Goal: Task Accomplishment & Management: Complete application form

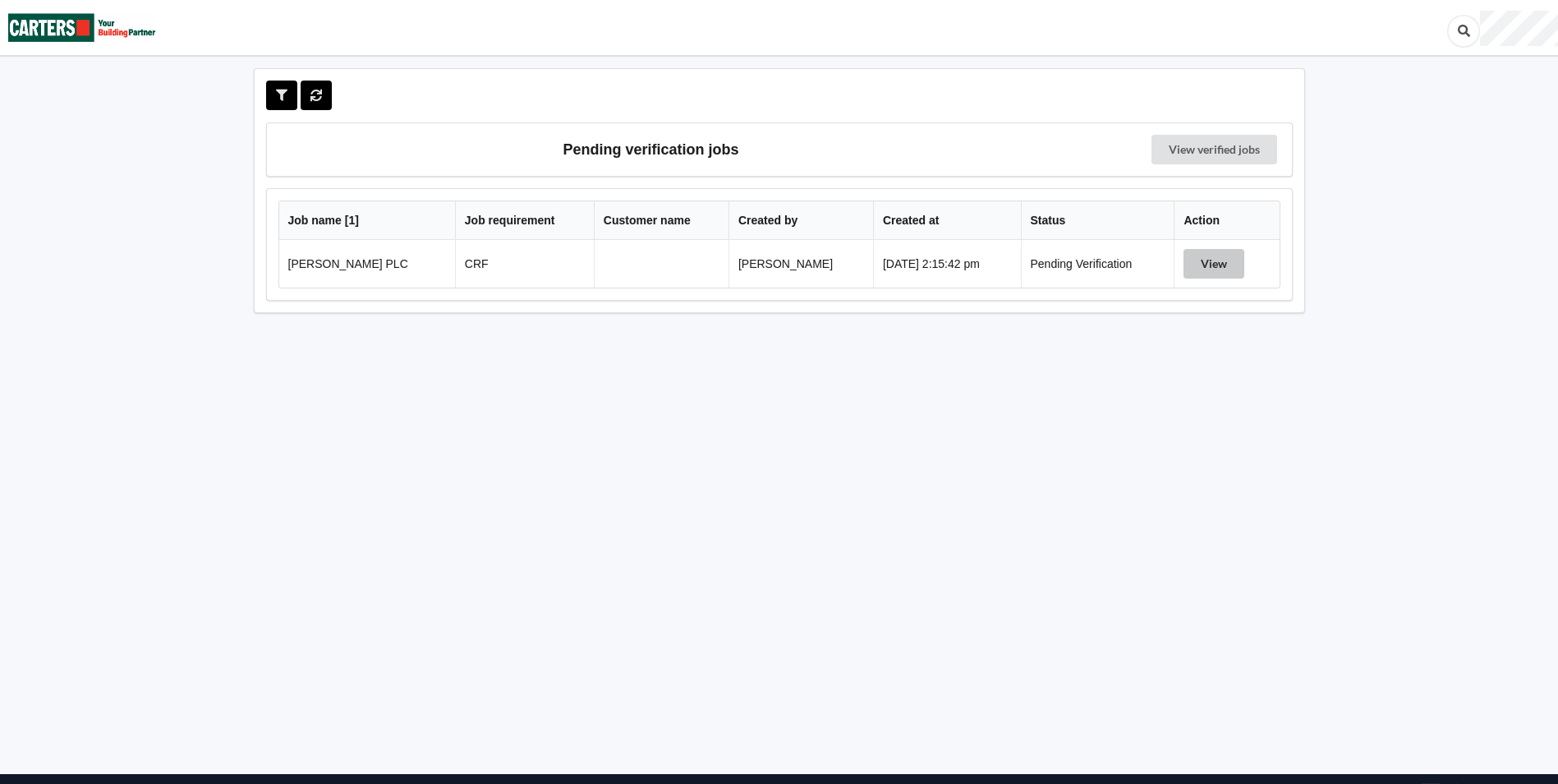
click at [1205, 255] on button "View" at bounding box center [1214, 263] width 61 height 29
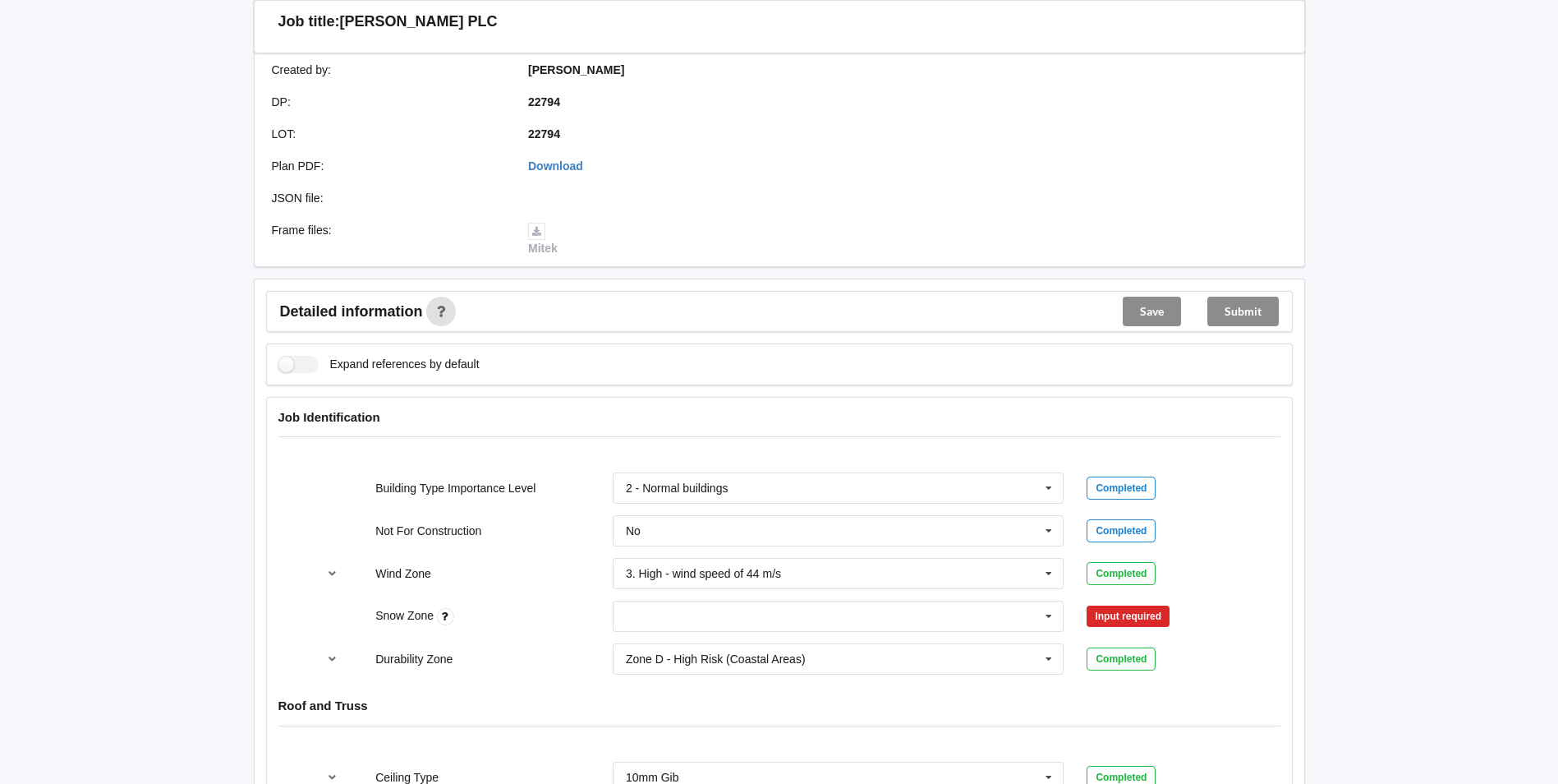
scroll to position [410, 0]
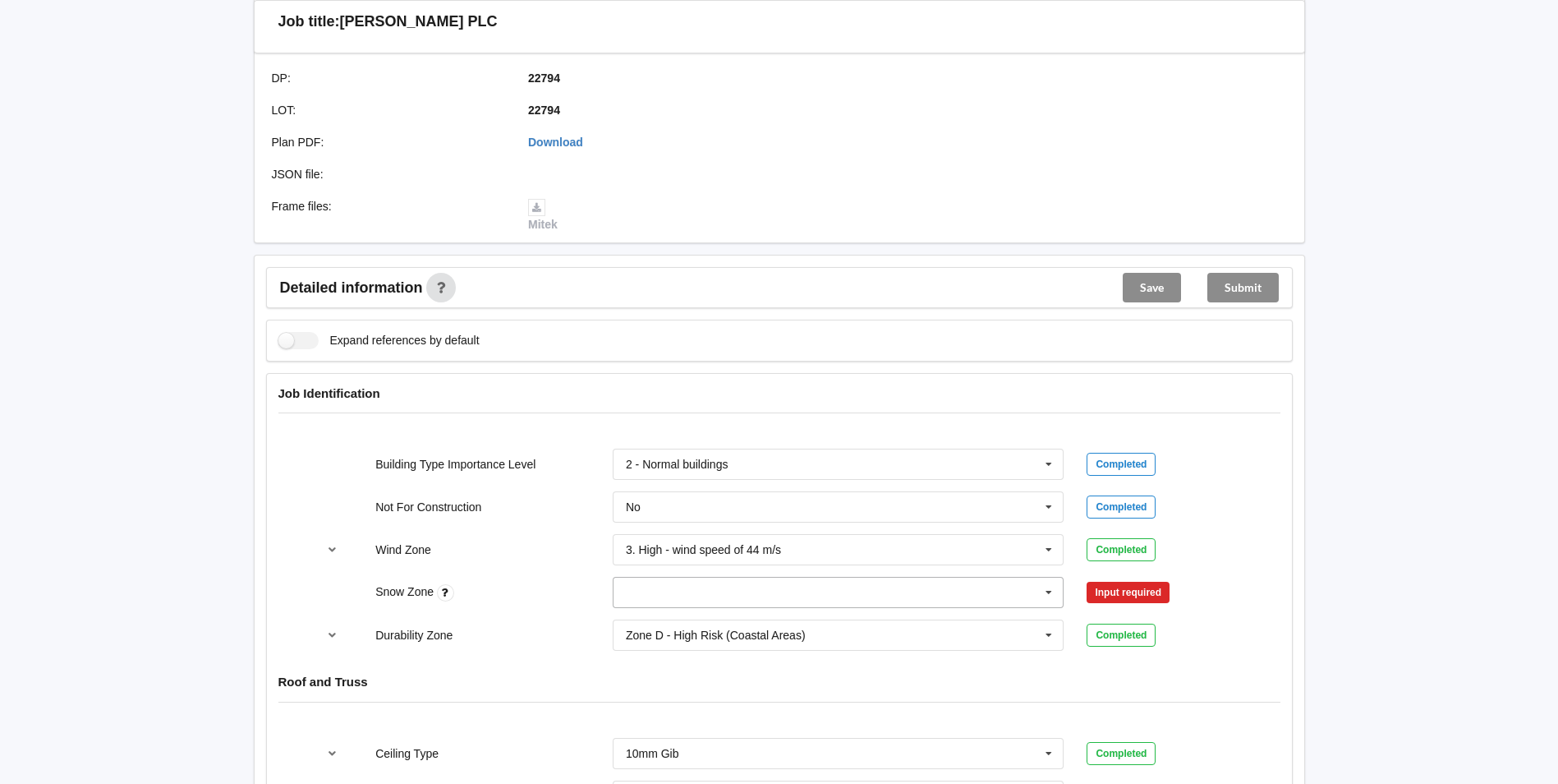
click at [1050, 587] on icon at bounding box center [1049, 592] width 24 height 30
click at [644, 409] on div "N0" at bounding box center [838, 410] width 450 height 30
click at [1126, 579] on button "Confirm input" at bounding box center [1136, 592] width 98 height 27
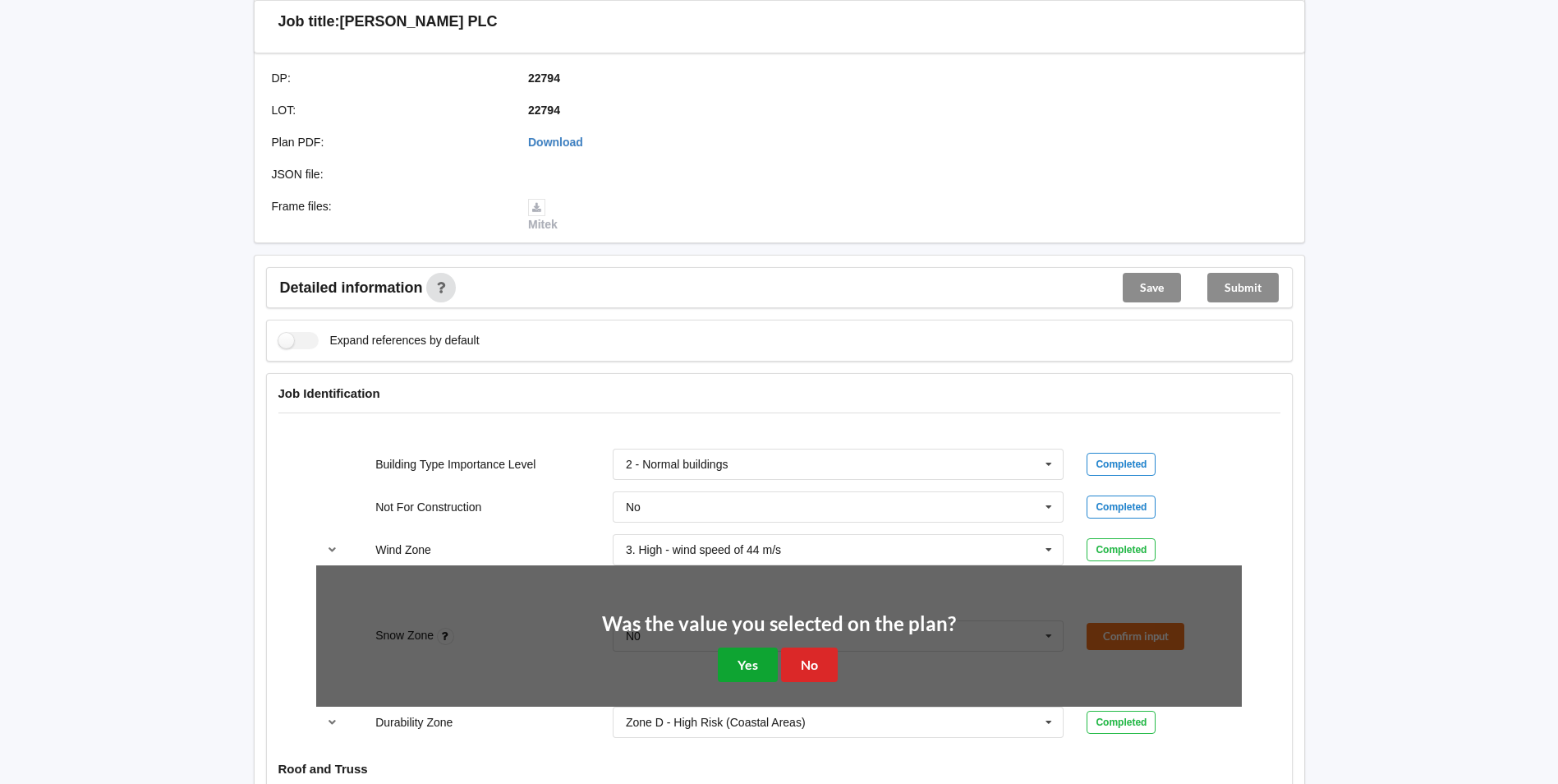
click at [761, 662] on button "Yes" at bounding box center [748, 664] width 60 height 34
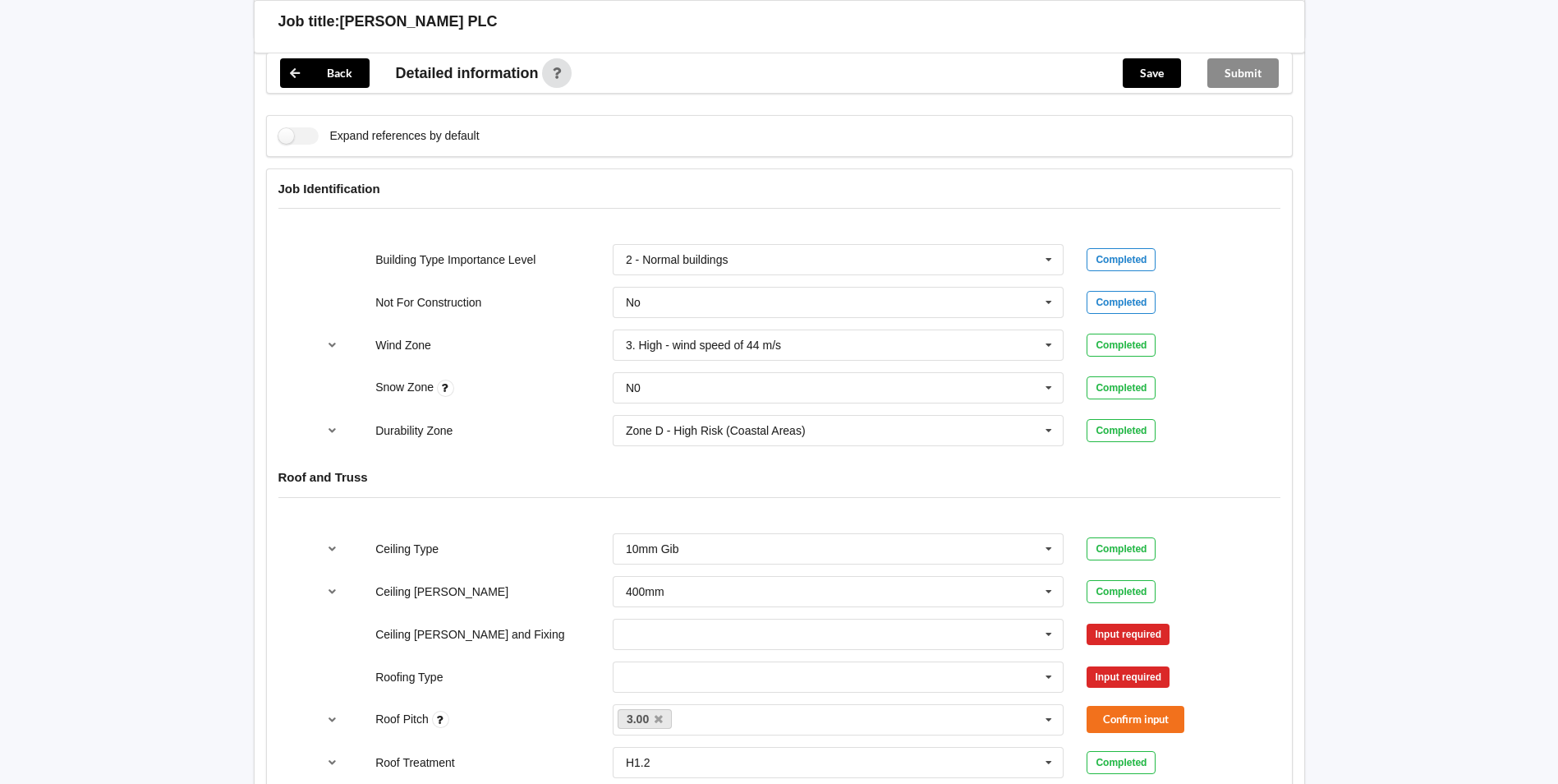
scroll to position [658, 0]
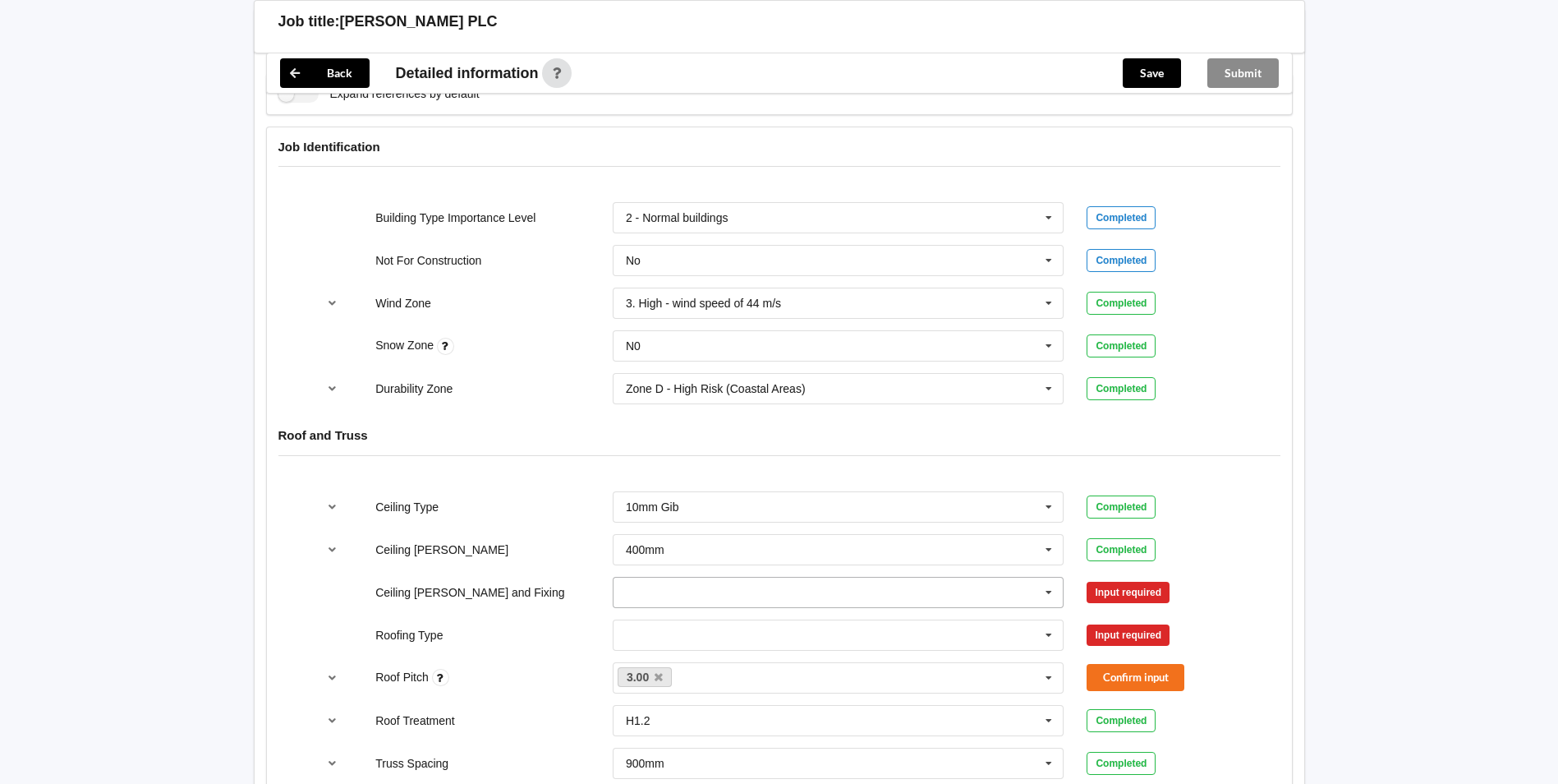
click at [1048, 594] on icon at bounding box center [1049, 592] width 24 height 30
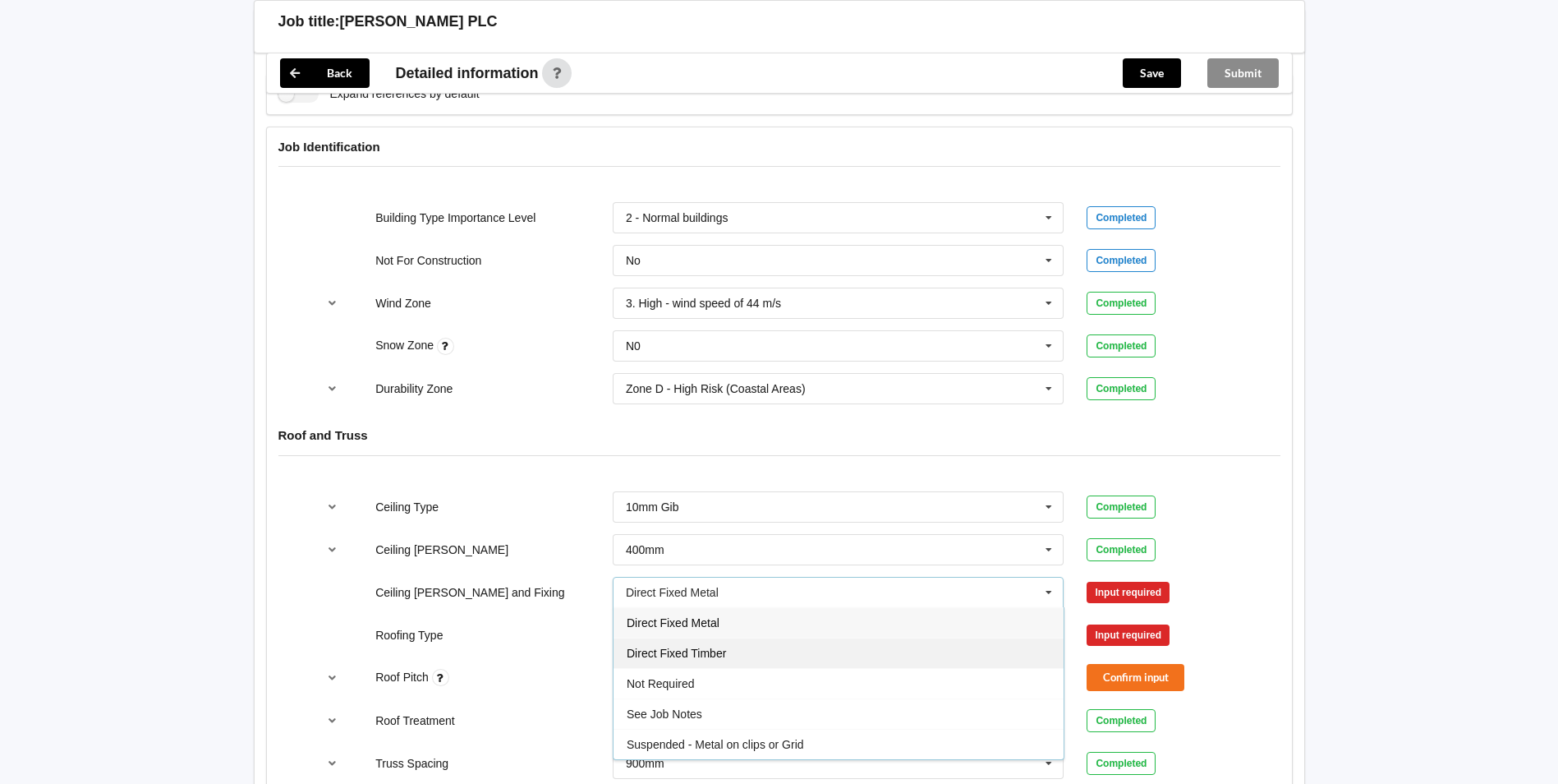
click at [777, 649] on div "Direct Fixed Timber" at bounding box center [838, 652] width 450 height 30
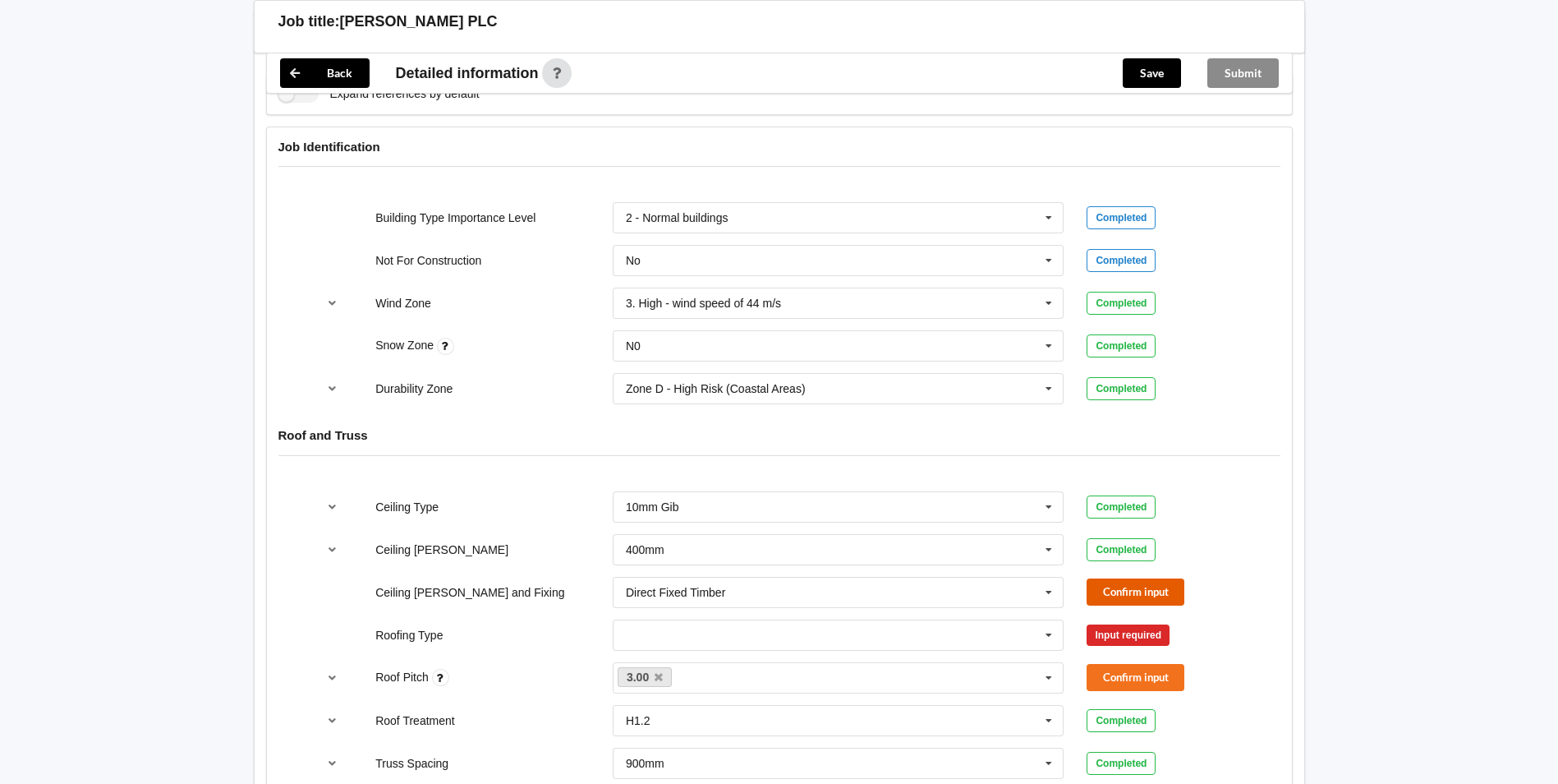
click at [1125, 594] on button "Confirm input" at bounding box center [1136, 591] width 98 height 27
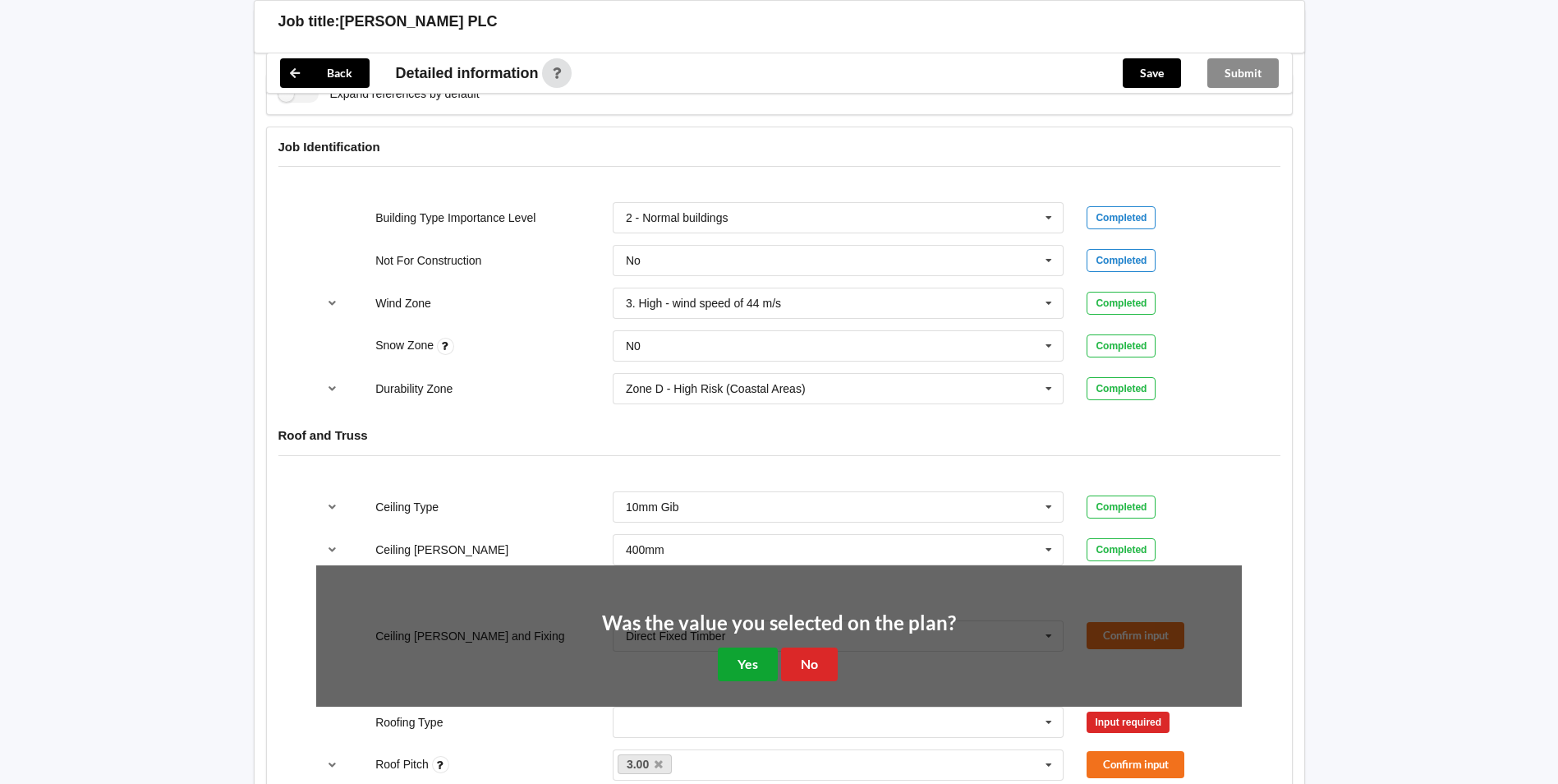
click at [756, 670] on button "Yes" at bounding box center [748, 664] width 60 height 34
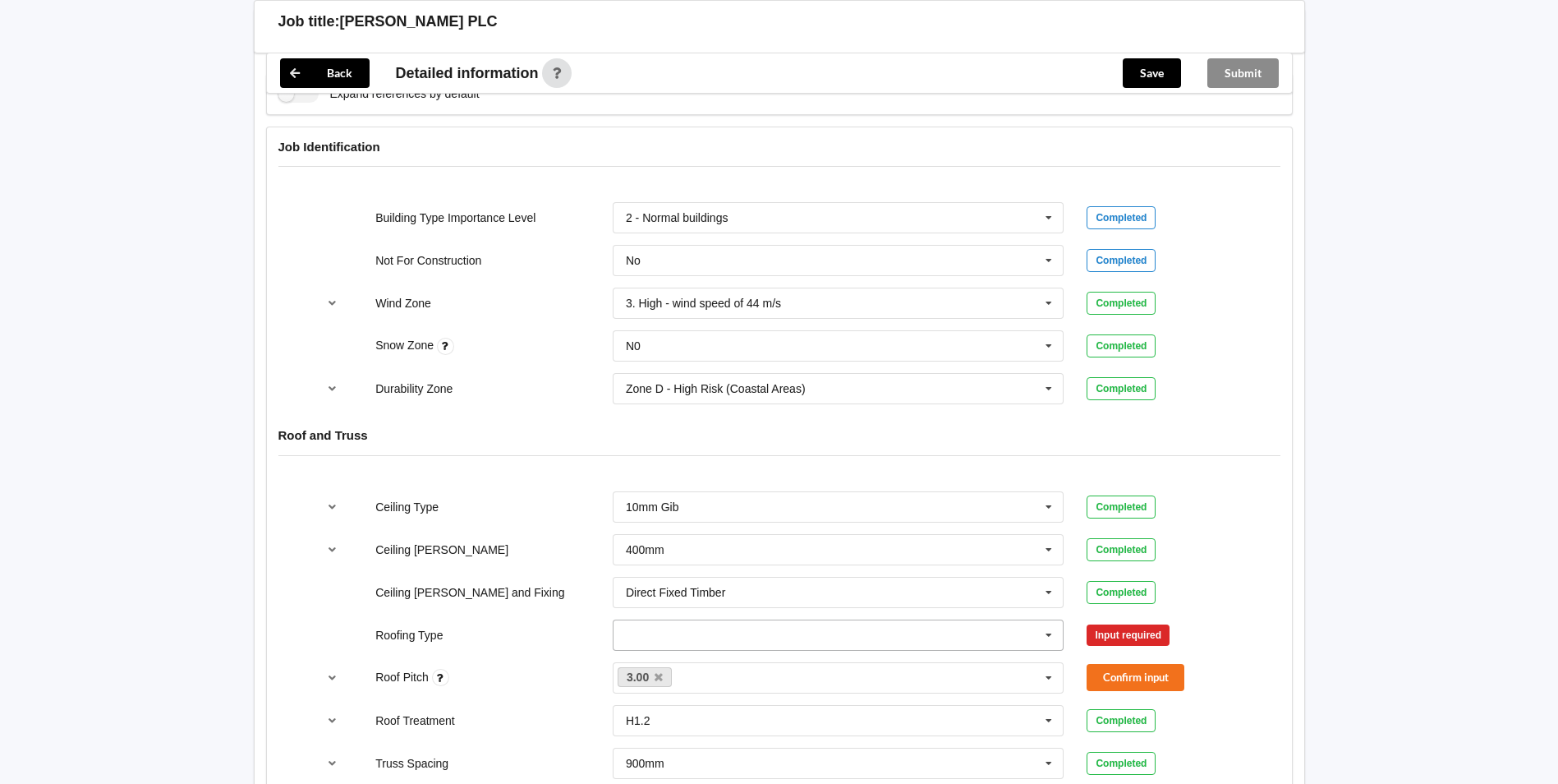
click at [1049, 634] on icon at bounding box center [1049, 635] width 24 height 30
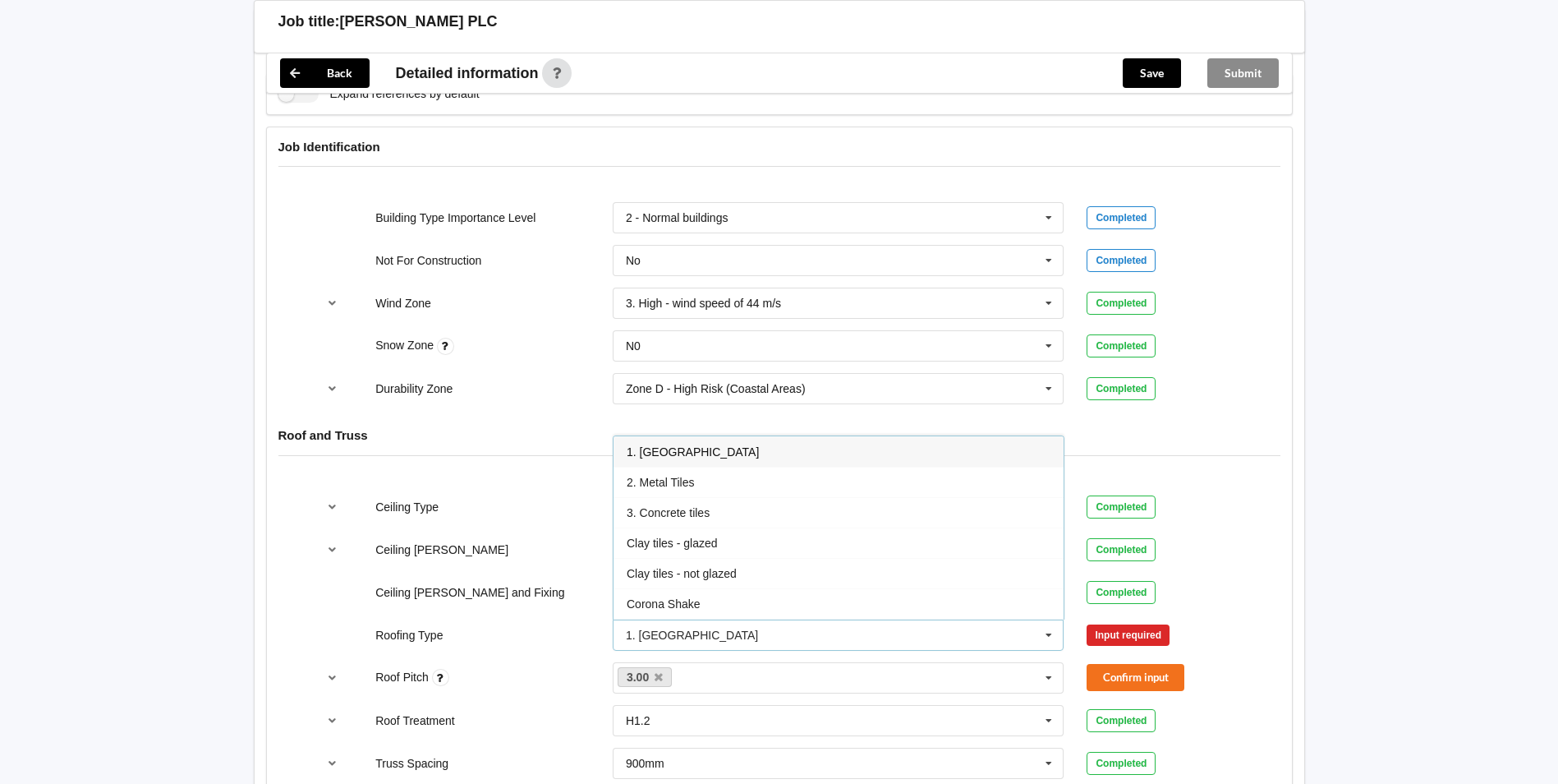
click at [667, 462] on div "1. [GEOGRAPHIC_DATA]" at bounding box center [838, 451] width 450 height 30
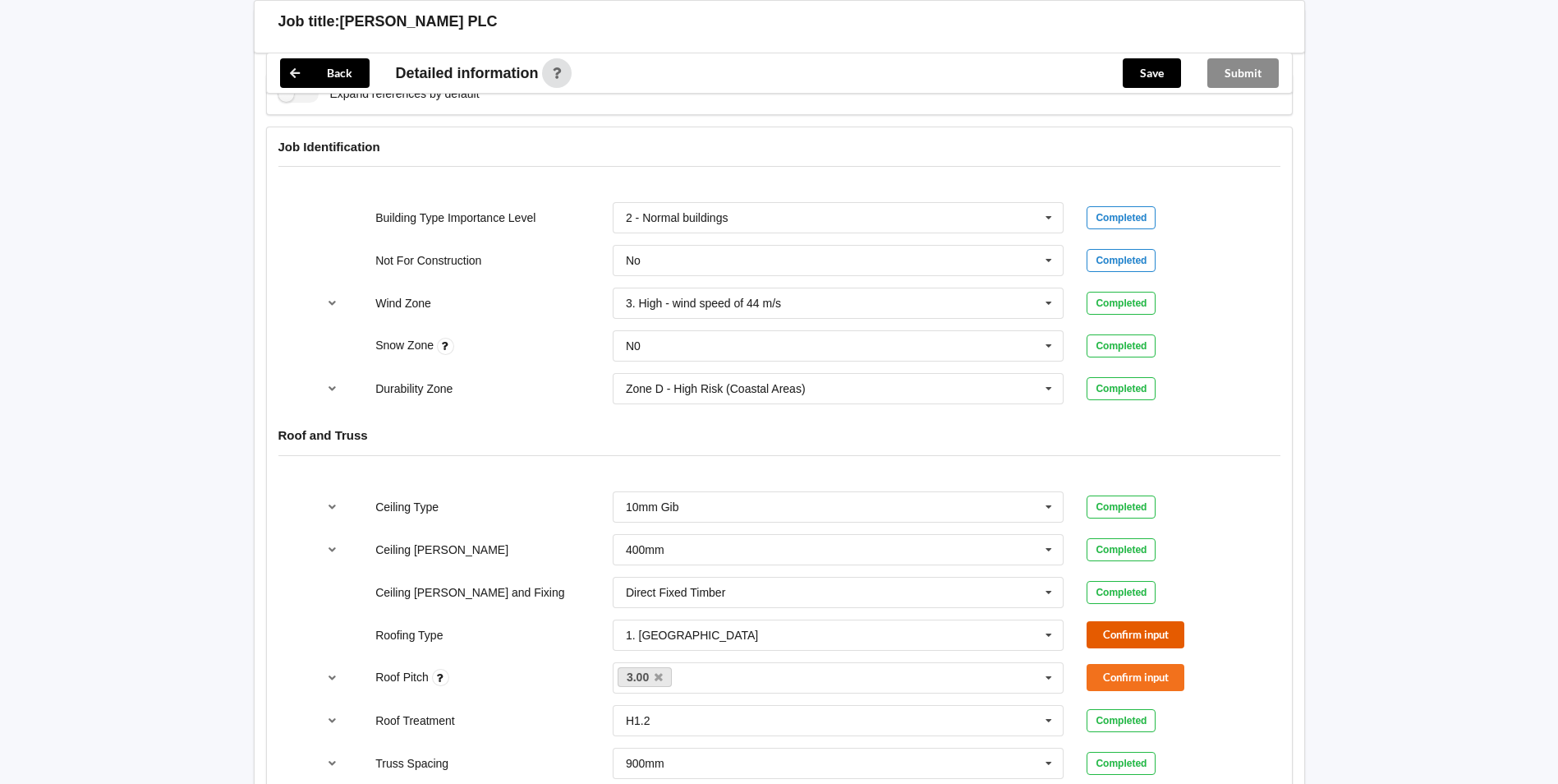
click at [1114, 642] on button "Confirm input" at bounding box center [1136, 634] width 98 height 27
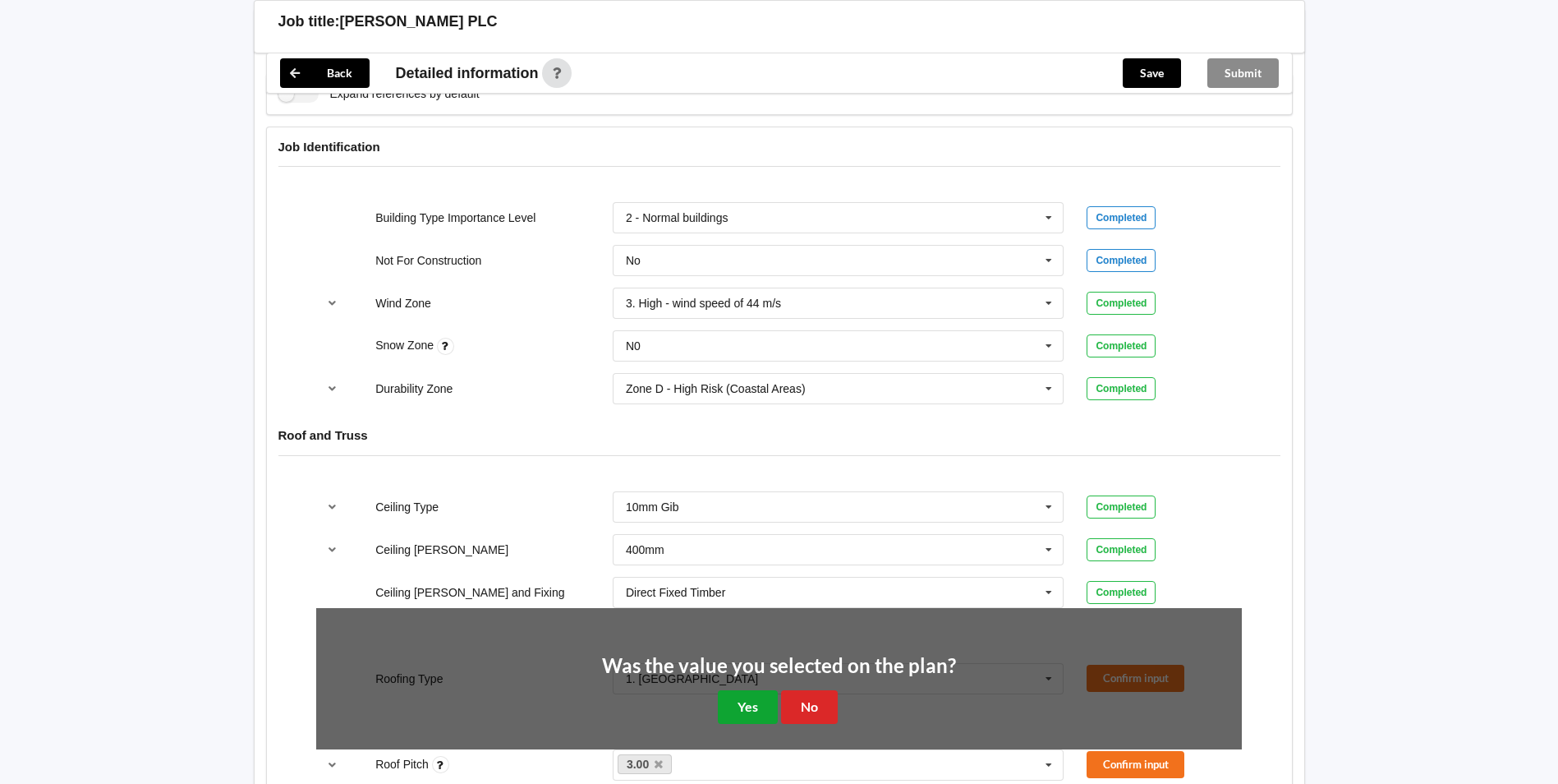
click at [729, 704] on button "Yes" at bounding box center [748, 707] width 60 height 34
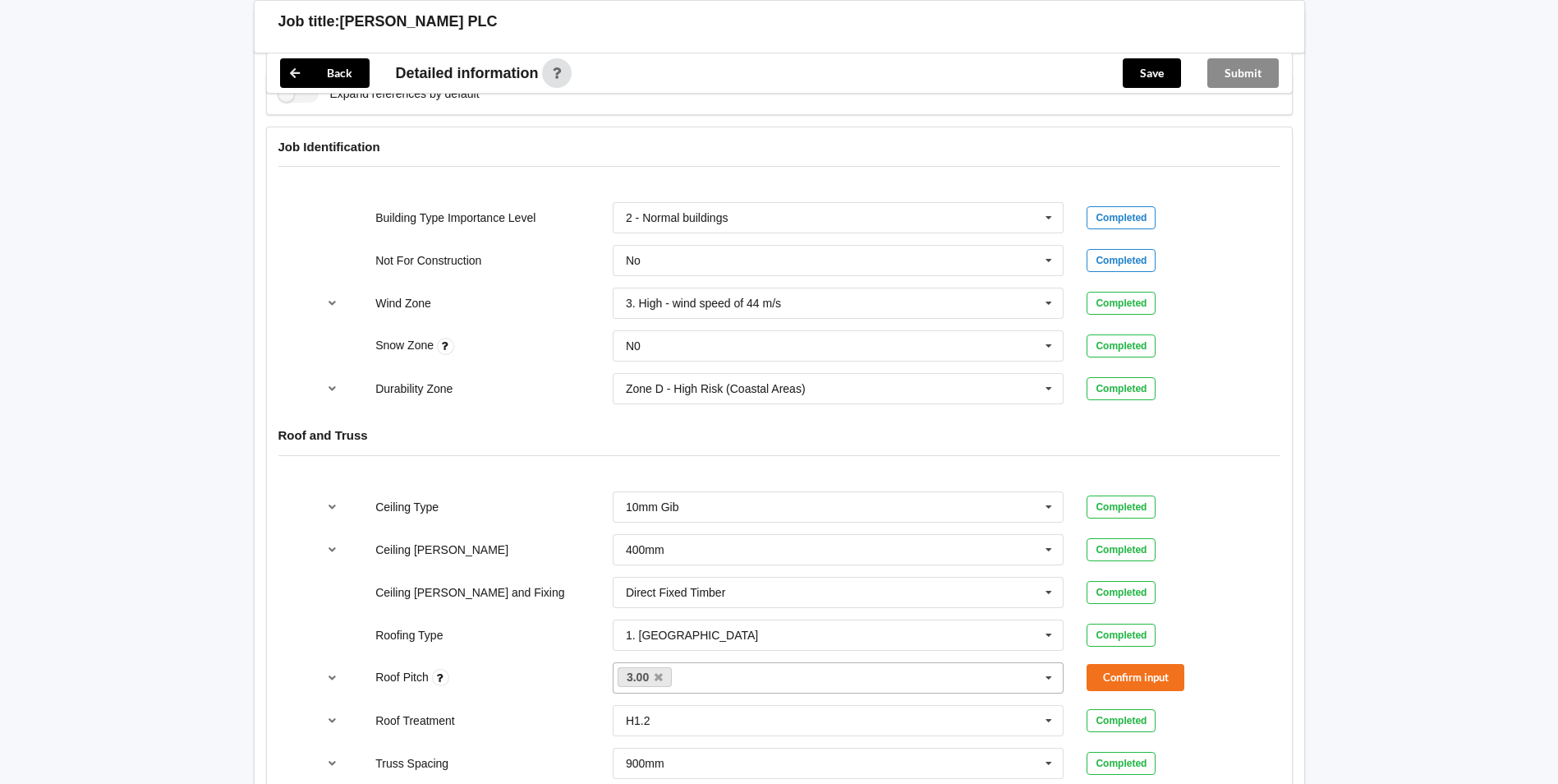
click at [1052, 673] on icon at bounding box center [1049, 678] width 24 height 30
click at [1050, 676] on icon at bounding box center [1049, 678] width 24 height 30
click at [662, 679] on icon at bounding box center [659, 677] width 8 height 11
click at [1051, 679] on icon at bounding box center [1049, 678] width 24 height 30
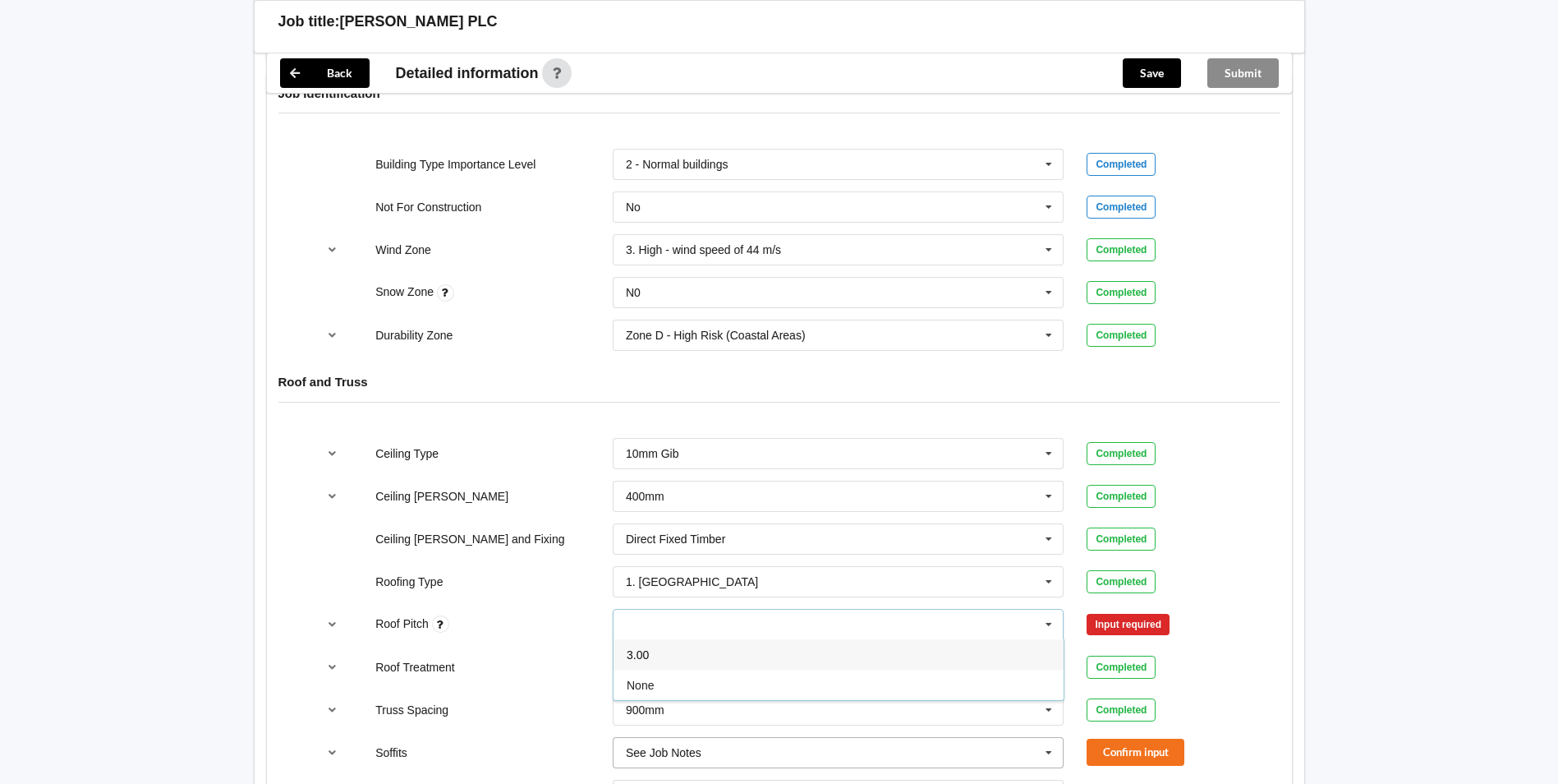
scroll to position [822, 0]
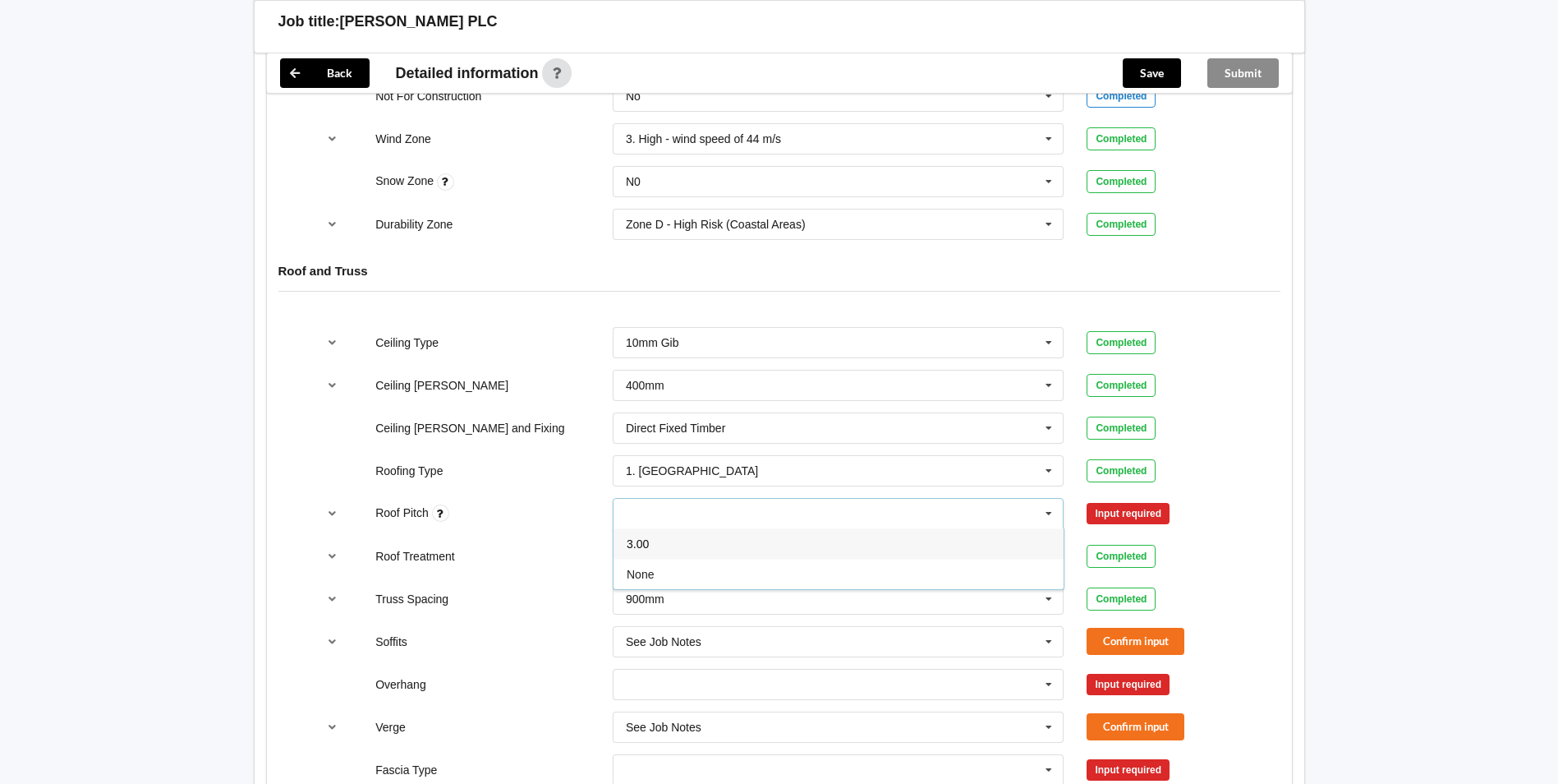
click at [1045, 511] on icon at bounding box center [1049, 513] width 24 height 30
click at [653, 511] on div "3.00 None" at bounding box center [838, 513] width 451 height 31
type input "see job notes"
click at [673, 539] on b "see job notes" at bounding box center [684, 544] width 73 height 13
click at [1114, 509] on button "Confirm input" at bounding box center [1136, 513] width 98 height 27
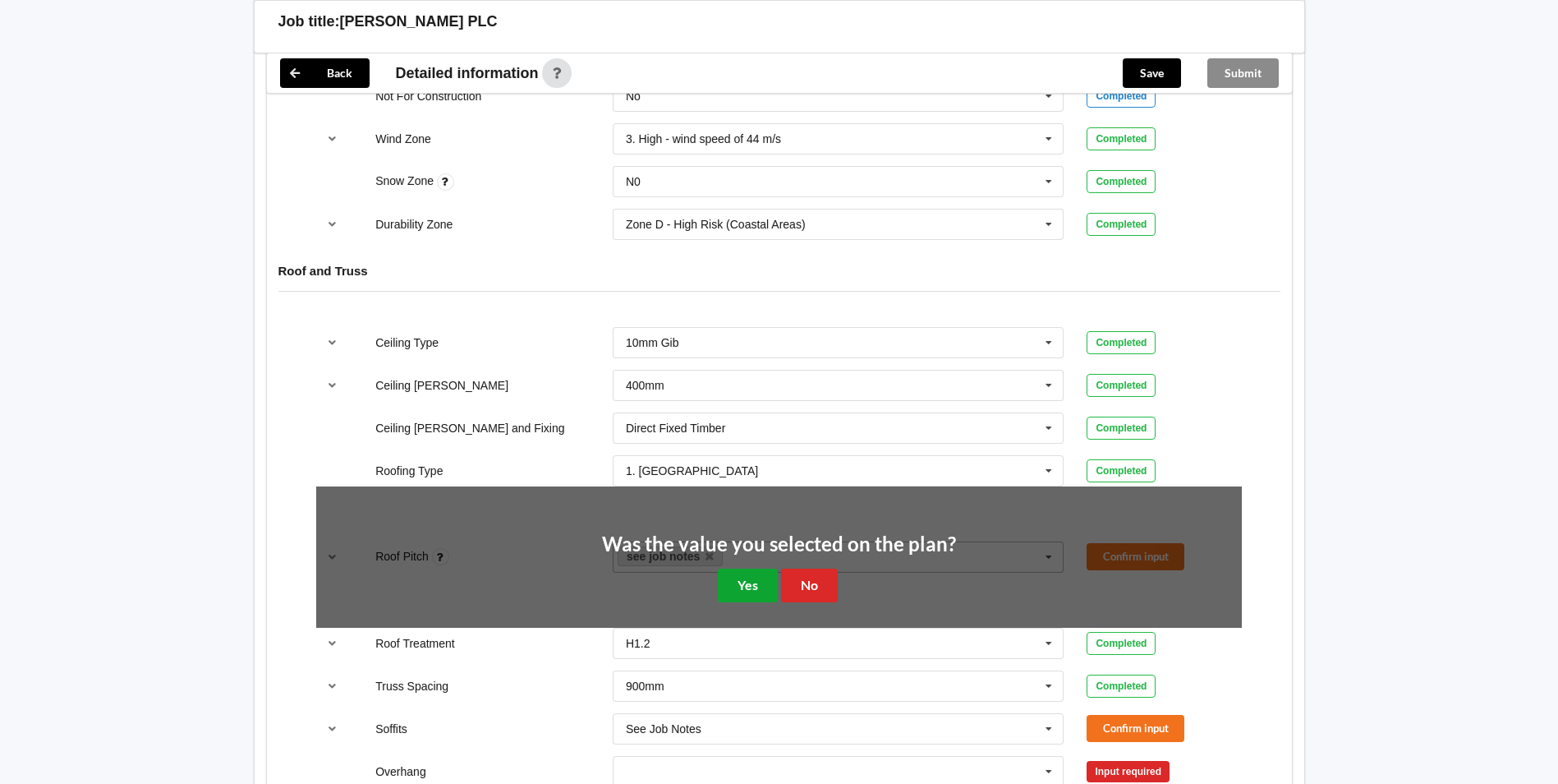
click at [745, 582] on button "Yes" at bounding box center [748, 585] width 60 height 34
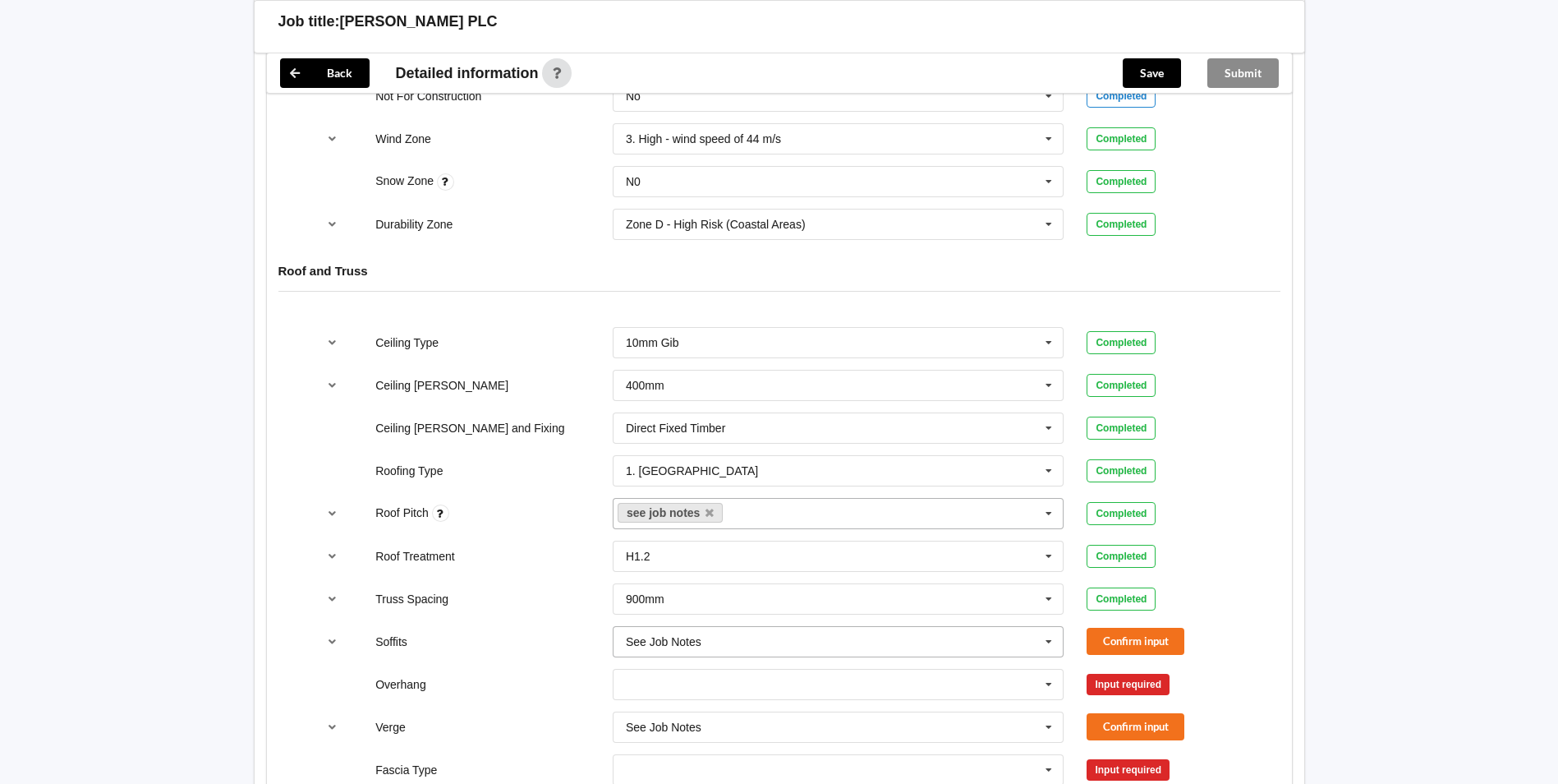
click at [1044, 641] on icon at bounding box center [1049, 642] width 24 height 30
click at [686, 486] on div "None" at bounding box center [838, 490] width 450 height 30
click at [1124, 640] on button "Confirm input" at bounding box center [1136, 641] width 98 height 27
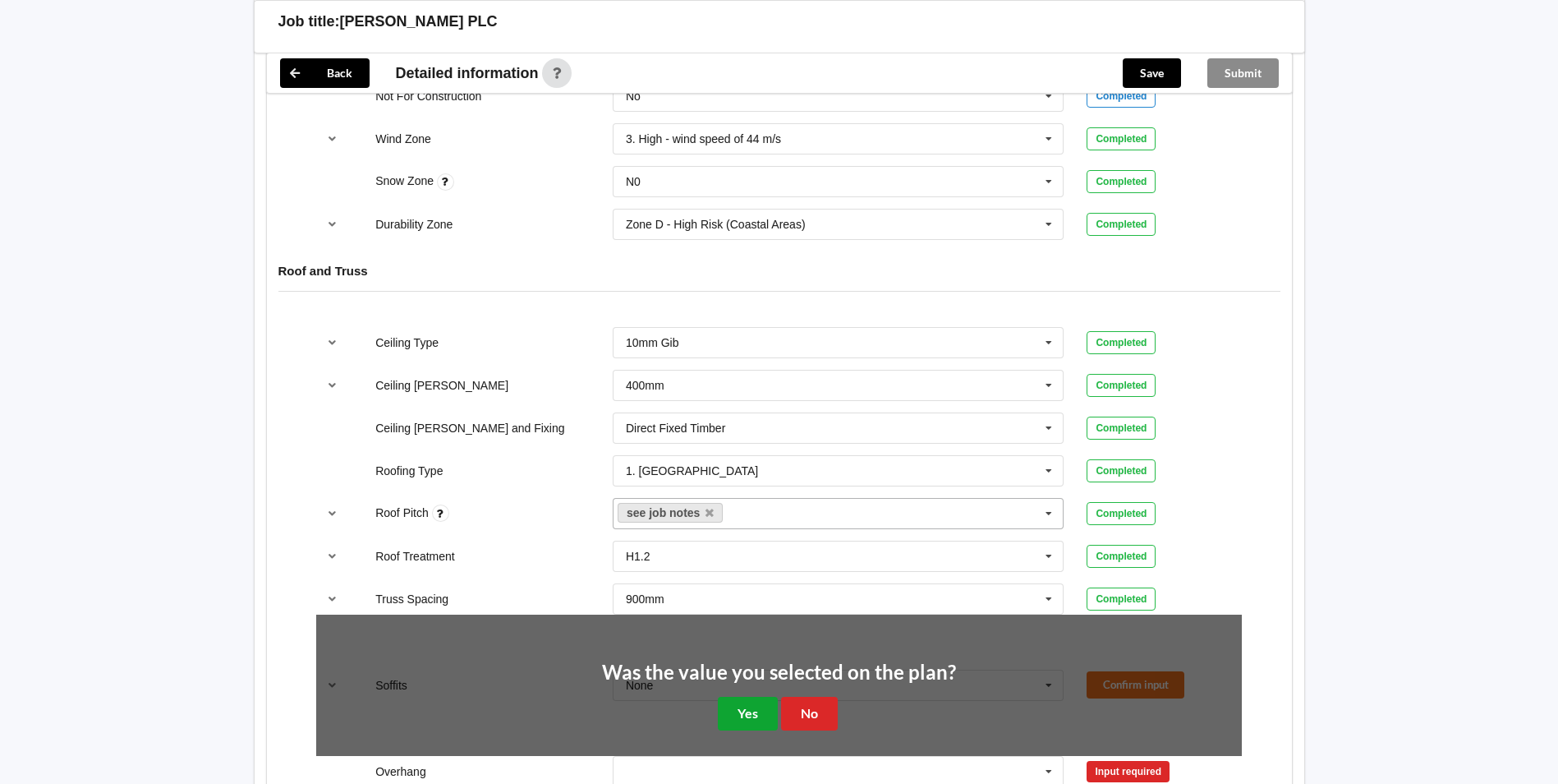
click at [763, 710] on button "Yes" at bounding box center [748, 714] width 60 height 34
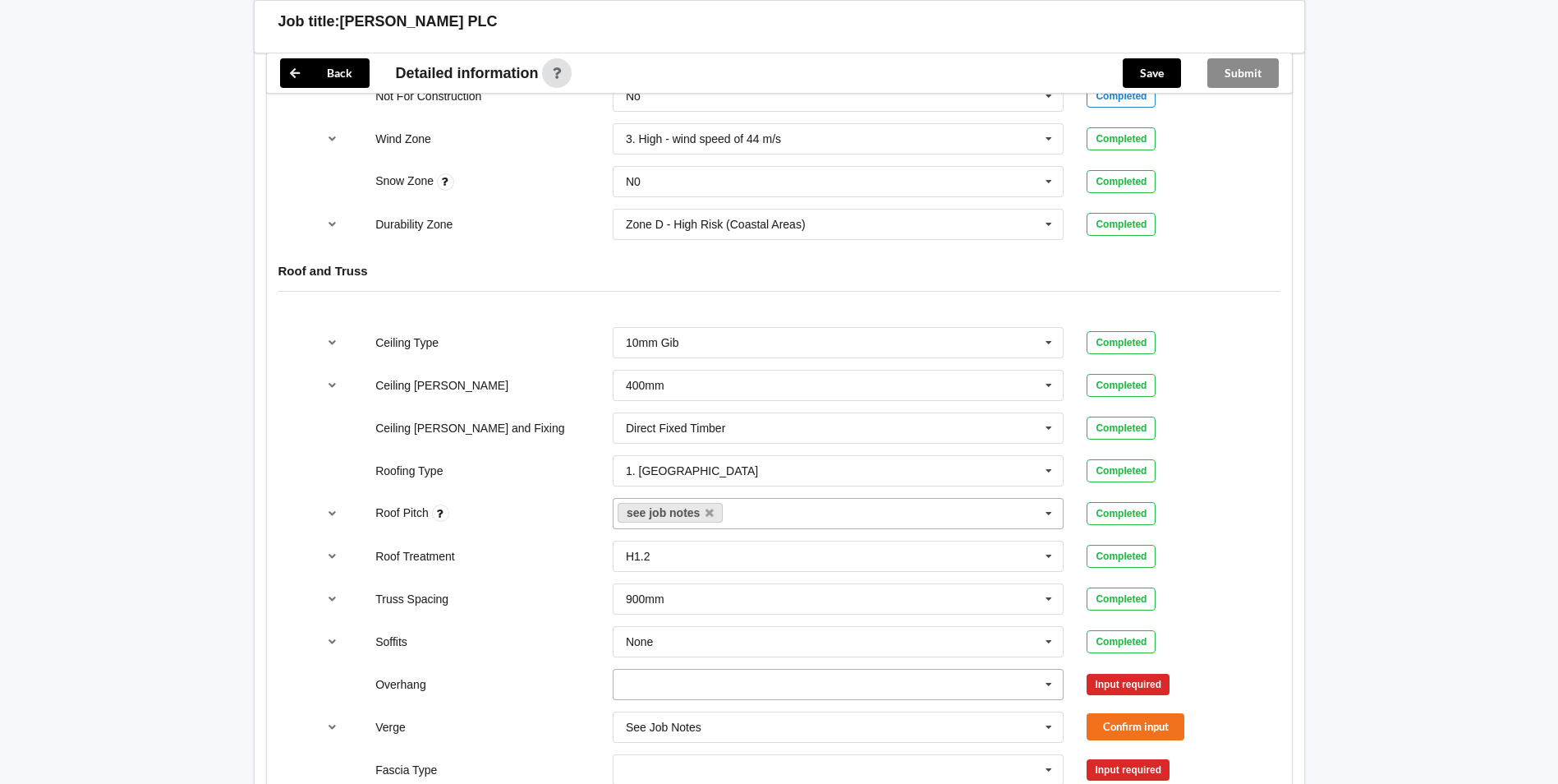
click at [1045, 681] on icon at bounding box center [1049, 684] width 24 height 30
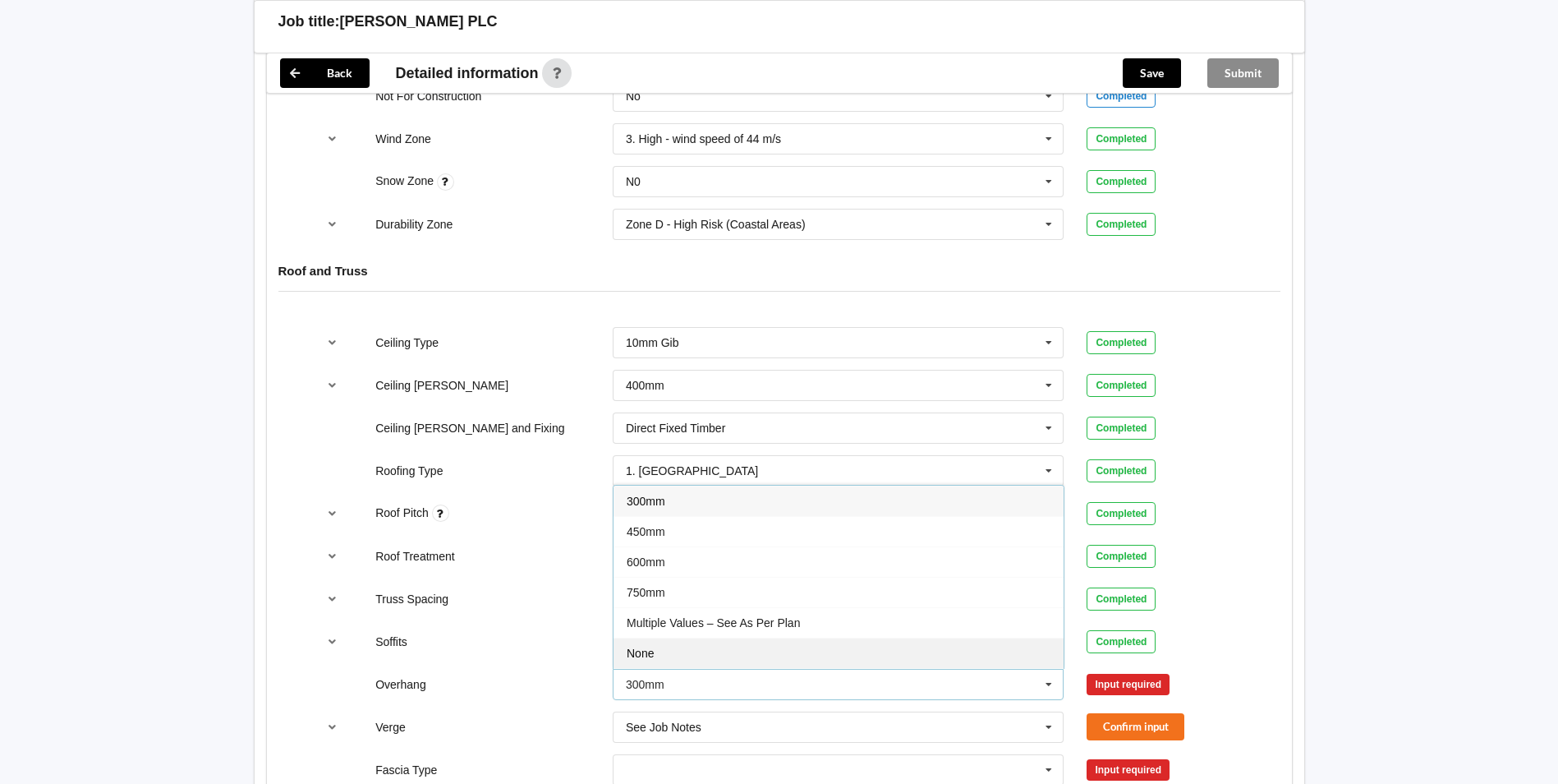
click at [726, 661] on div "None" at bounding box center [838, 652] width 450 height 30
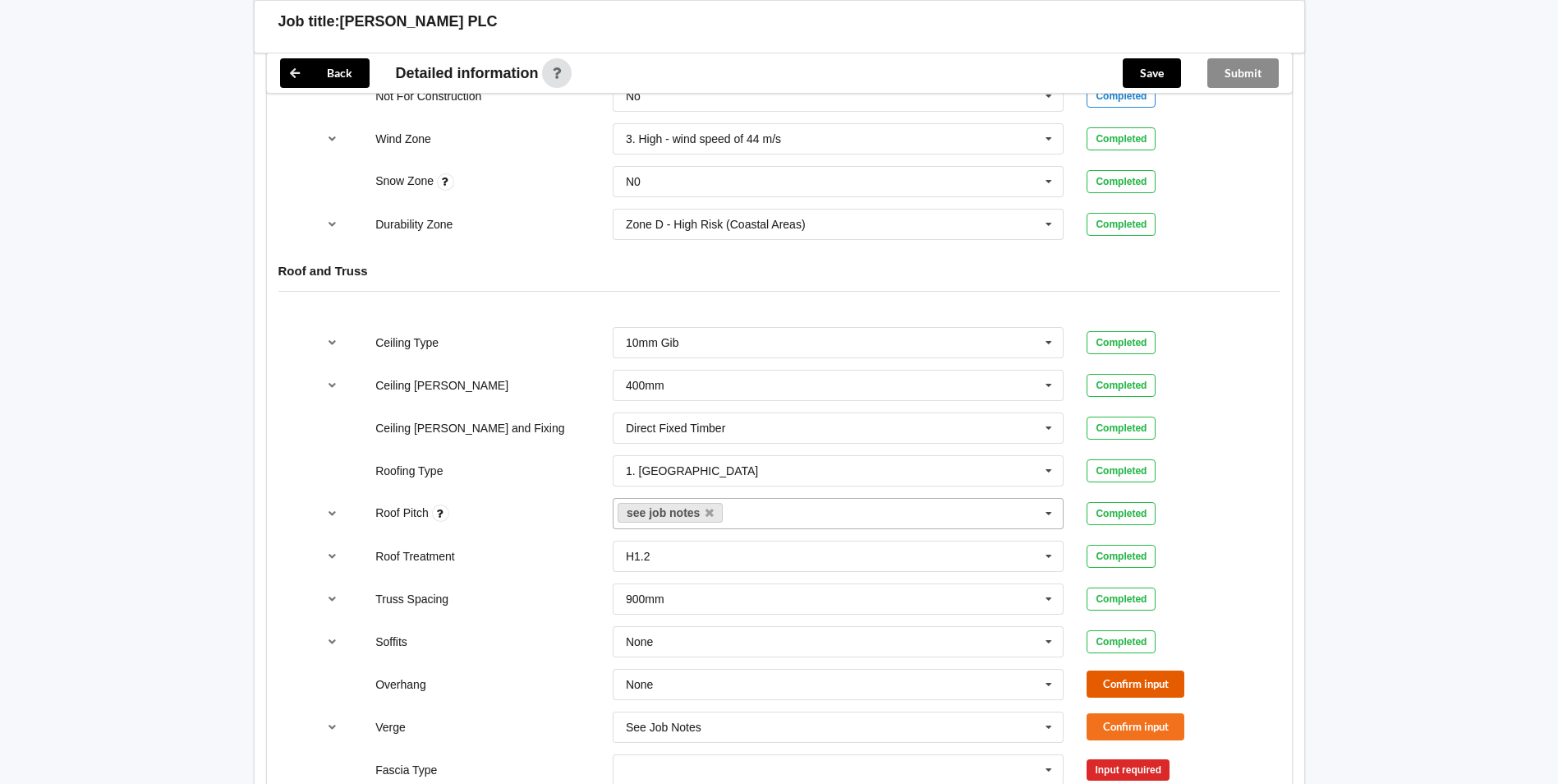
click at [1106, 687] on button "Confirm input" at bounding box center [1136, 683] width 98 height 27
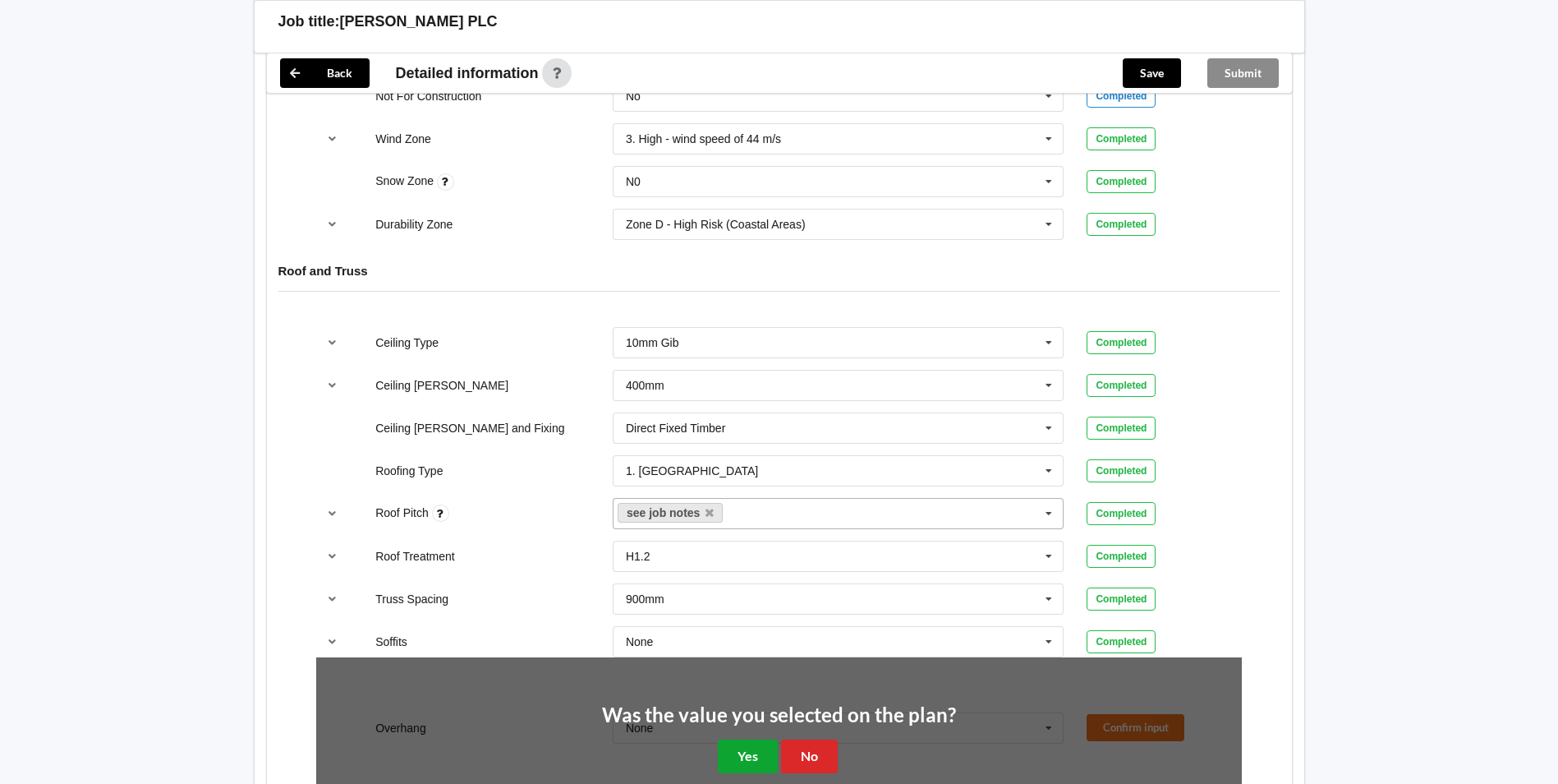
click at [746, 742] on button "Yes" at bounding box center [748, 756] width 60 height 34
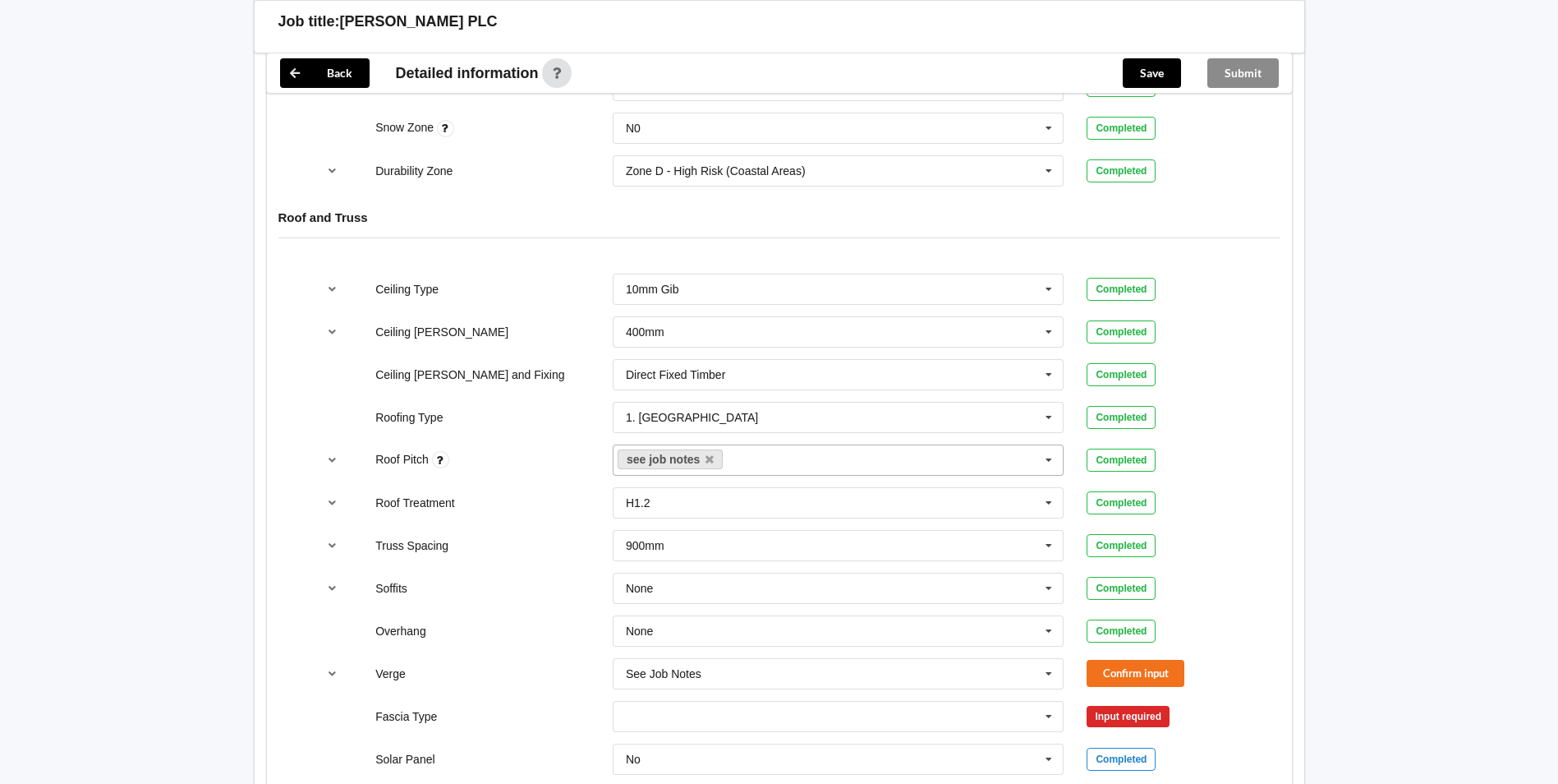
scroll to position [904, 0]
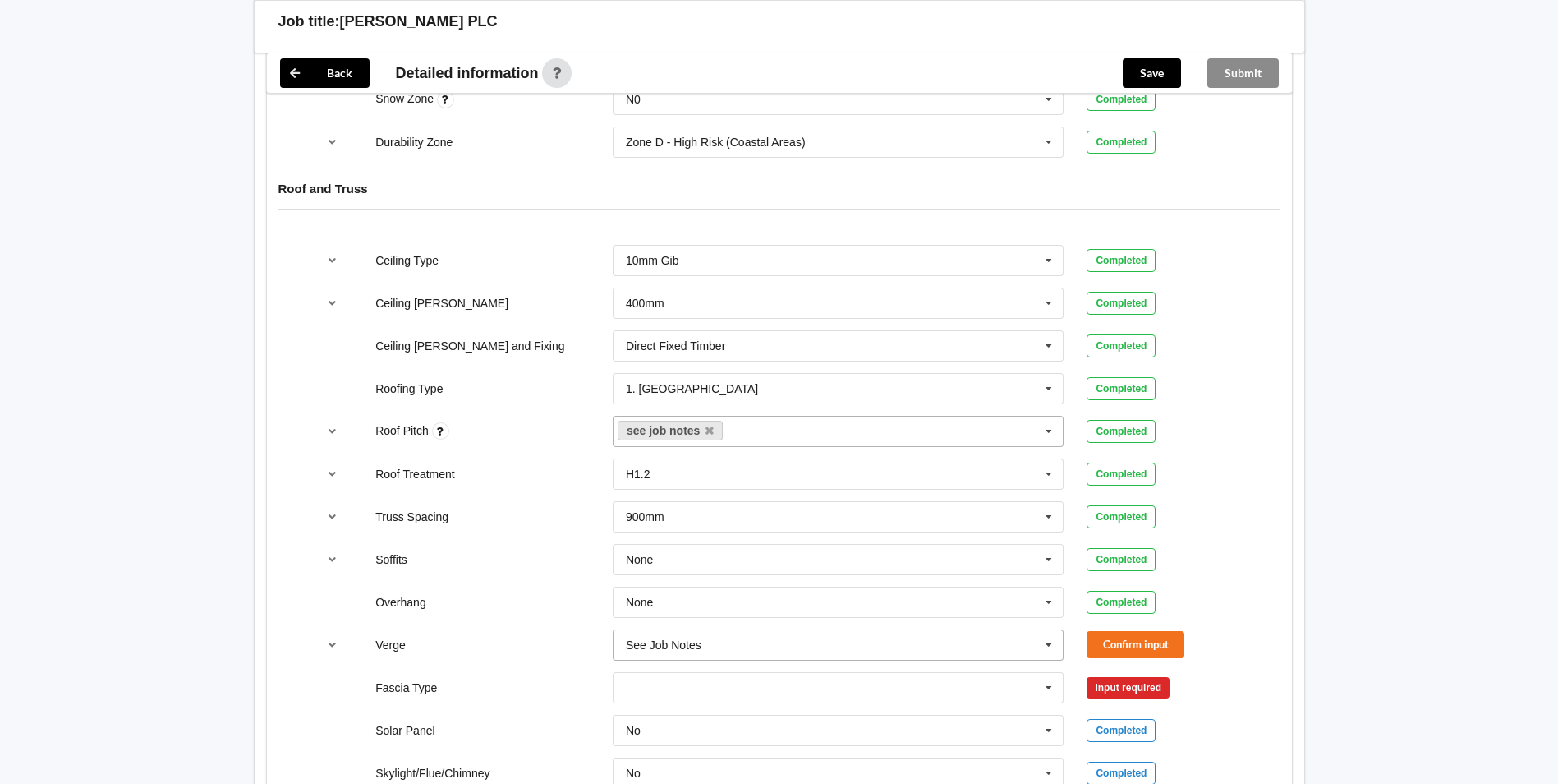
click at [1046, 643] on icon at bounding box center [1049, 645] width 24 height 30
click at [674, 618] on span "No Verge" at bounding box center [650, 615] width 48 height 13
click at [1152, 643] on button "Confirm input" at bounding box center [1136, 644] width 98 height 27
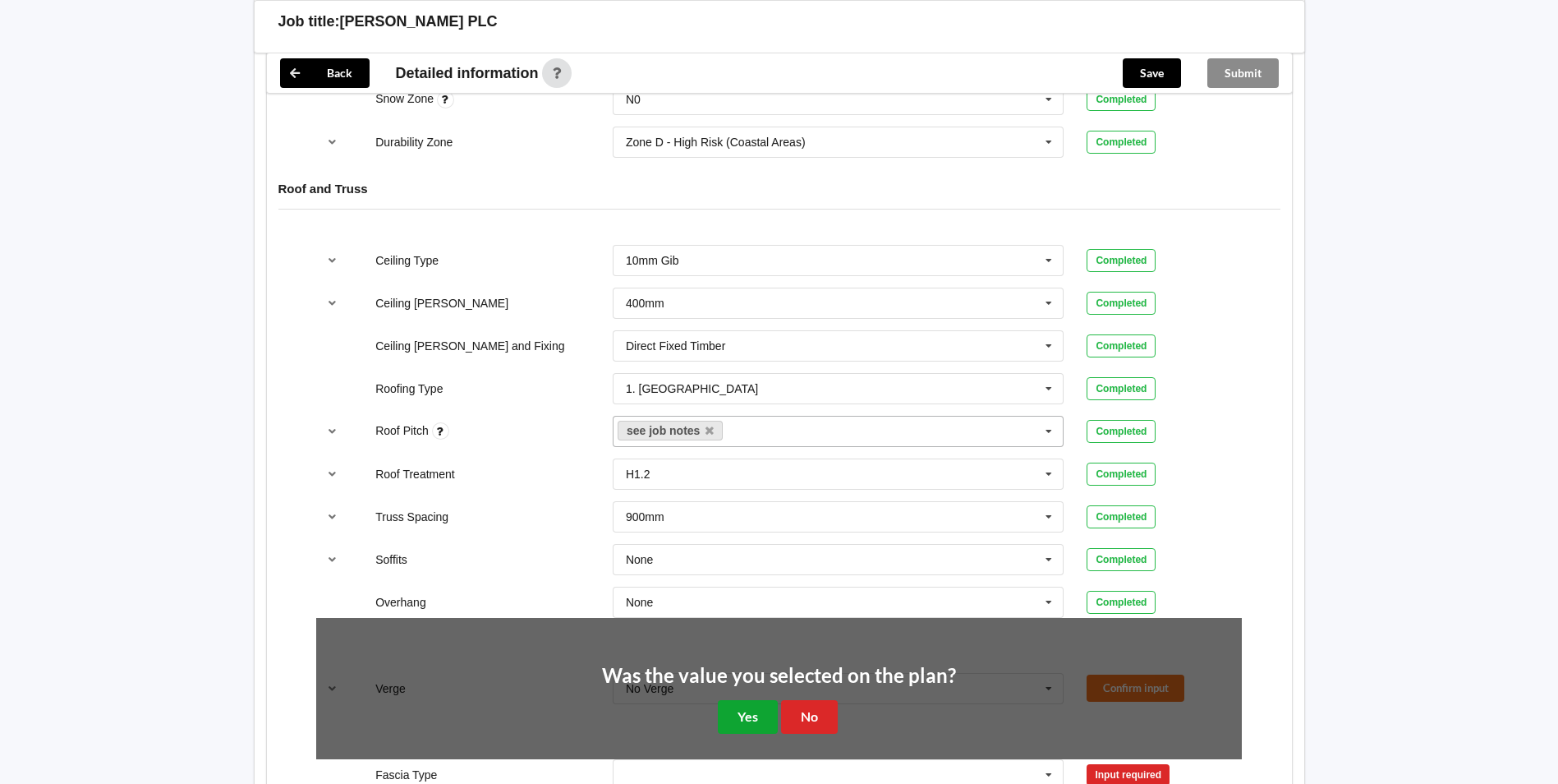
click at [761, 710] on button "Yes" at bounding box center [748, 717] width 60 height 34
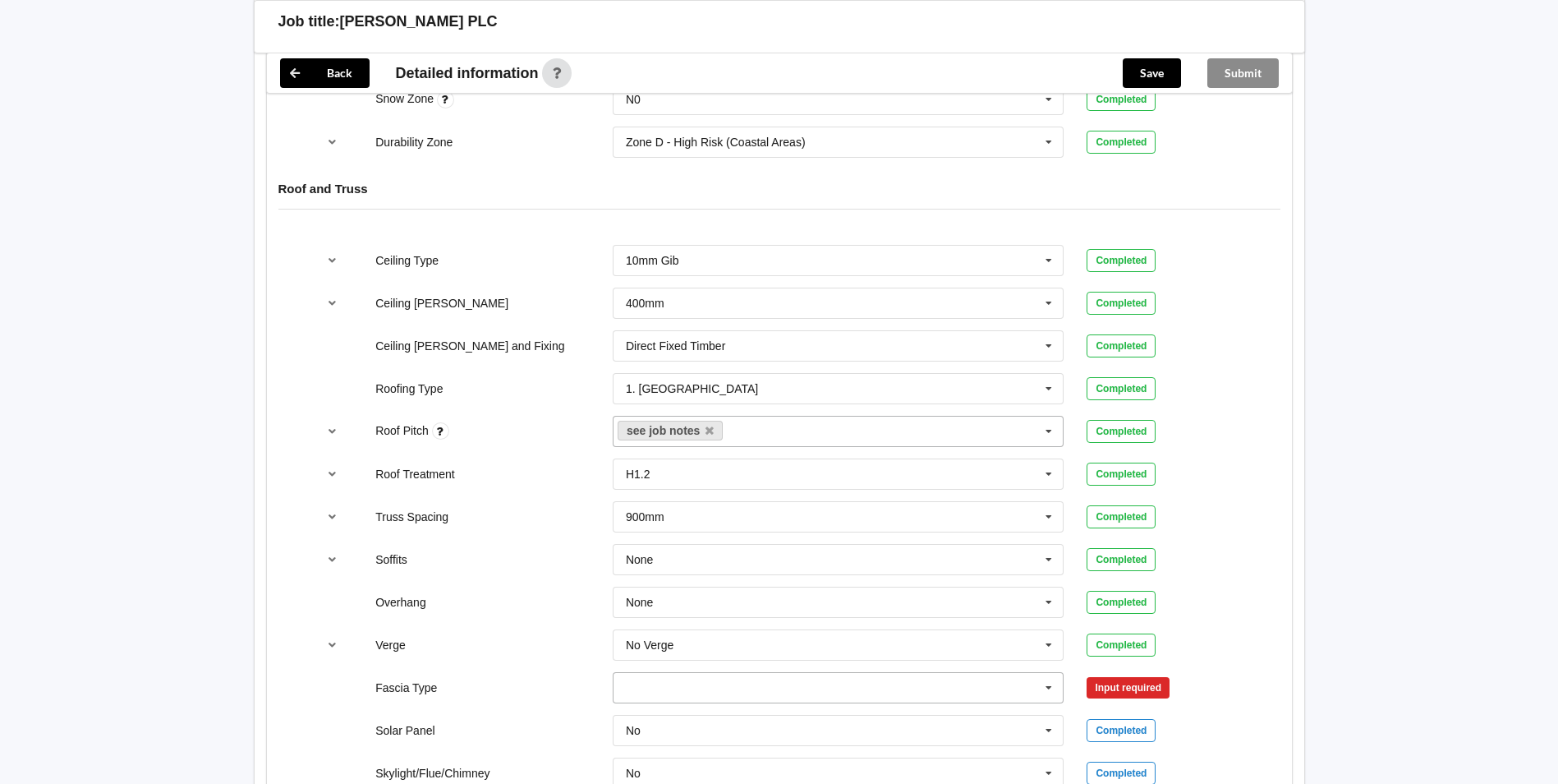
click at [1050, 689] on icon at bounding box center [1049, 688] width 24 height 30
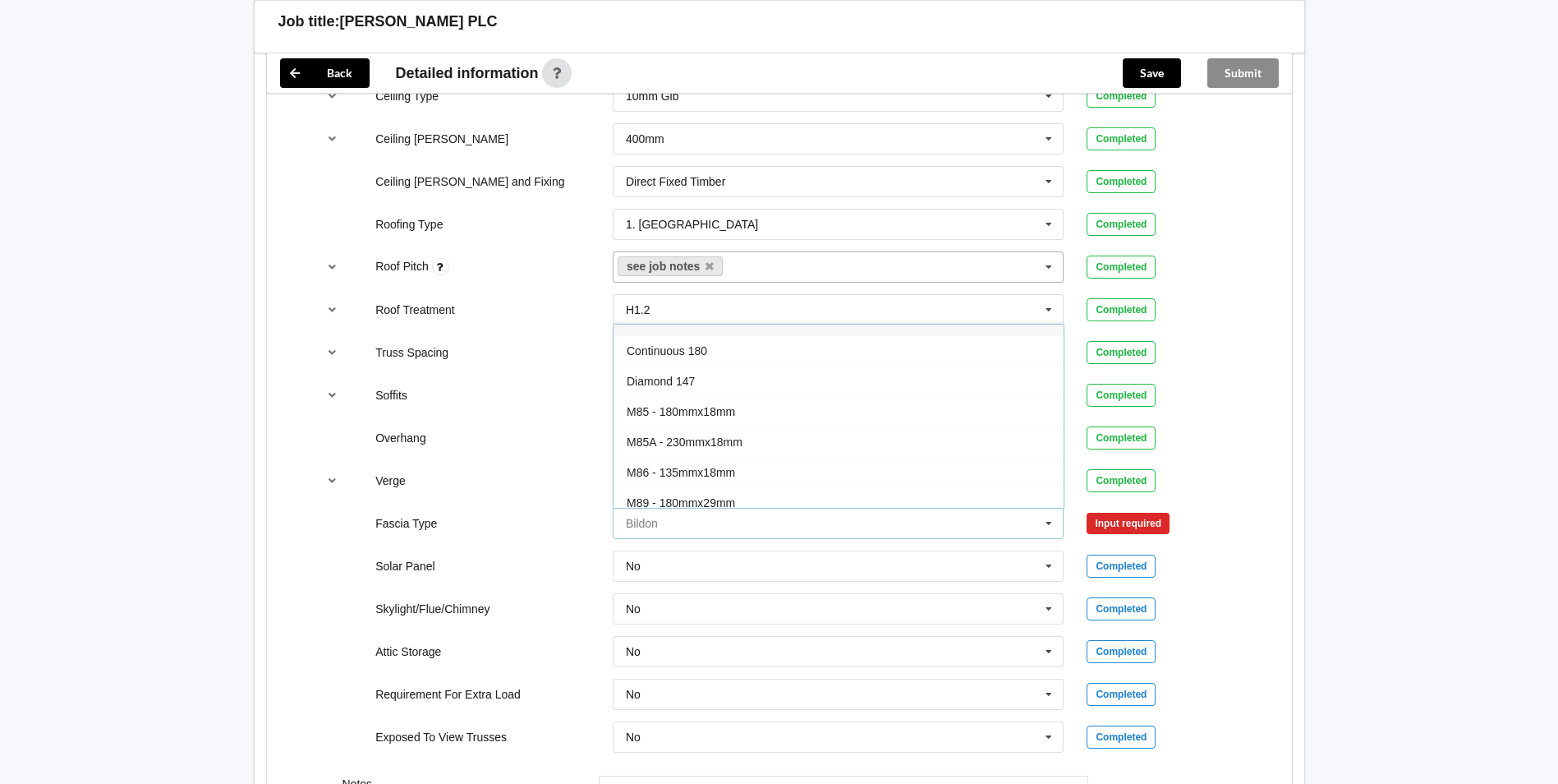
scroll to position [0, 0]
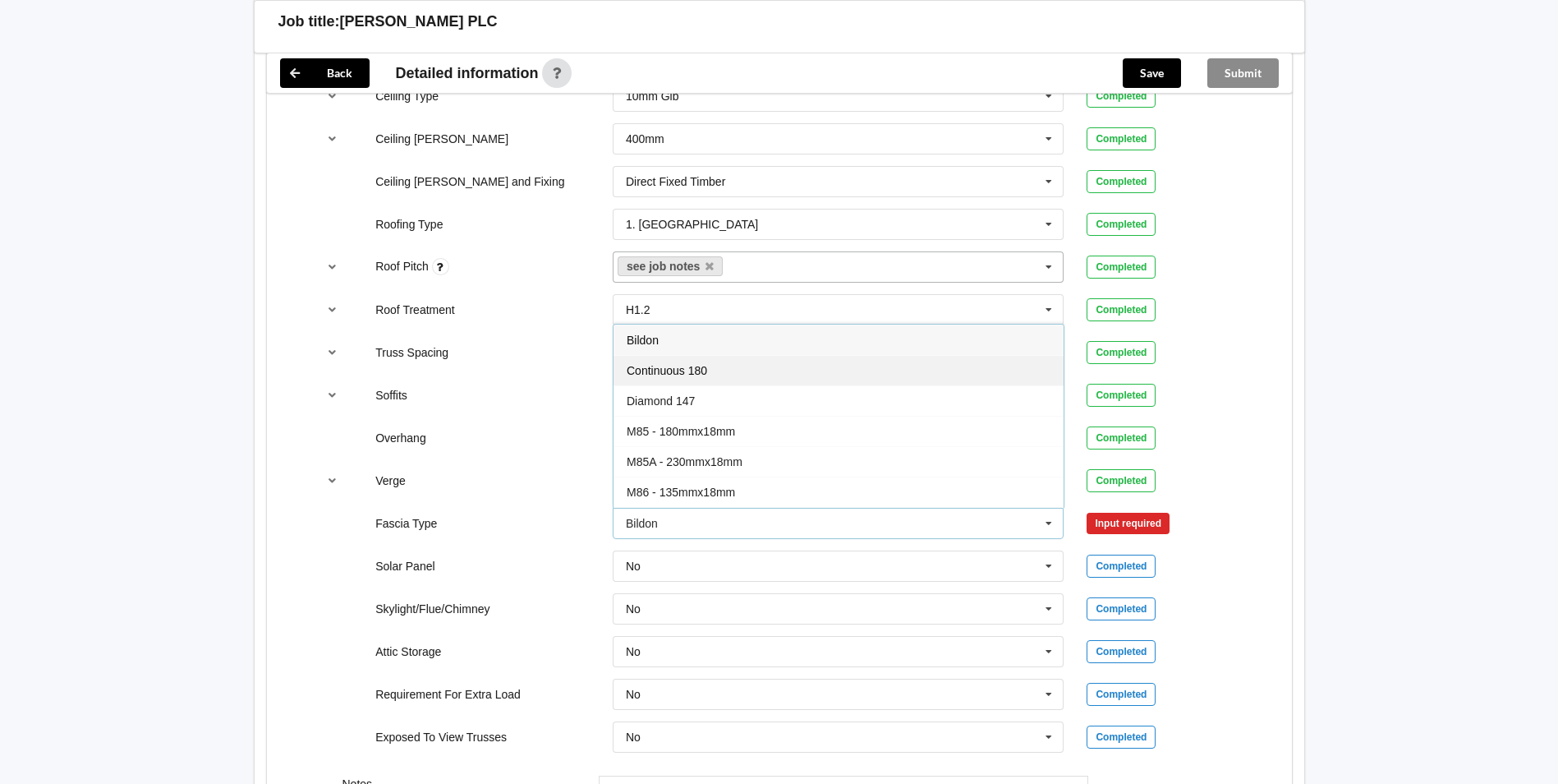
click at [758, 379] on div "Continuous 180" at bounding box center [838, 370] width 450 height 30
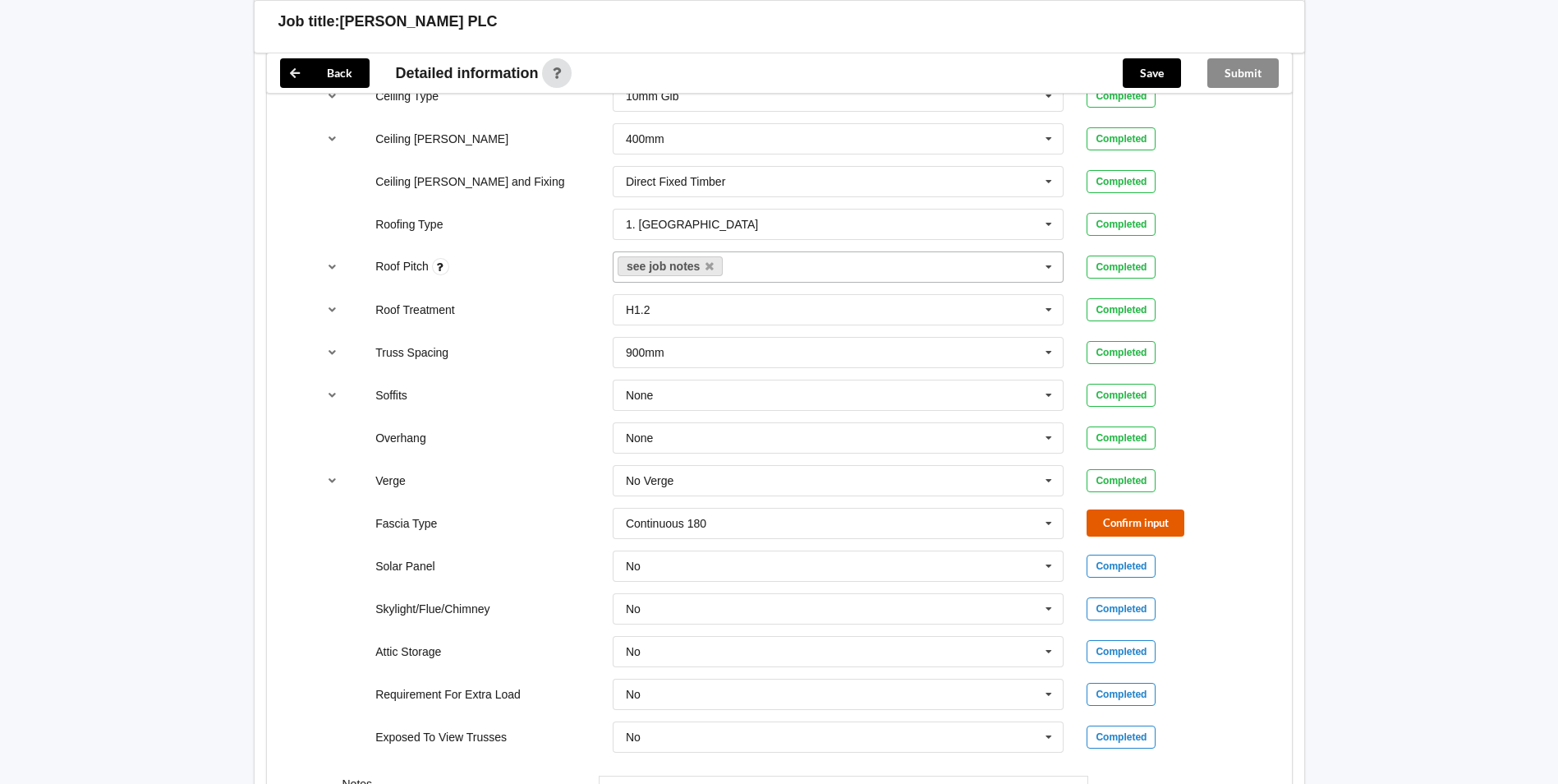
click at [1121, 515] on button "Confirm input" at bounding box center [1136, 523] width 98 height 27
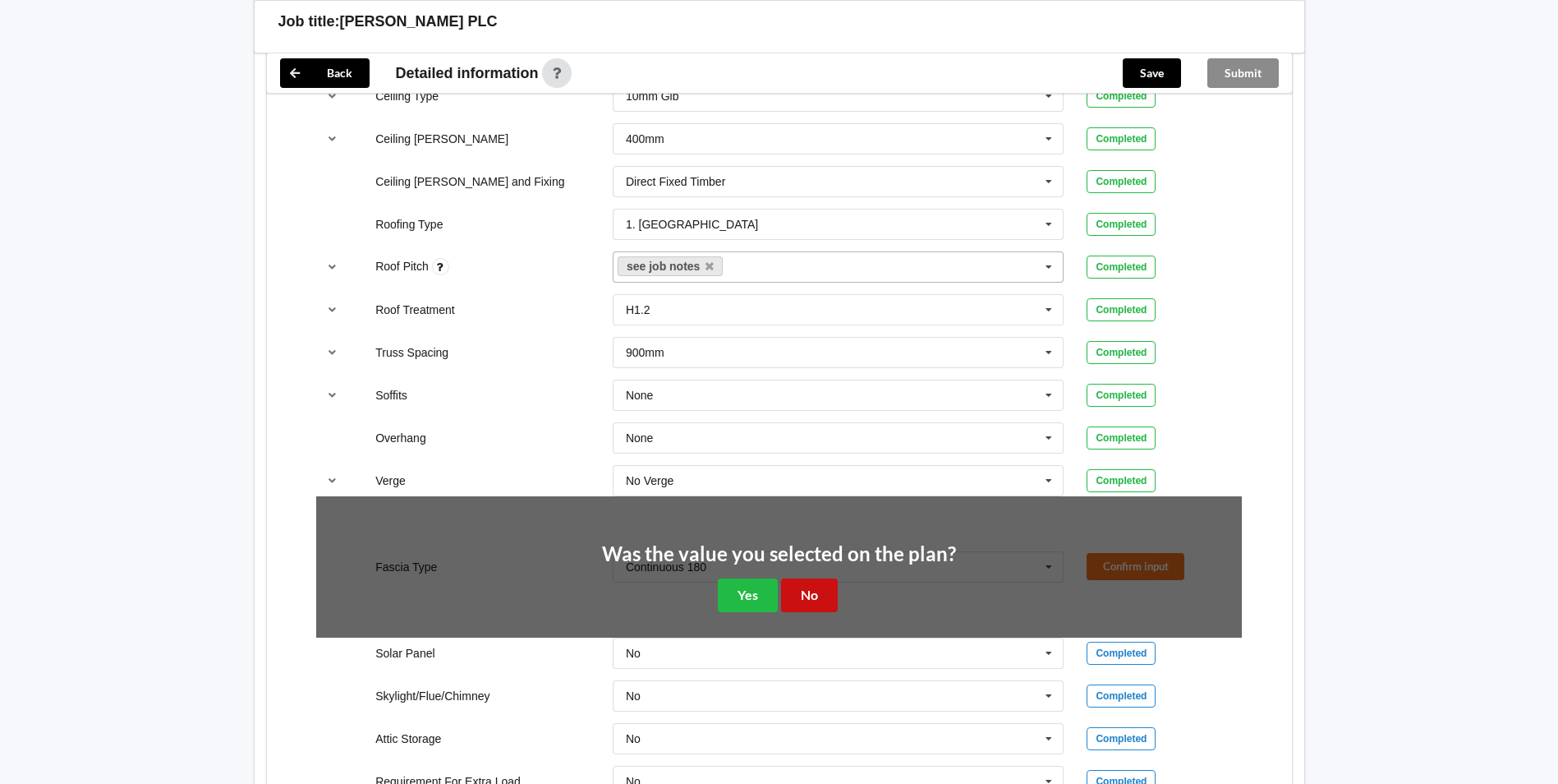
click at [820, 590] on button "No" at bounding box center [810, 595] width 57 height 34
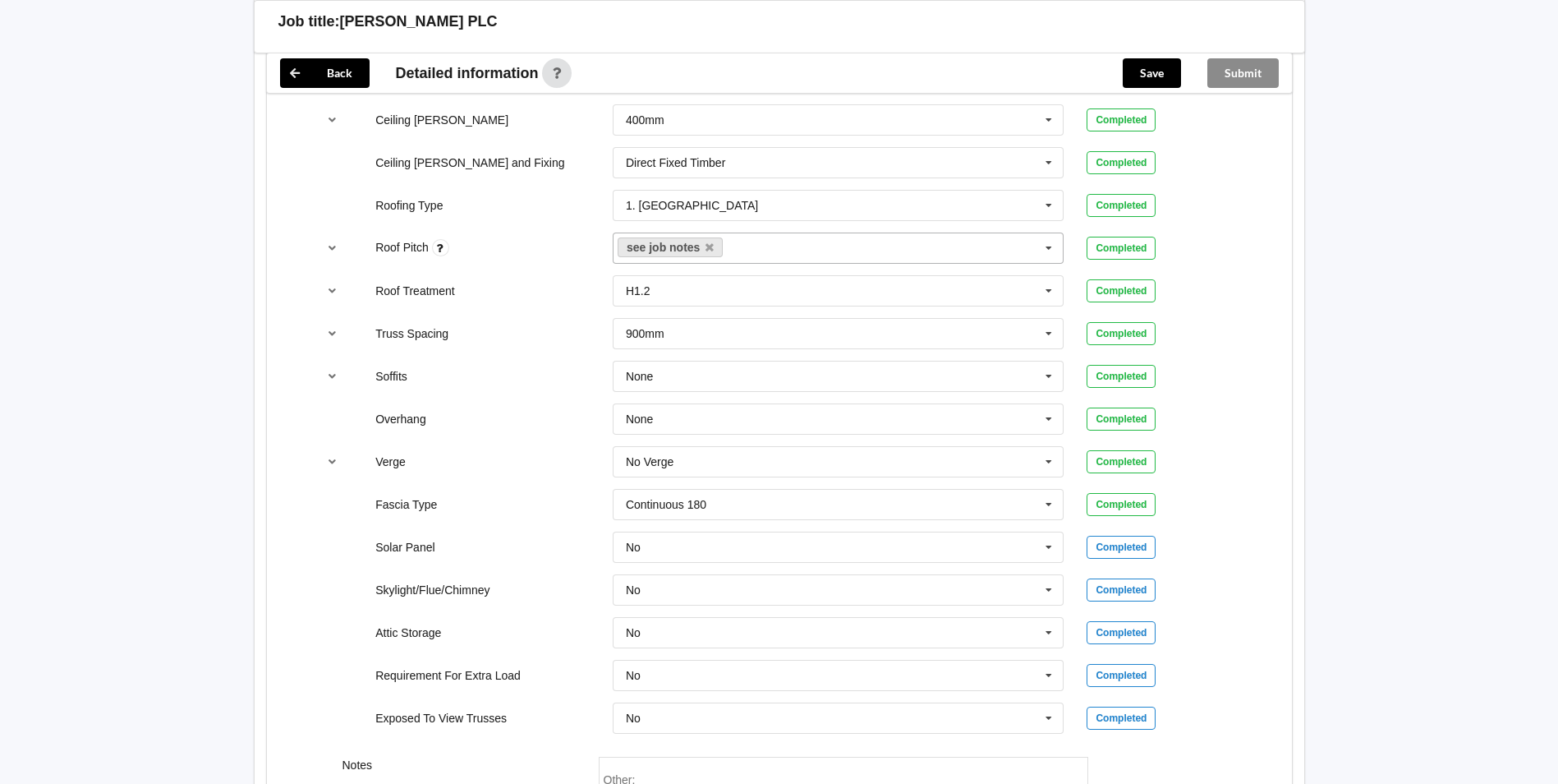
scroll to position [1232, 0]
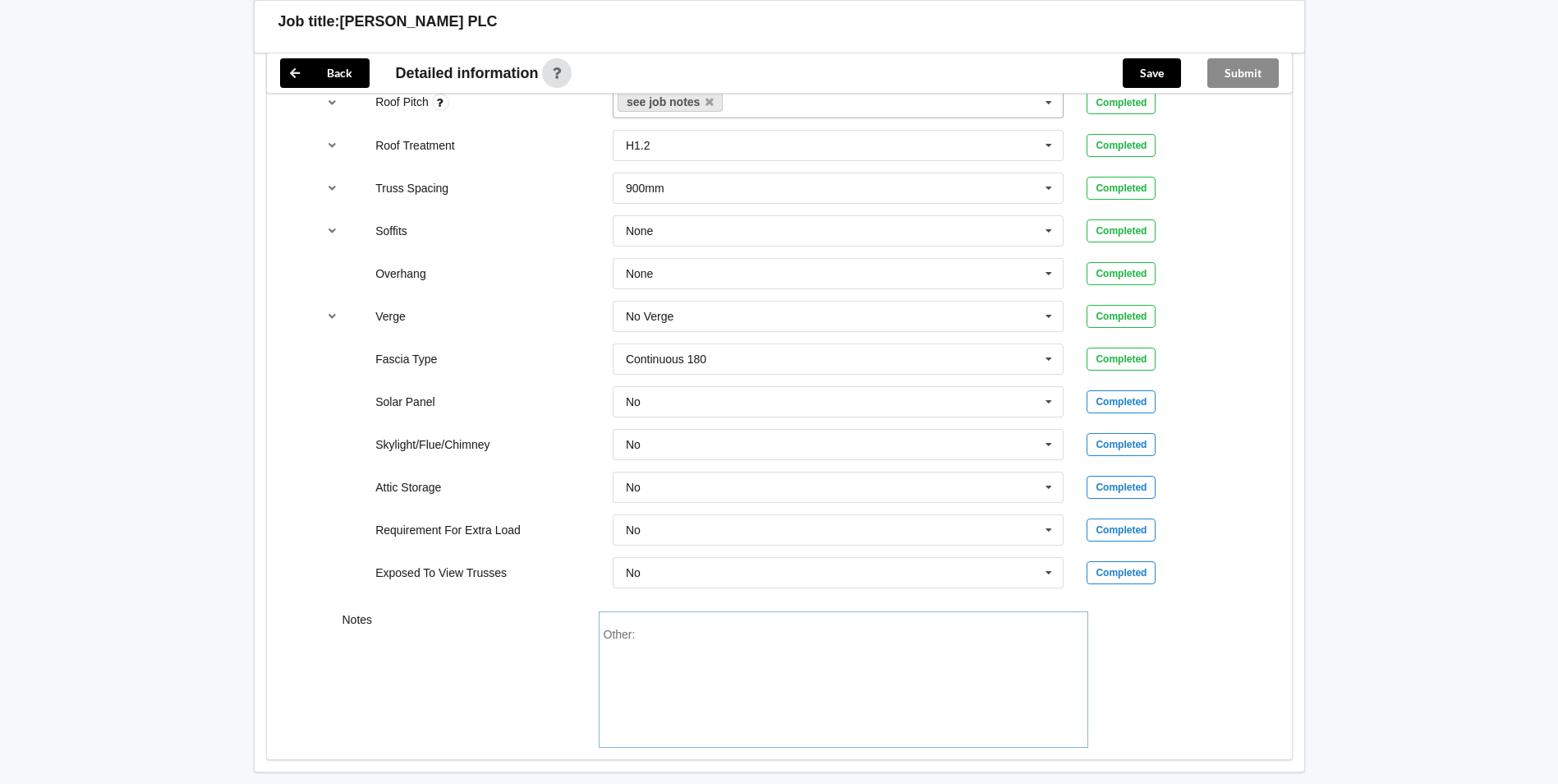
click at [660, 636] on div "Other:" at bounding box center [843, 684] width 480 height 115
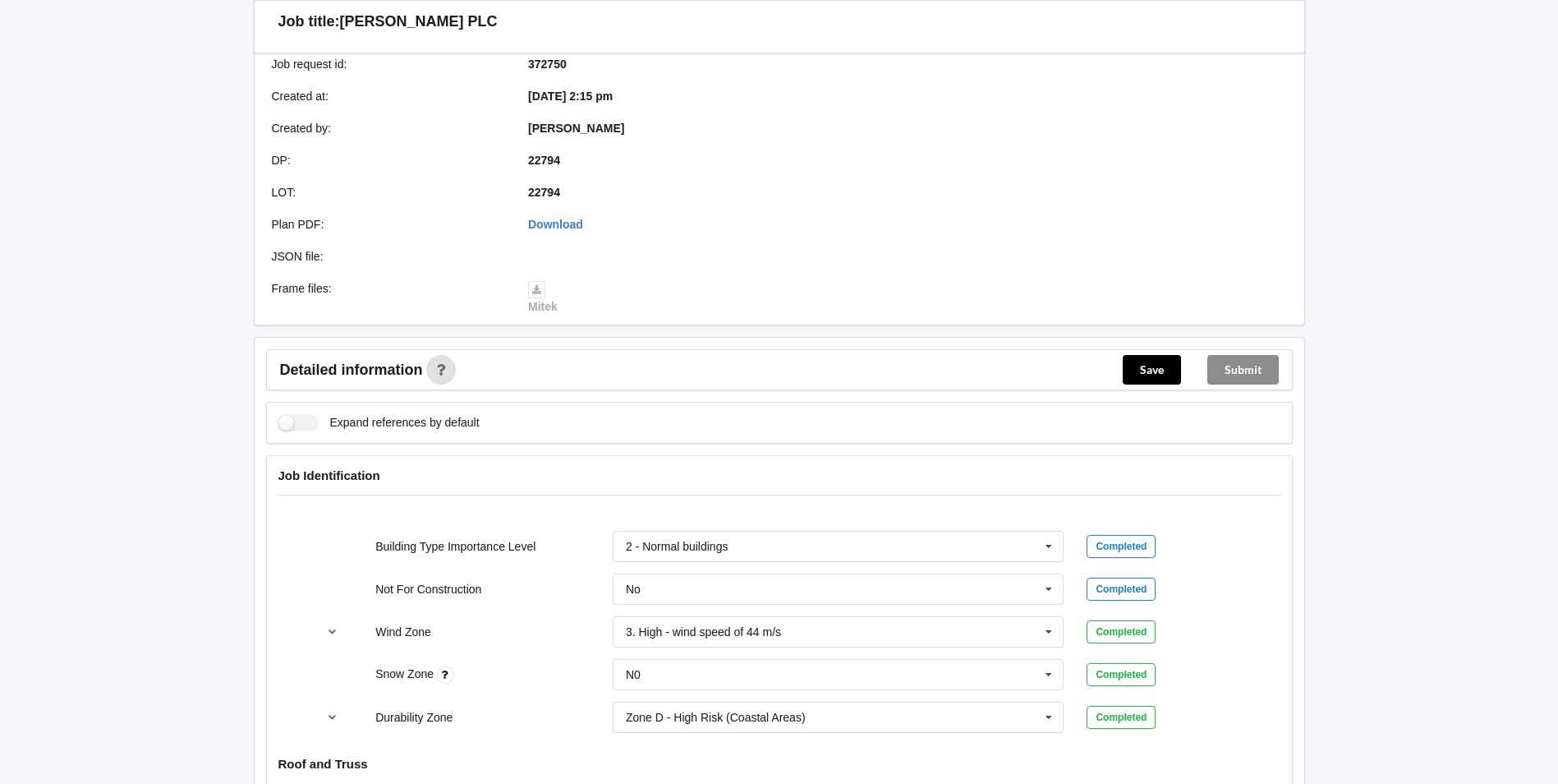
scroll to position [410, 0]
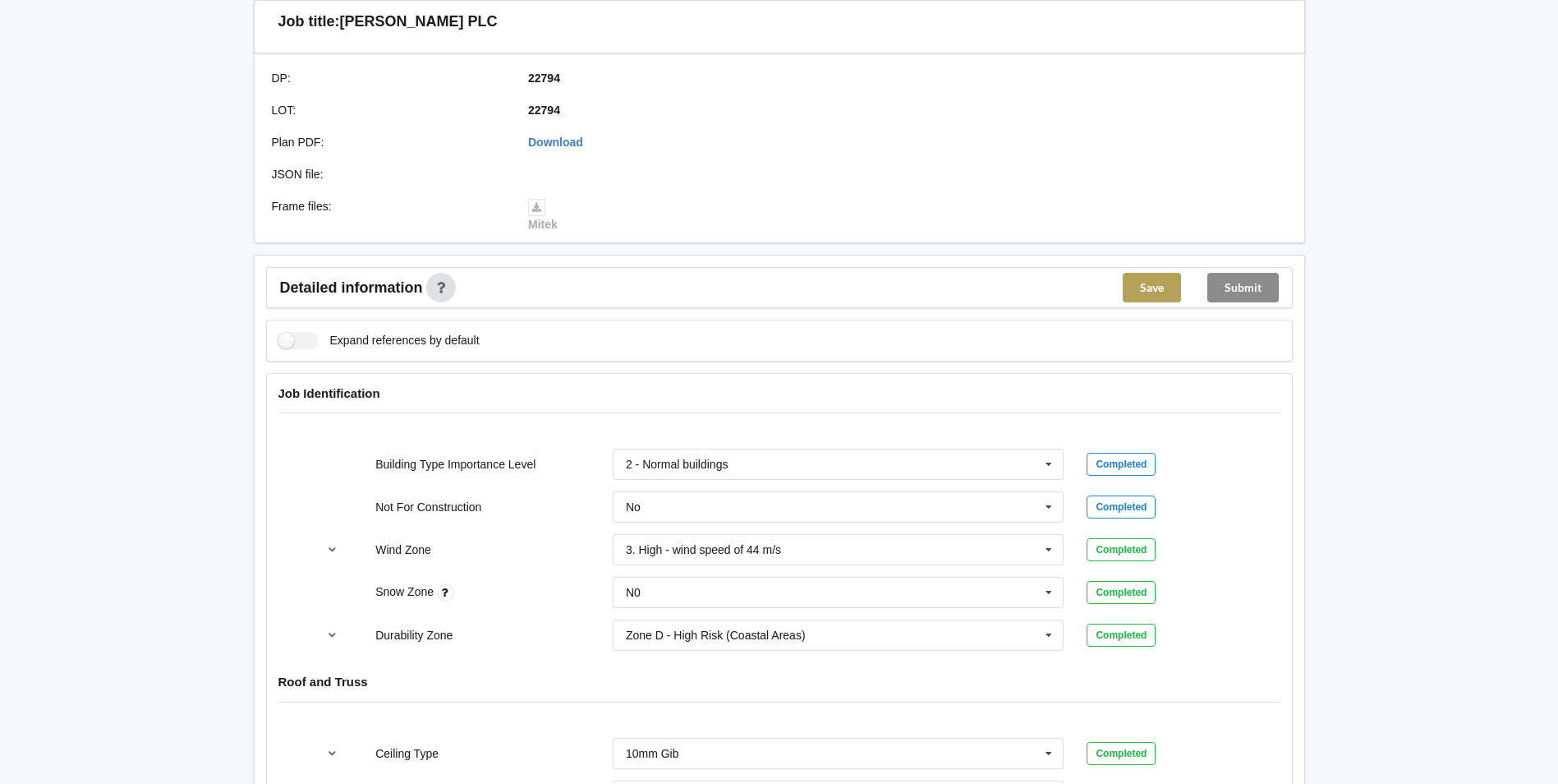
click at [1153, 292] on button "Save" at bounding box center [1153, 287] width 59 height 29
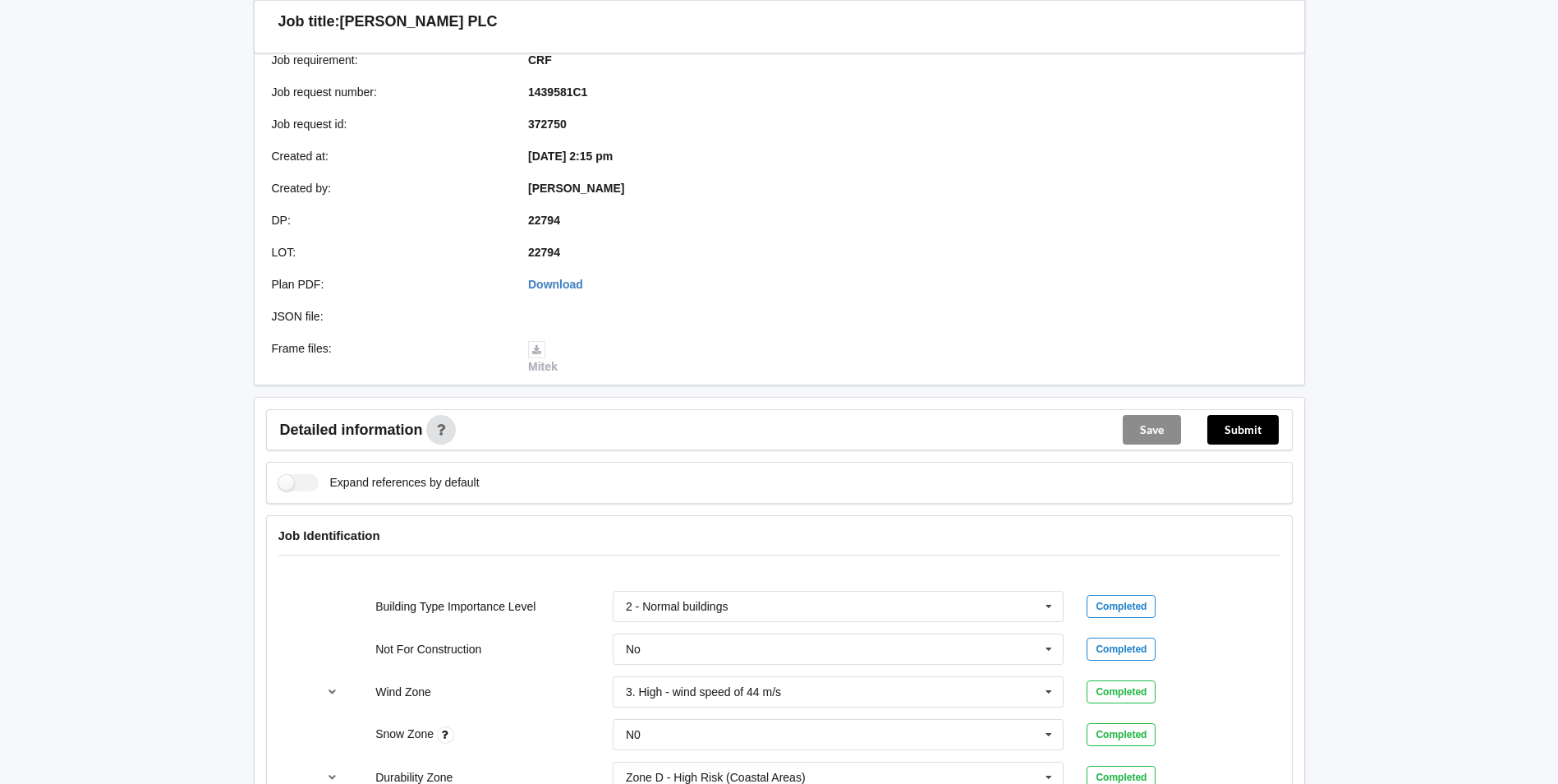
scroll to position [164, 0]
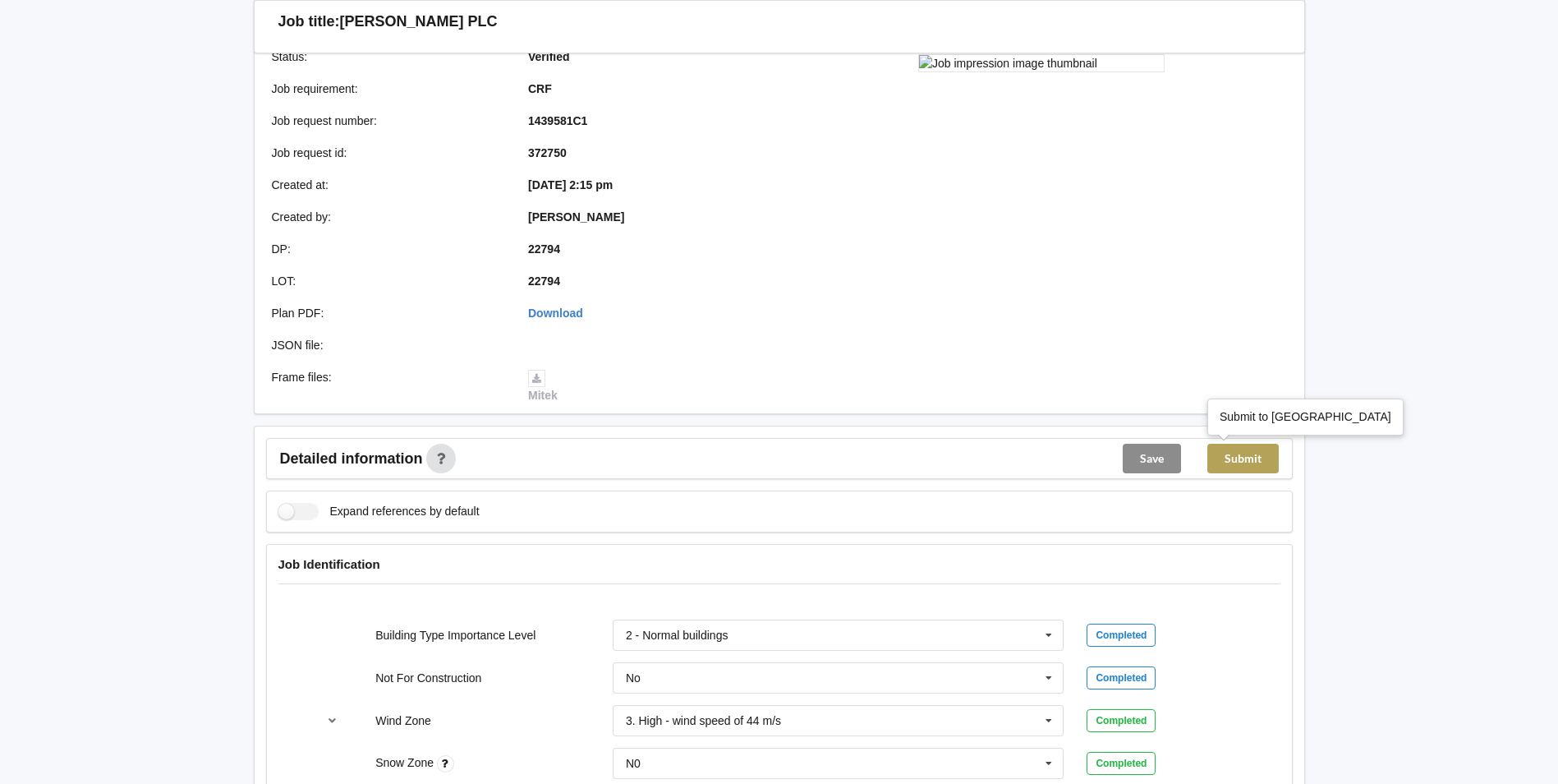
click at [1256, 458] on button "Submit" at bounding box center [1243, 458] width 71 height 29
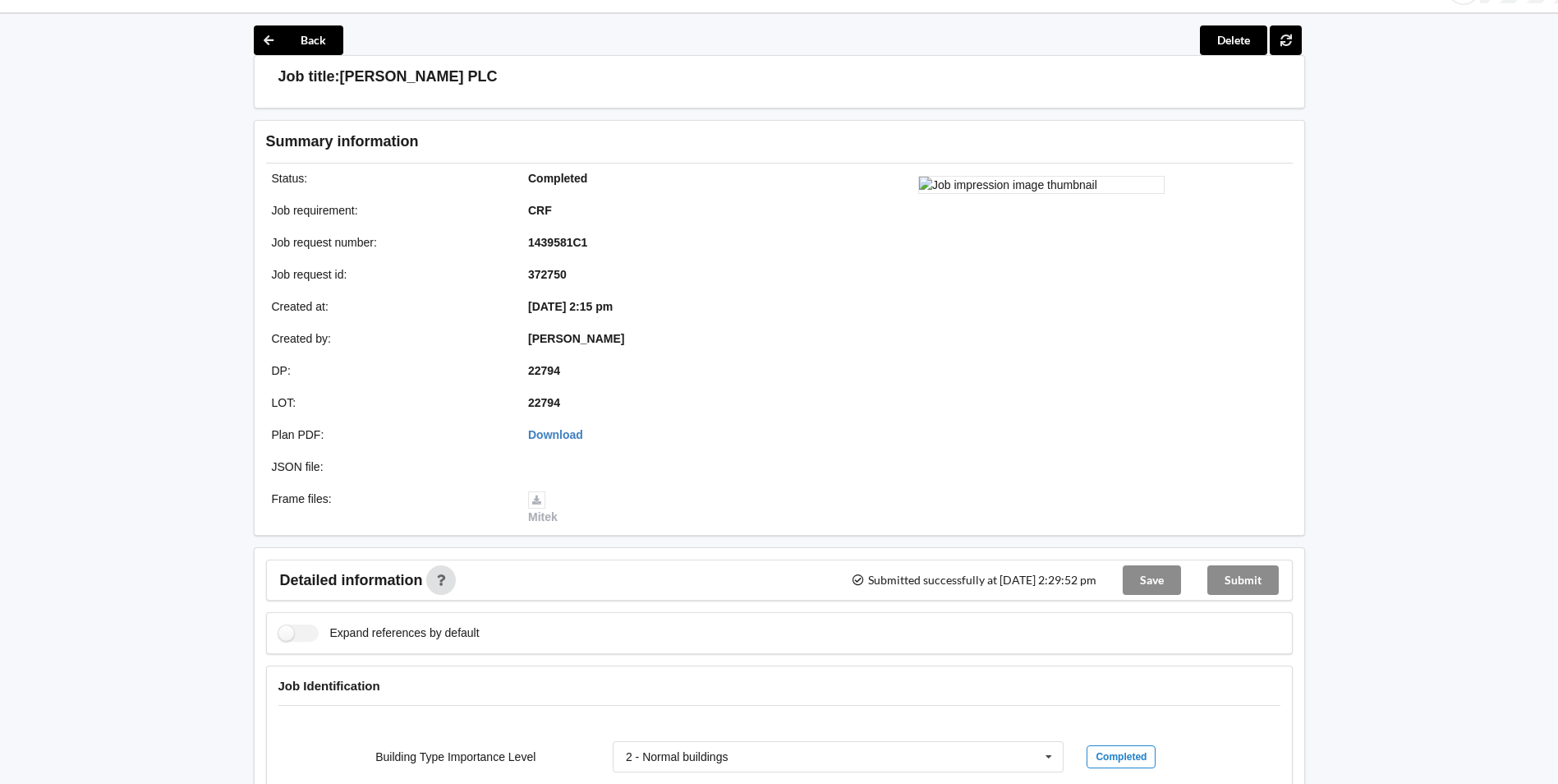
scroll to position [0, 0]
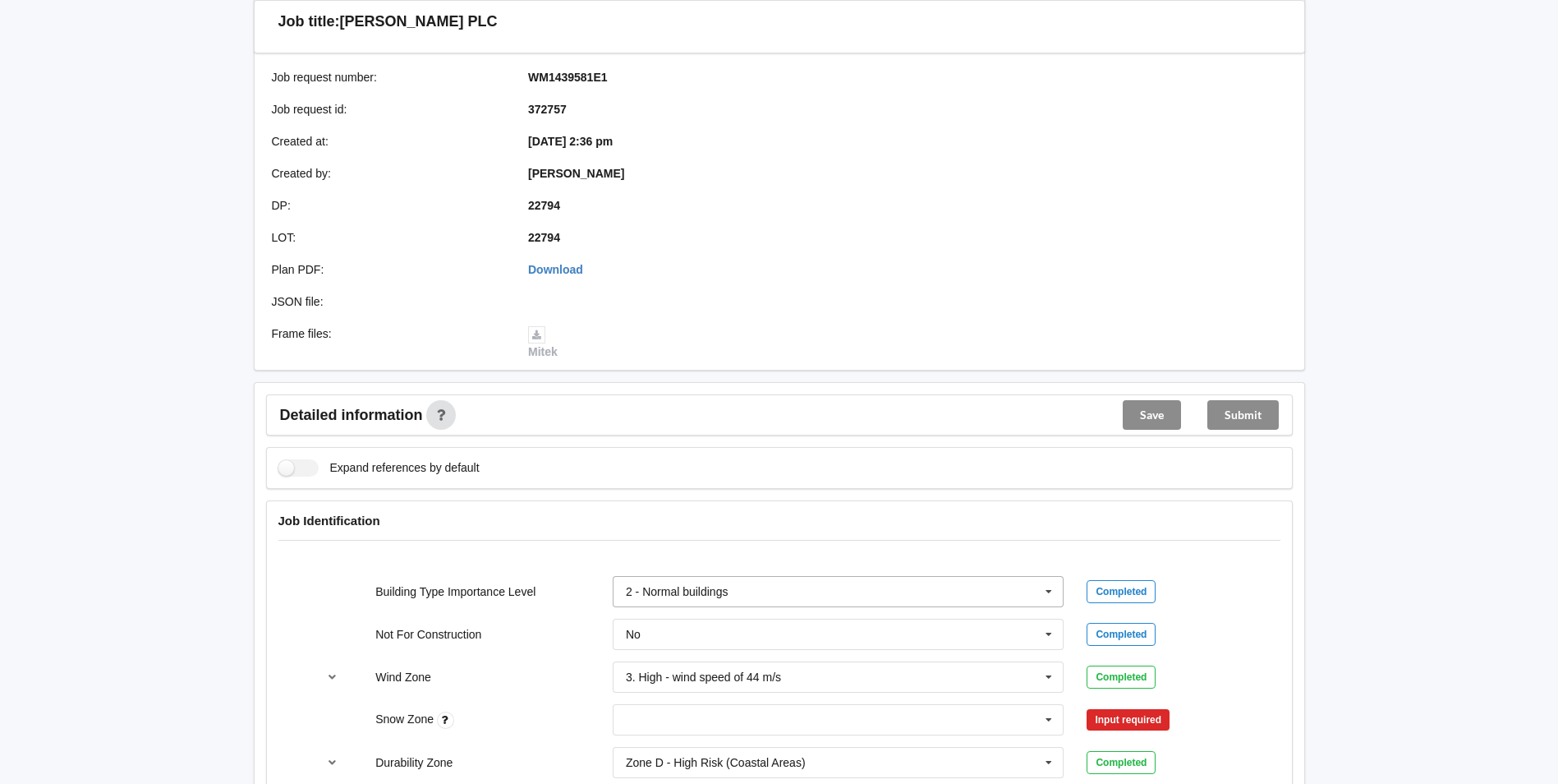
scroll to position [328, 0]
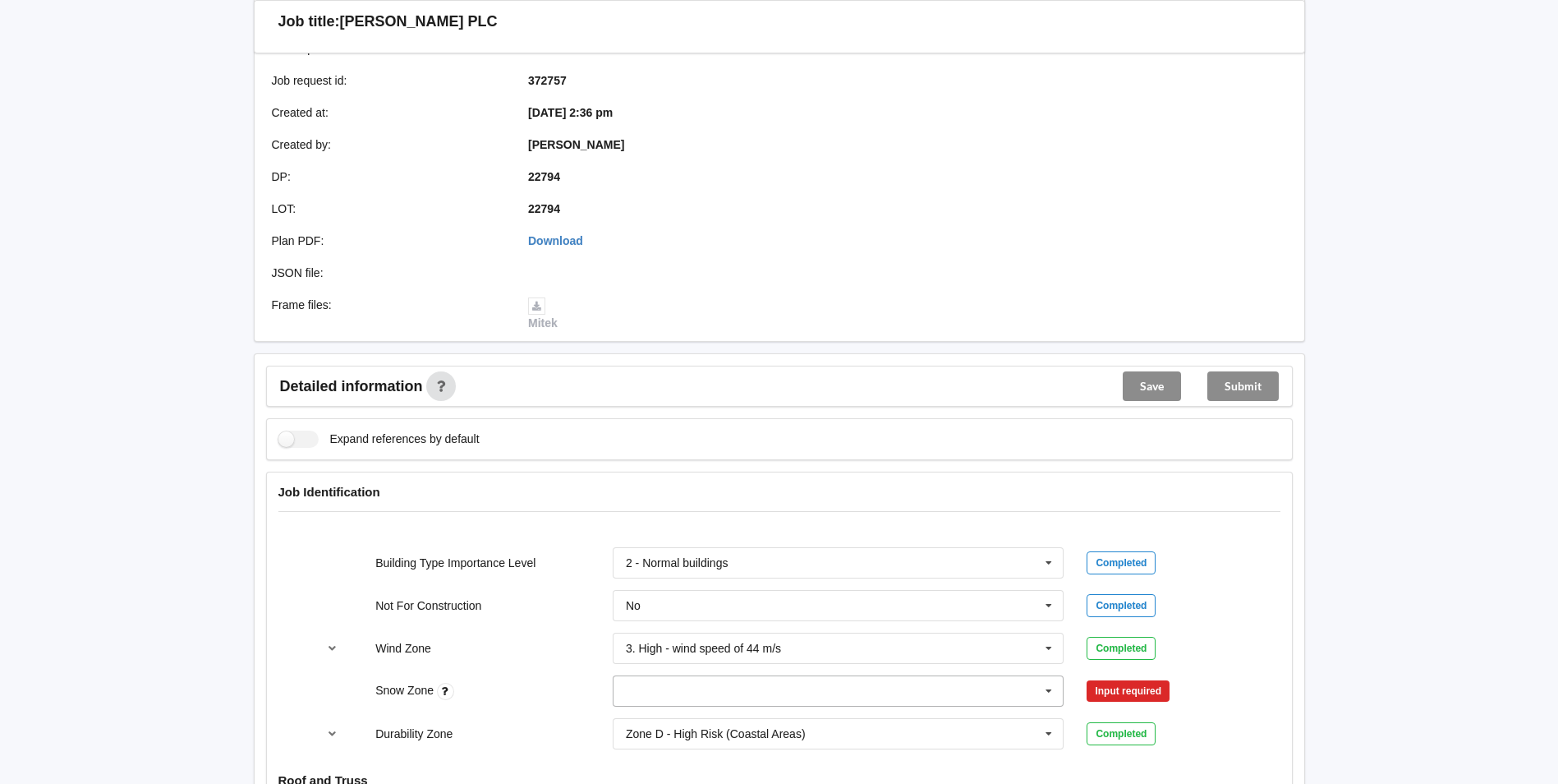
click at [1047, 676] on icon at bounding box center [1049, 691] width 24 height 30
click at [634, 502] on span "N0" at bounding box center [634, 508] width 15 height 13
click at [1121, 678] on button "Confirm input" at bounding box center [1136, 691] width 98 height 27
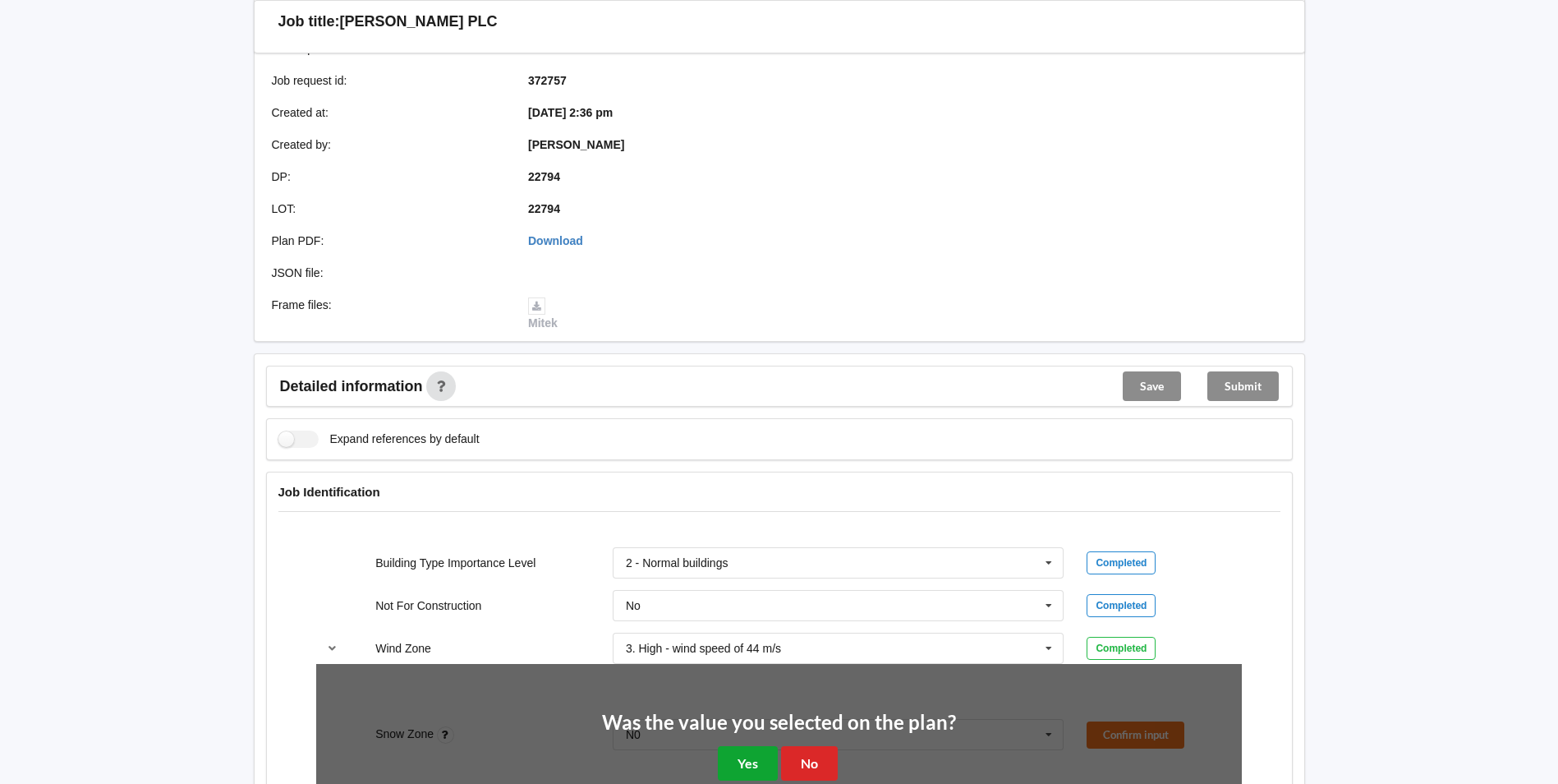
click at [762, 746] on button "Yes" at bounding box center [748, 763] width 60 height 34
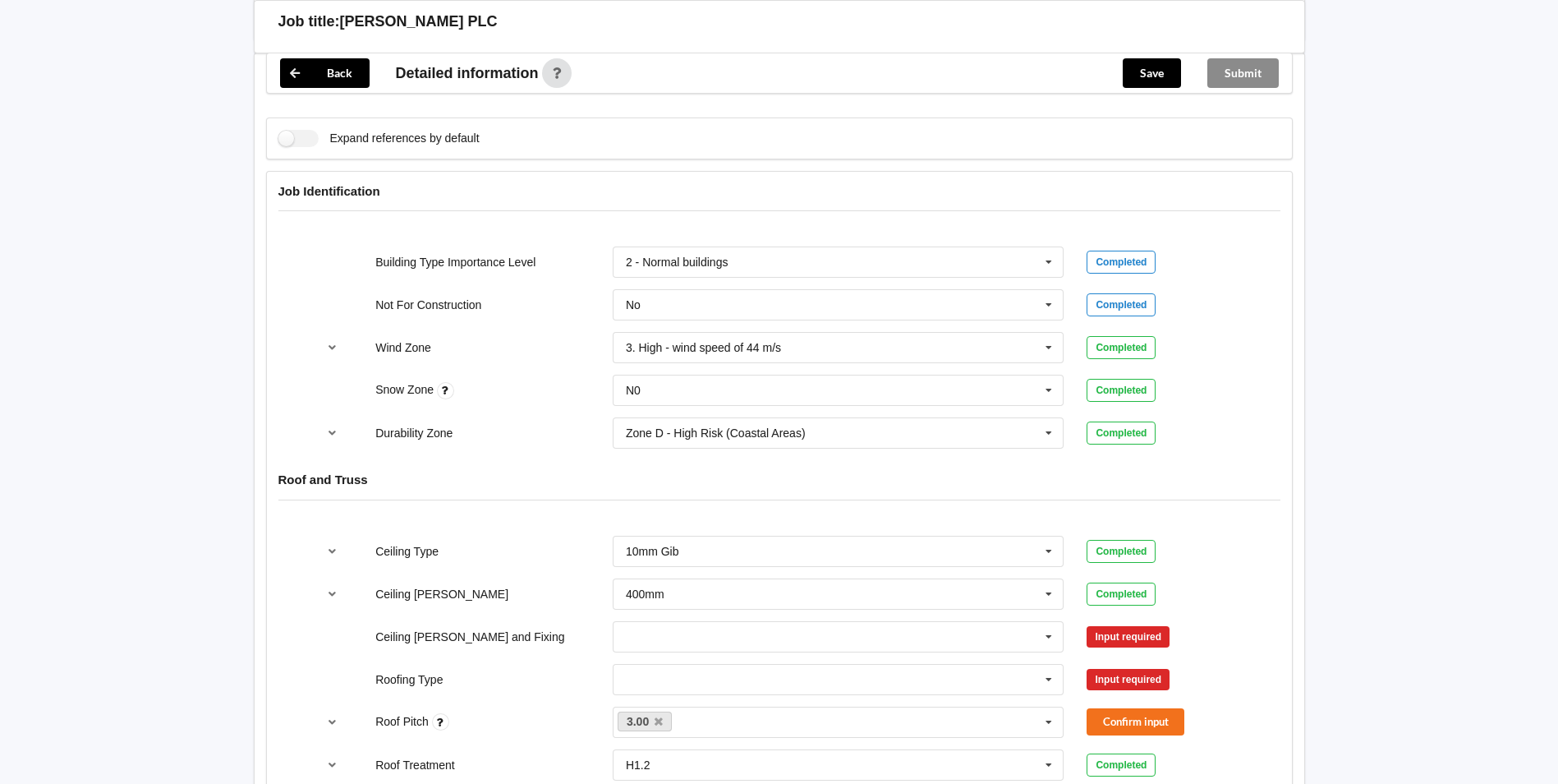
scroll to position [658, 0]
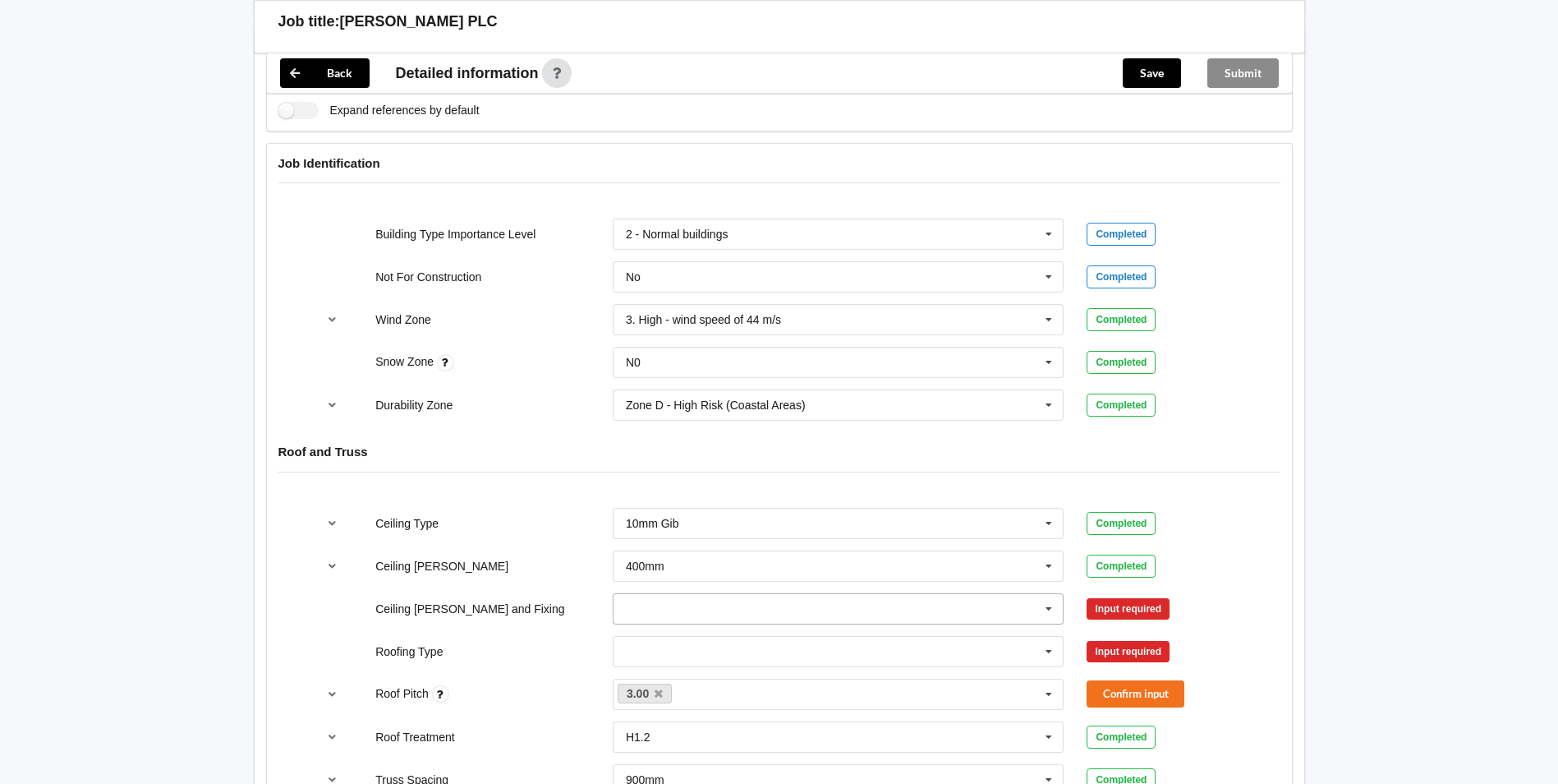
click at [1051, 594] on icon at bounding box center [1049, 609] width 24 height 30
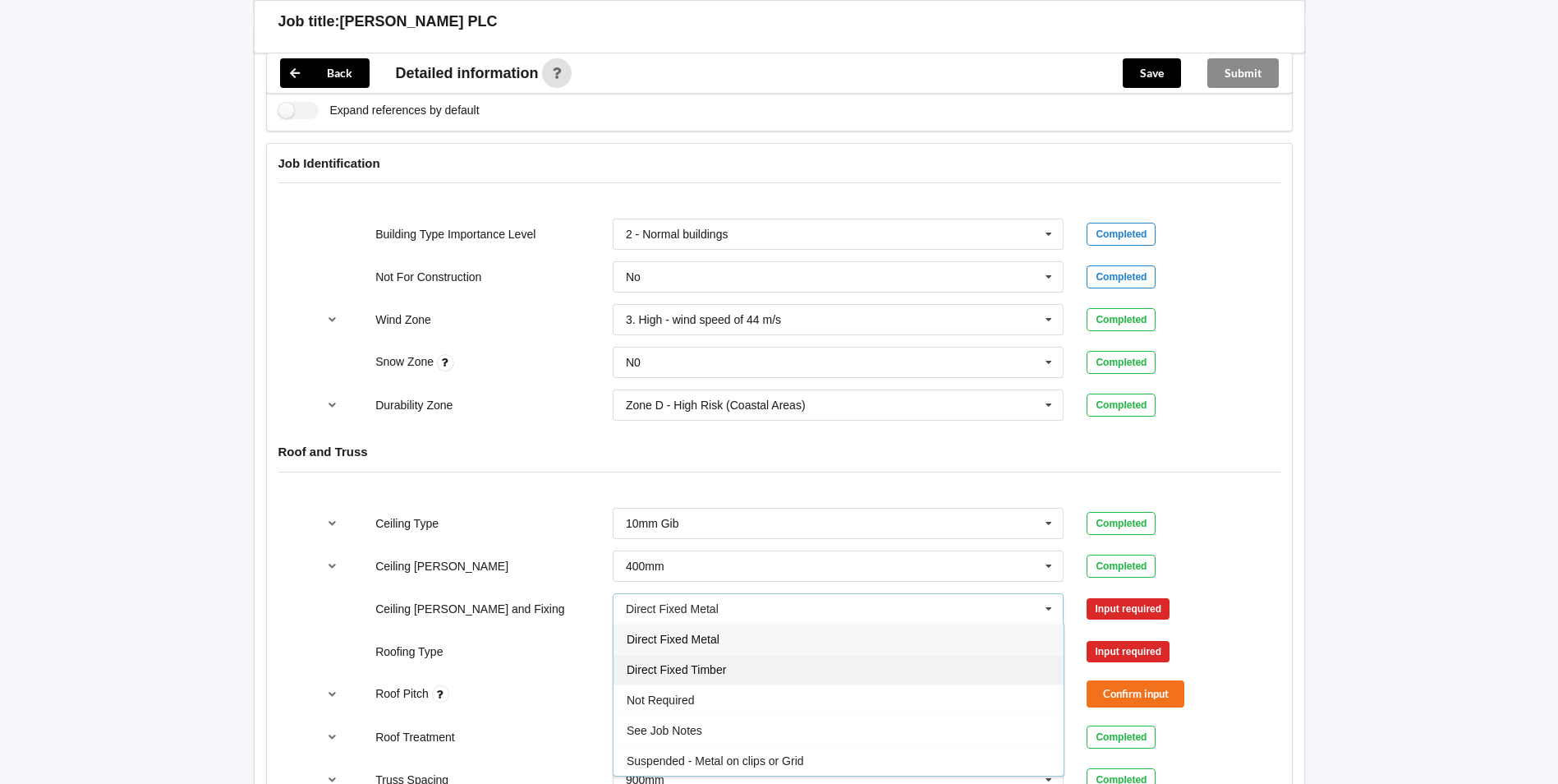
click at [791, 654] on div "Direct Fixed Timber" at bounding box center [838, 669] width 450 height 30
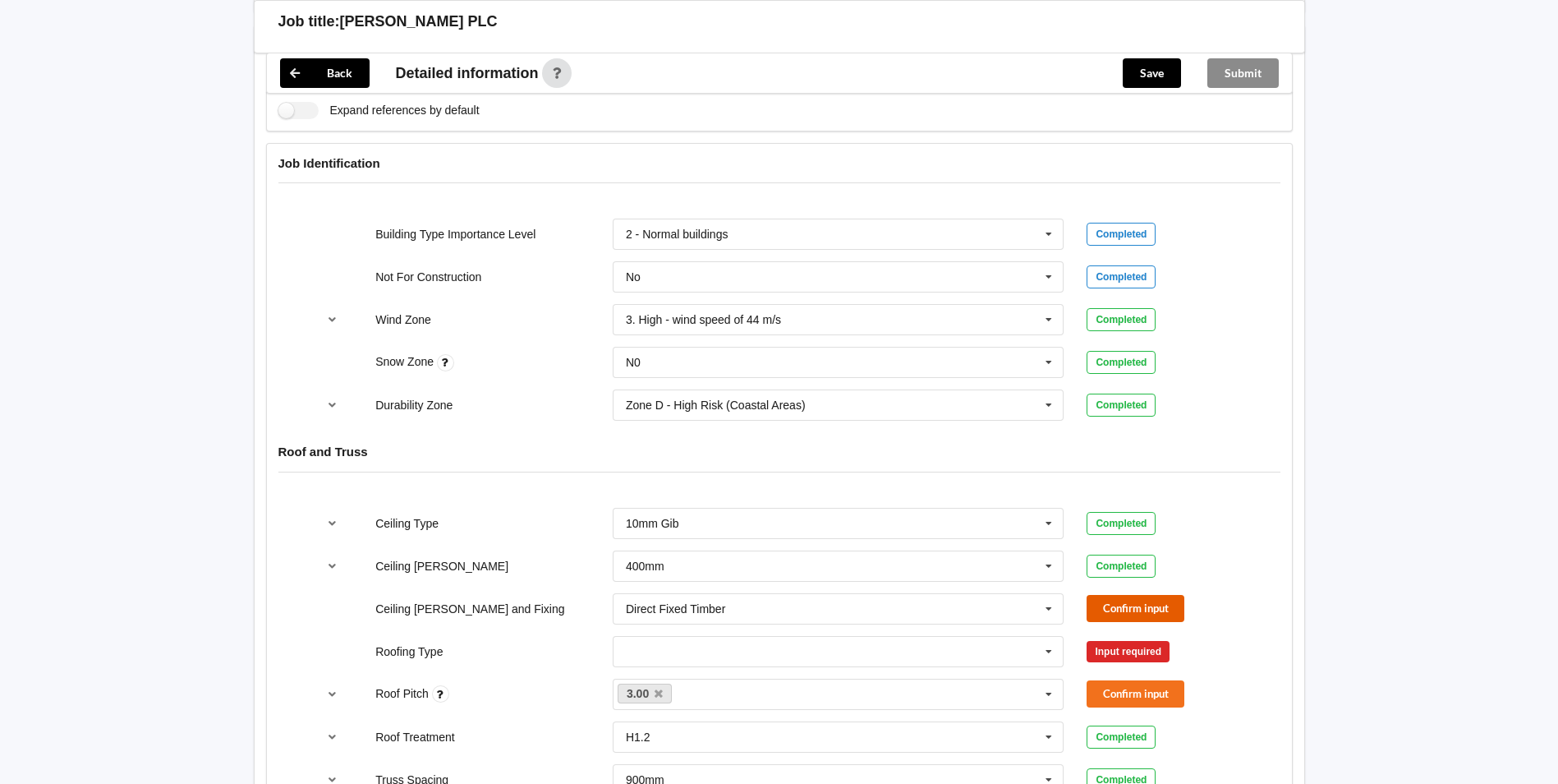
click at [1132, 595] on button "Confirm input" at bounding box center [1136, 608] width 98 height 27
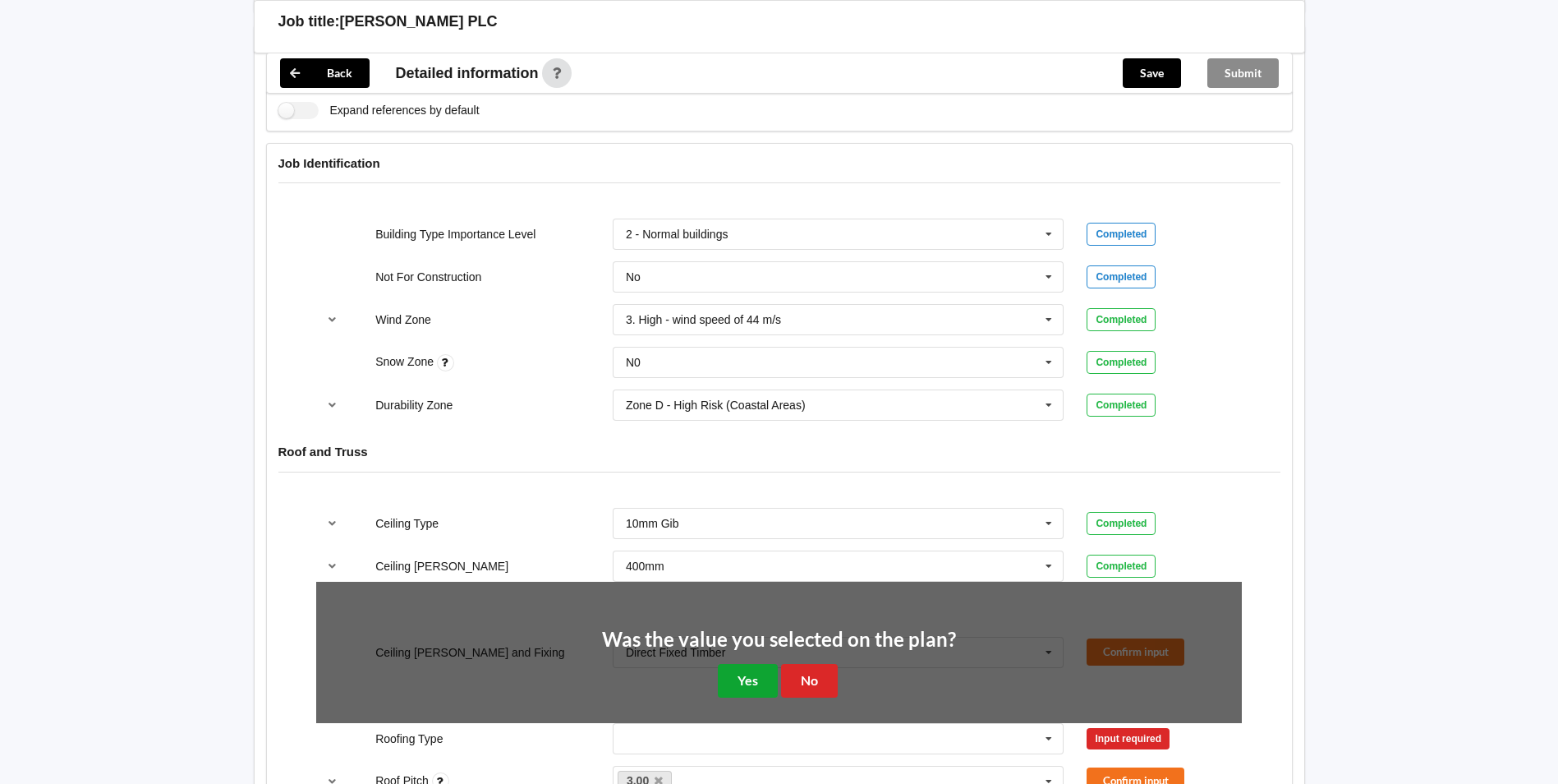
click at [758, 663] on button "Yes" at bounding box center [748, 680] width 60 height 34
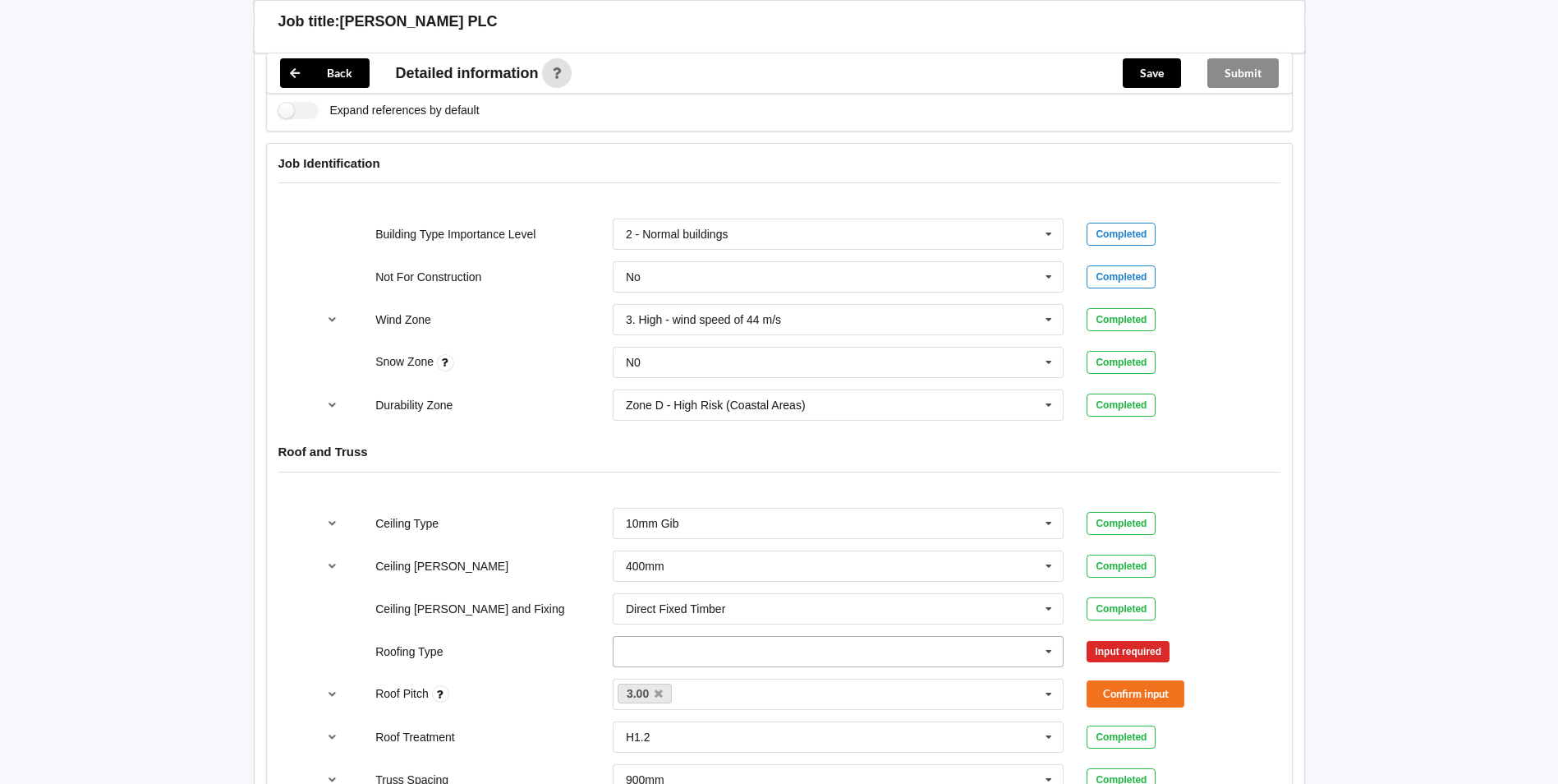
click at [1048, 637] on icon at bounding box center [1049, 652] width 24 height 30
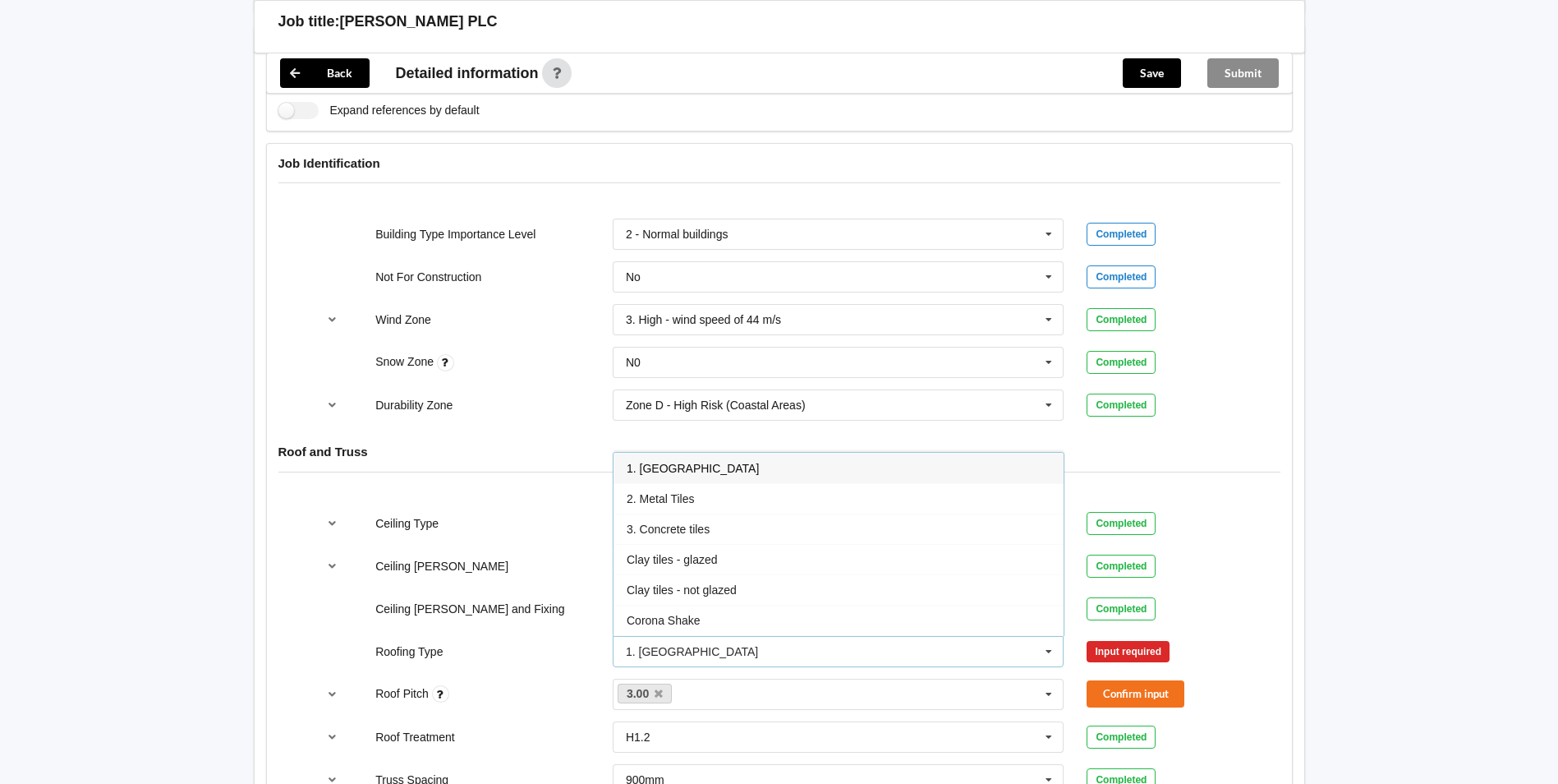
click at [671, 462] on span "1. [GEOGRAPHIC_DATA]" at bounding box center [693, 468] width 132 height 13
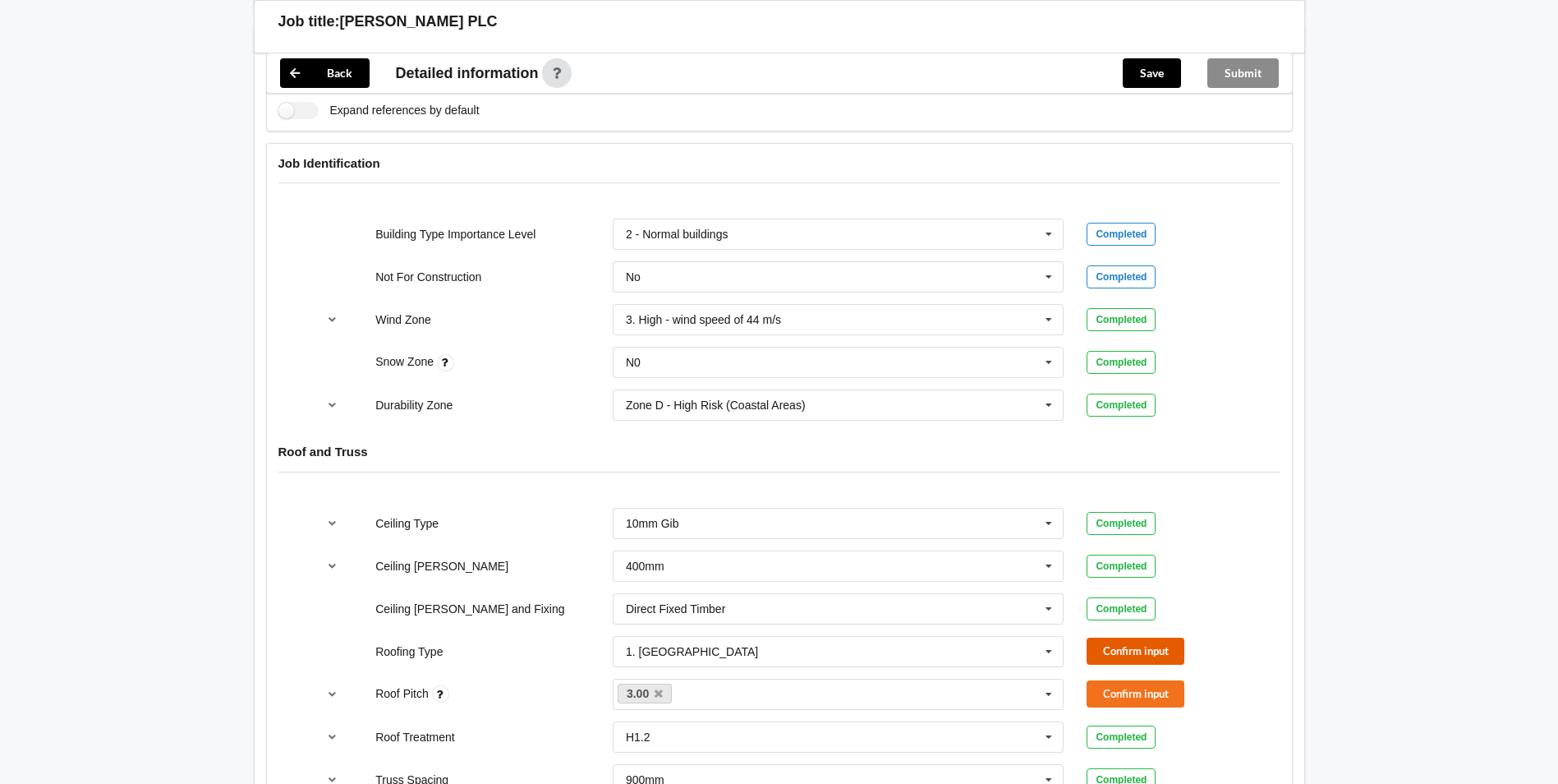
click at [1110, 637] on button "Confirm input" at bounding box center [1136, 651] width 98 height 27
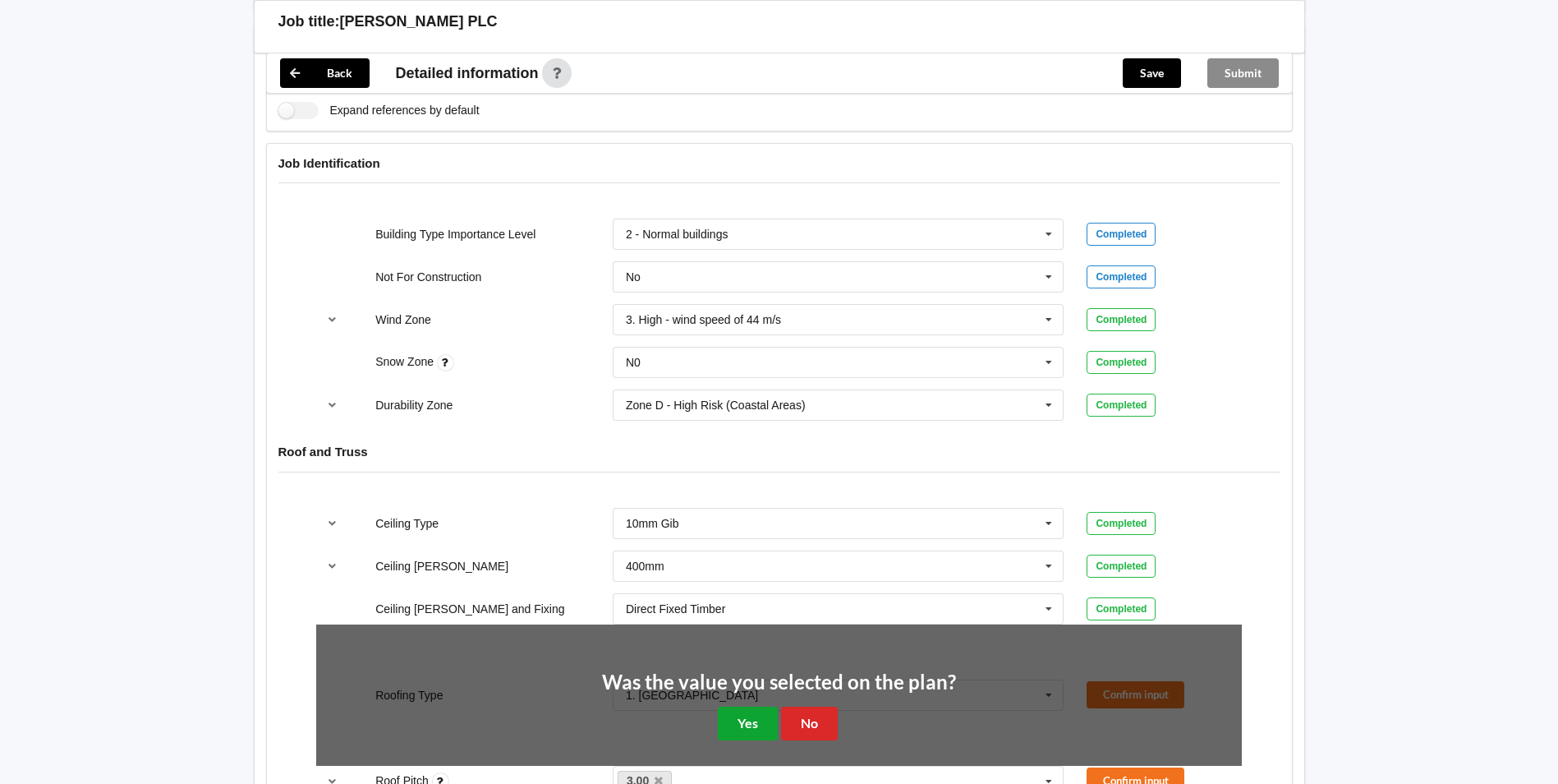
click at [724, 706] on button "Yes" at bounding box center [748, 723] width 60 height 34
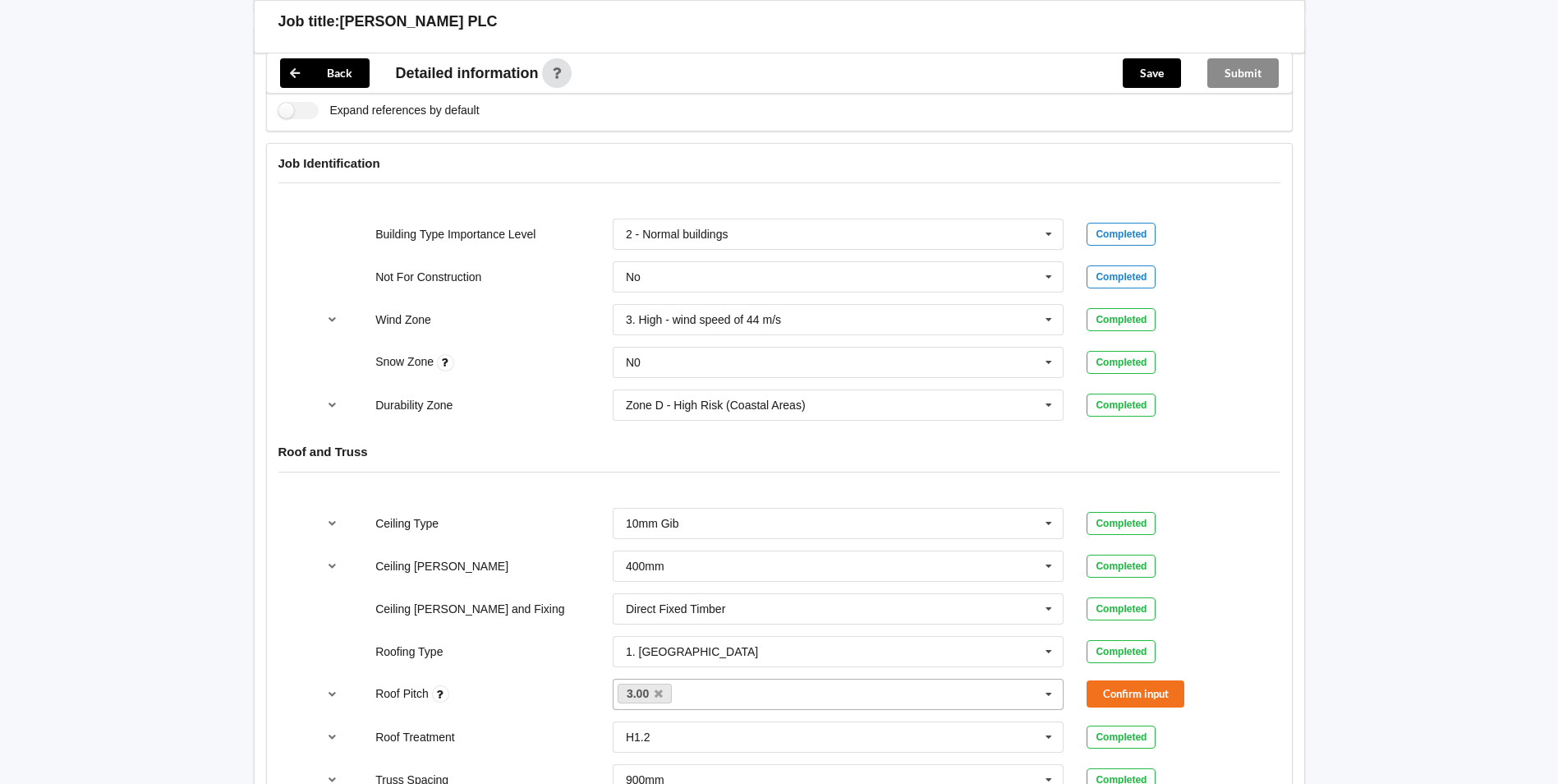
click at [939, 683] on div "3.00 None" at bounding box center [838, 694] width 451 height 31
click at [660, 689] on icon at bounding box center [659, 694] width 8 height 11
click at [634, 687] on input "text" at bounding box center [637, 694] width 25 height 14
type input "S"
type input "see job notes"
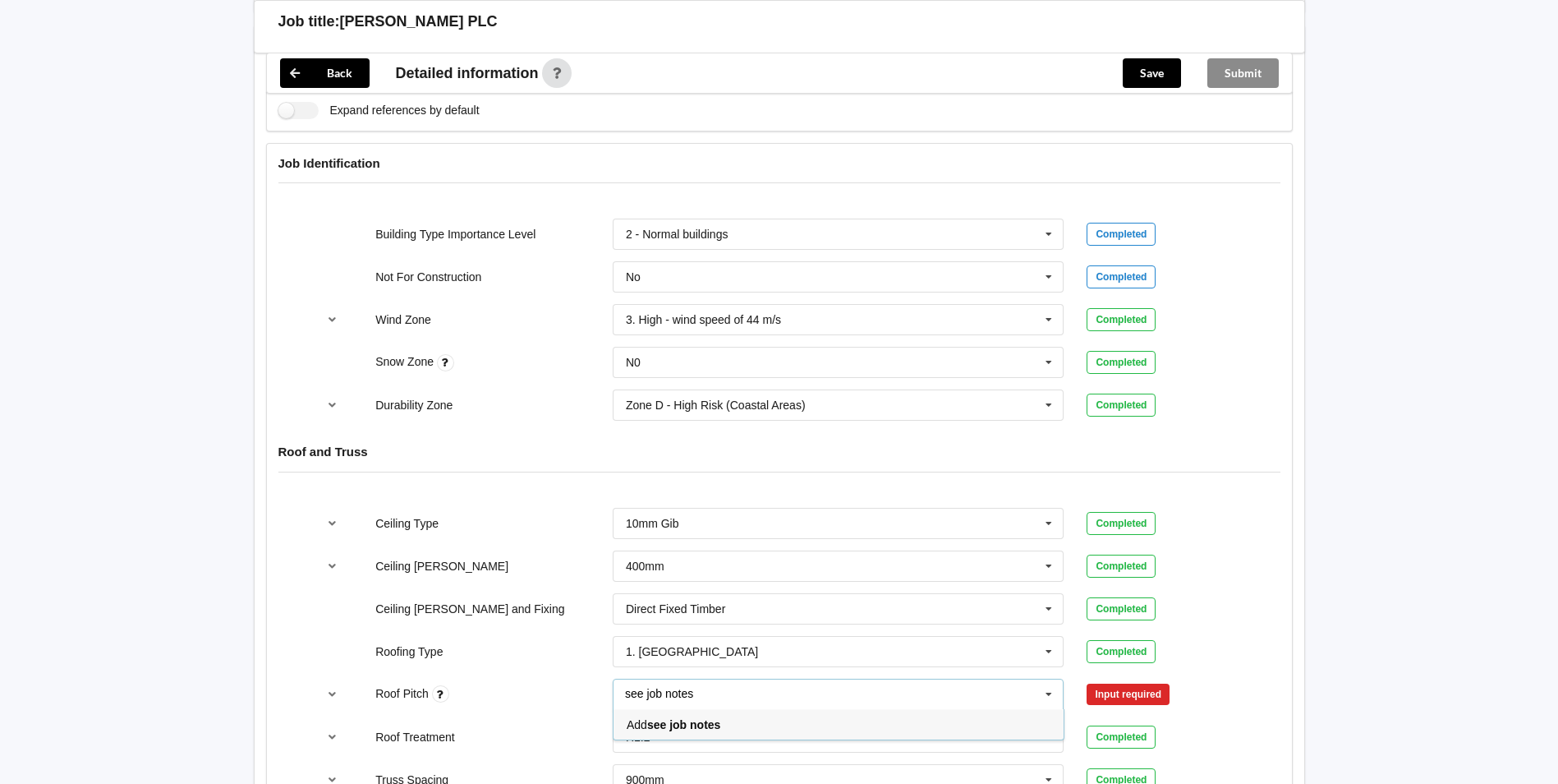
click at [727, 709] on div "Add see job notes" at bounding box center [838, 724] width 450 height 30
click at [1120, 680] on button "Confirm input" at bounding box center [1136, 694] width 98 height 27
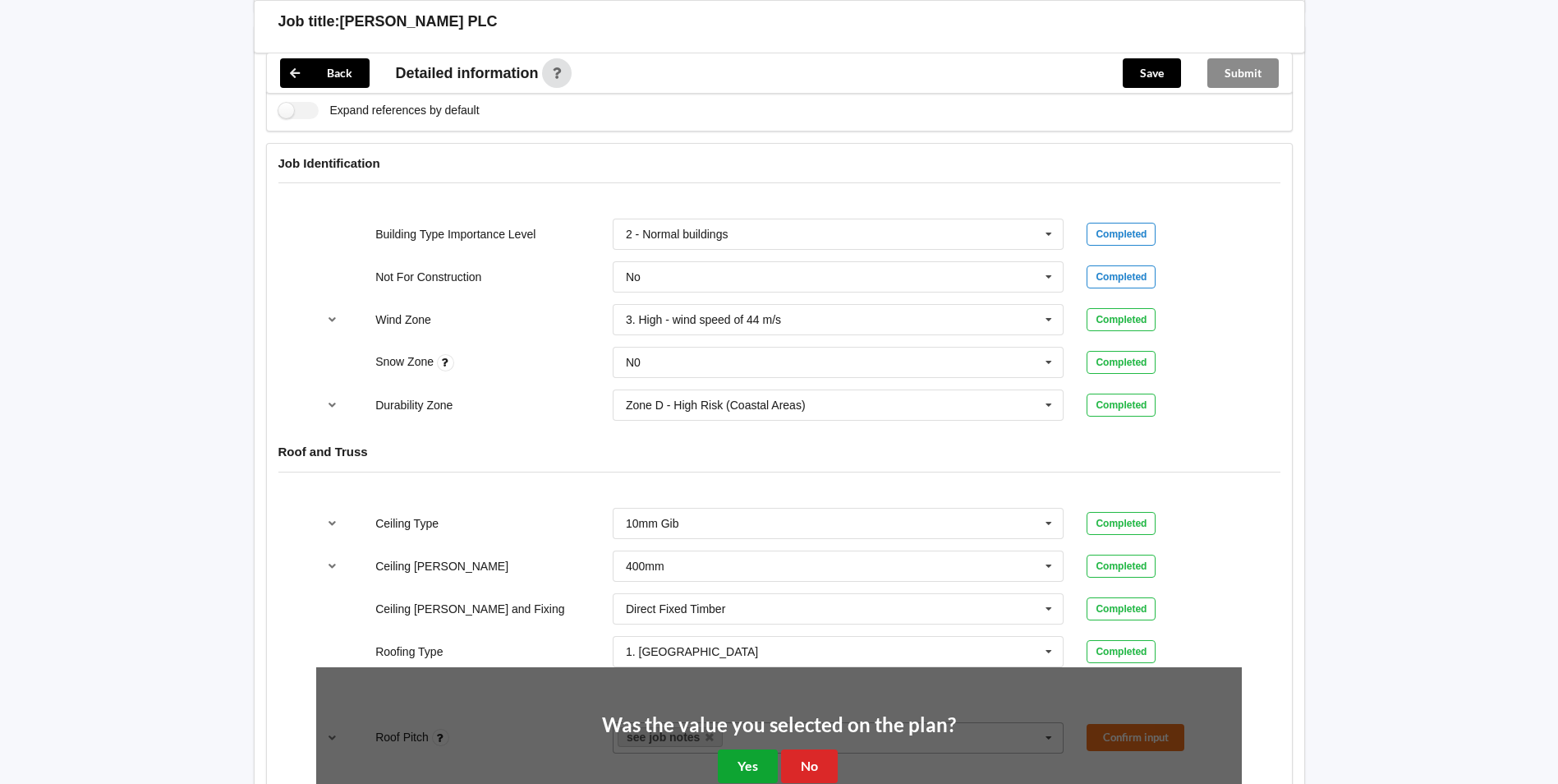
click at [774, 749] on button "Yes" at bounding box center [748, 766] width 60 height 34
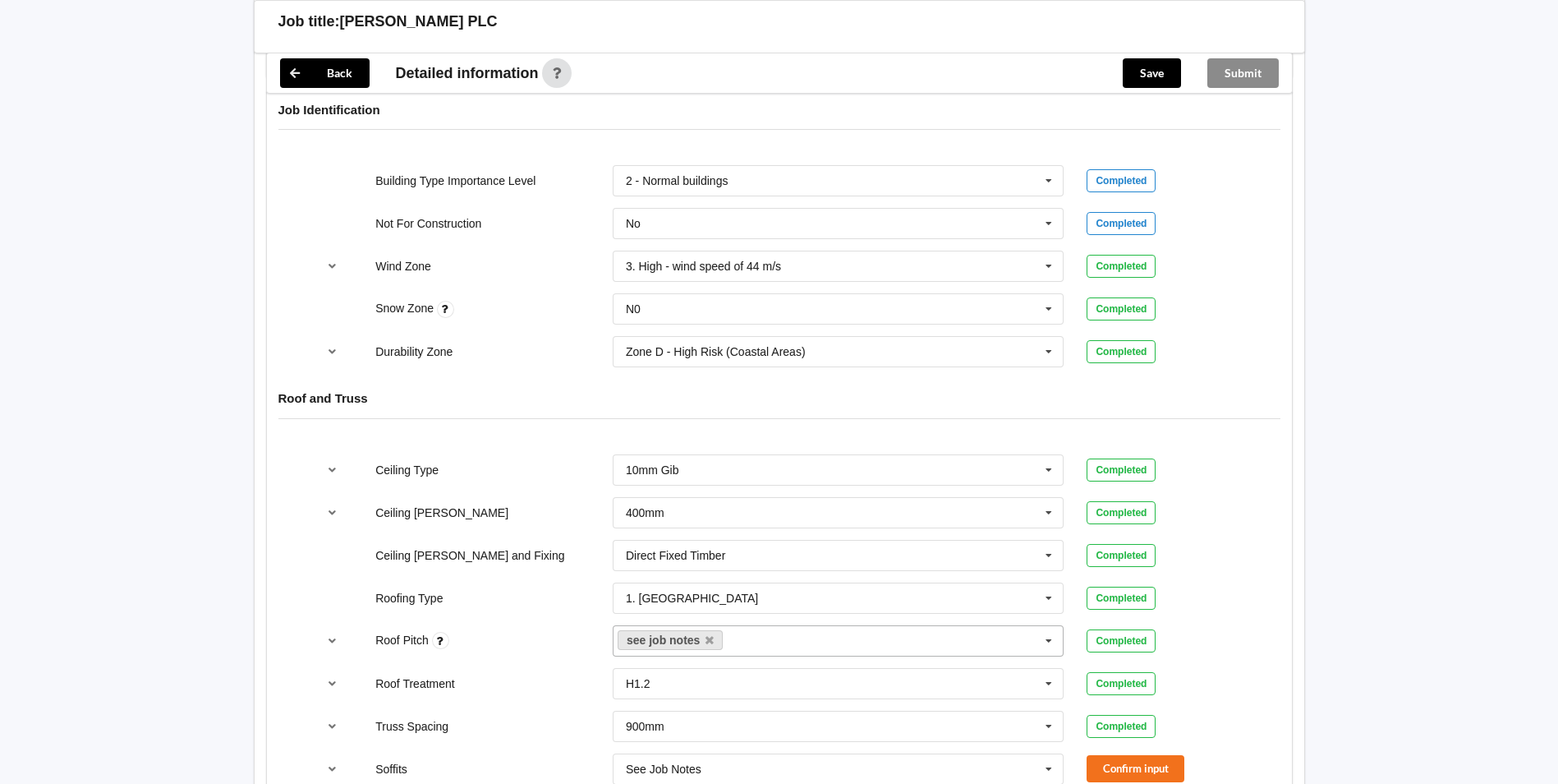
scroll to position [740, 0]
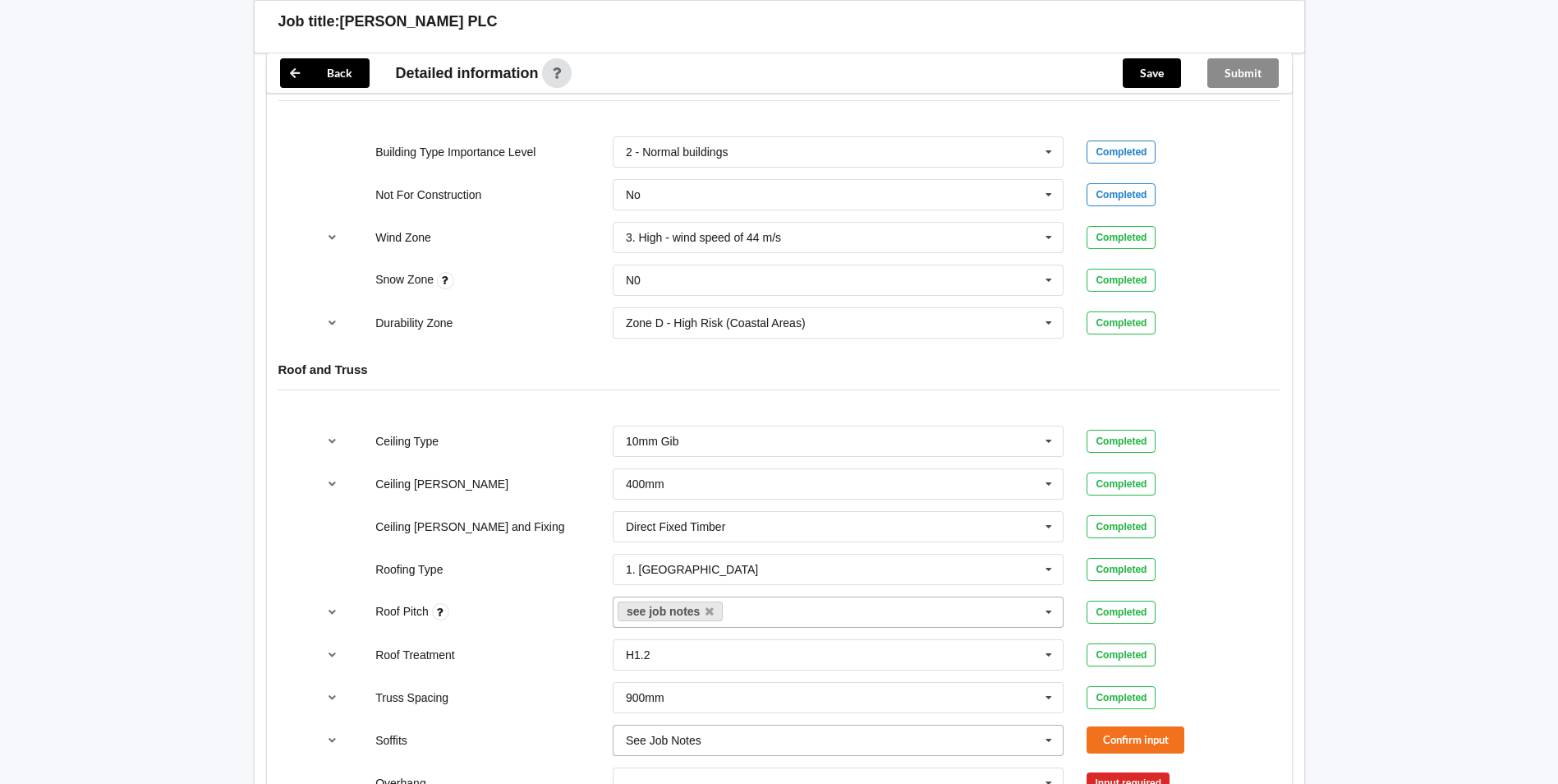
click at [1046, 725] on icon at bounding box center [1049, 740] width 24 height 30
click at [668, 580] on div "None" at bounding box center [838, 589] width 450 height 30
click at [1147, 726] on button "Confirm input" at bounding box center [1136, 740] width 98 height 27
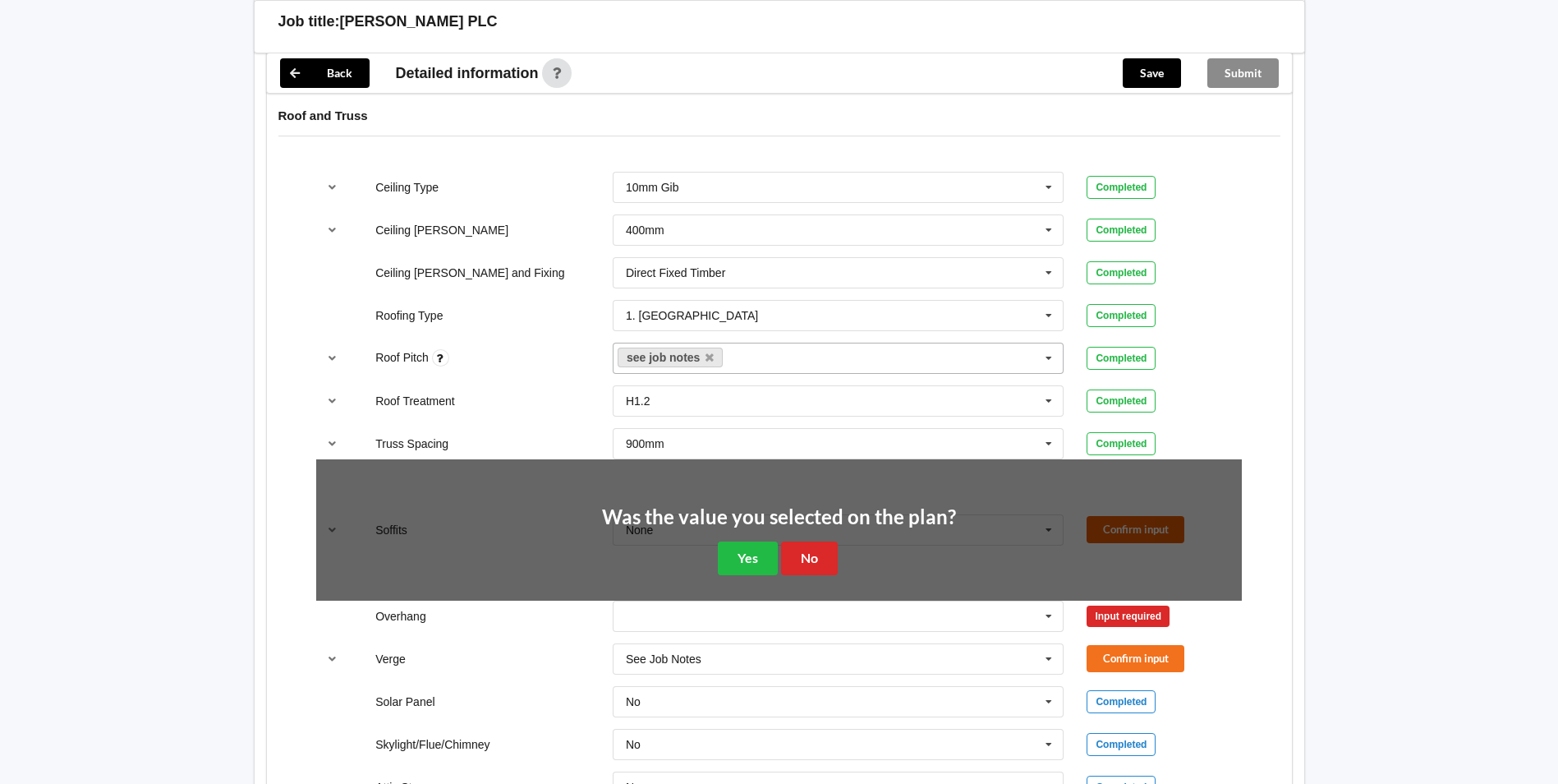
scroll to position [1068, 0]
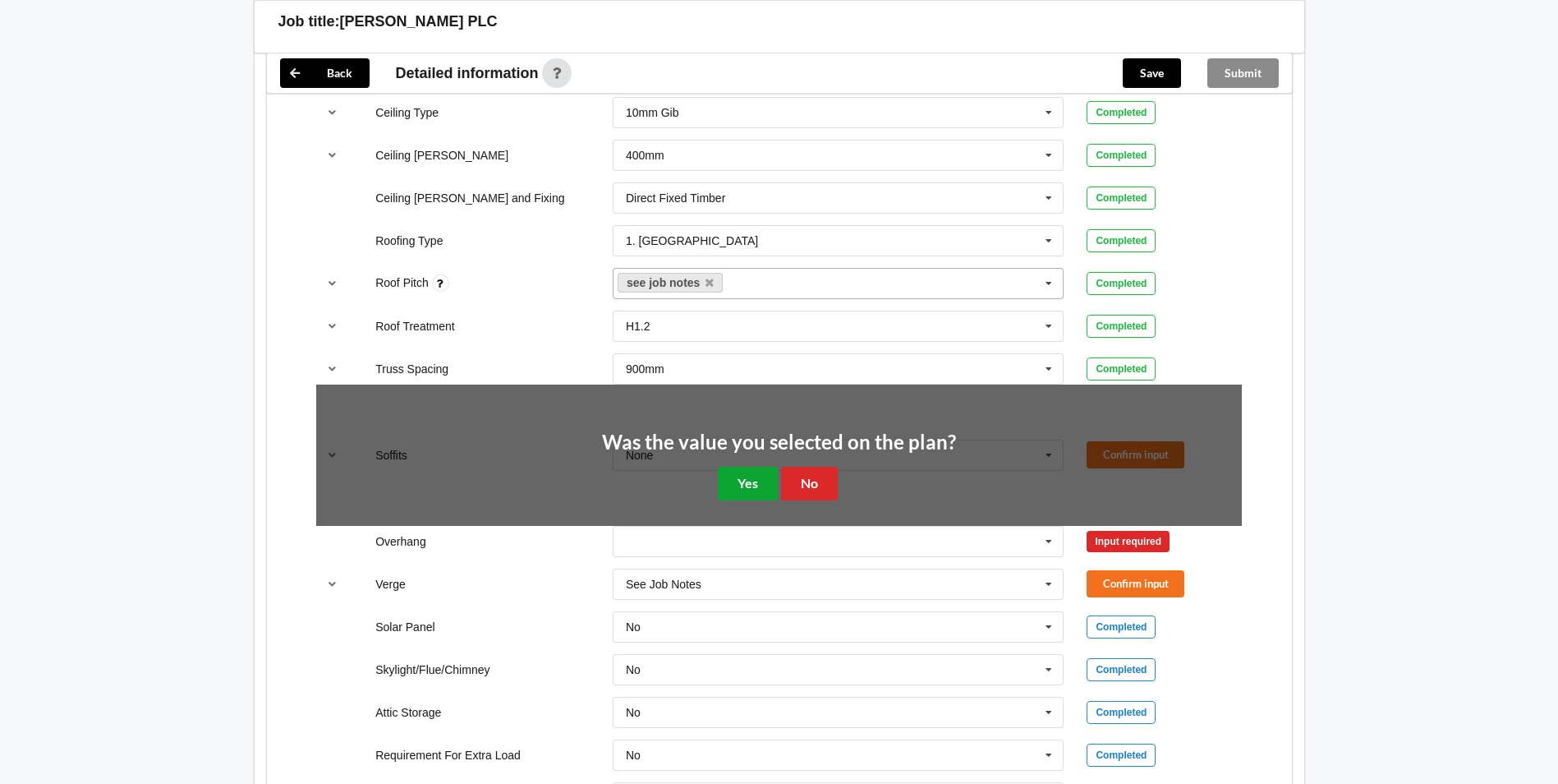
click at [745, 469] on button "Yes" at bounding box center [748, 483] width 60 height 34
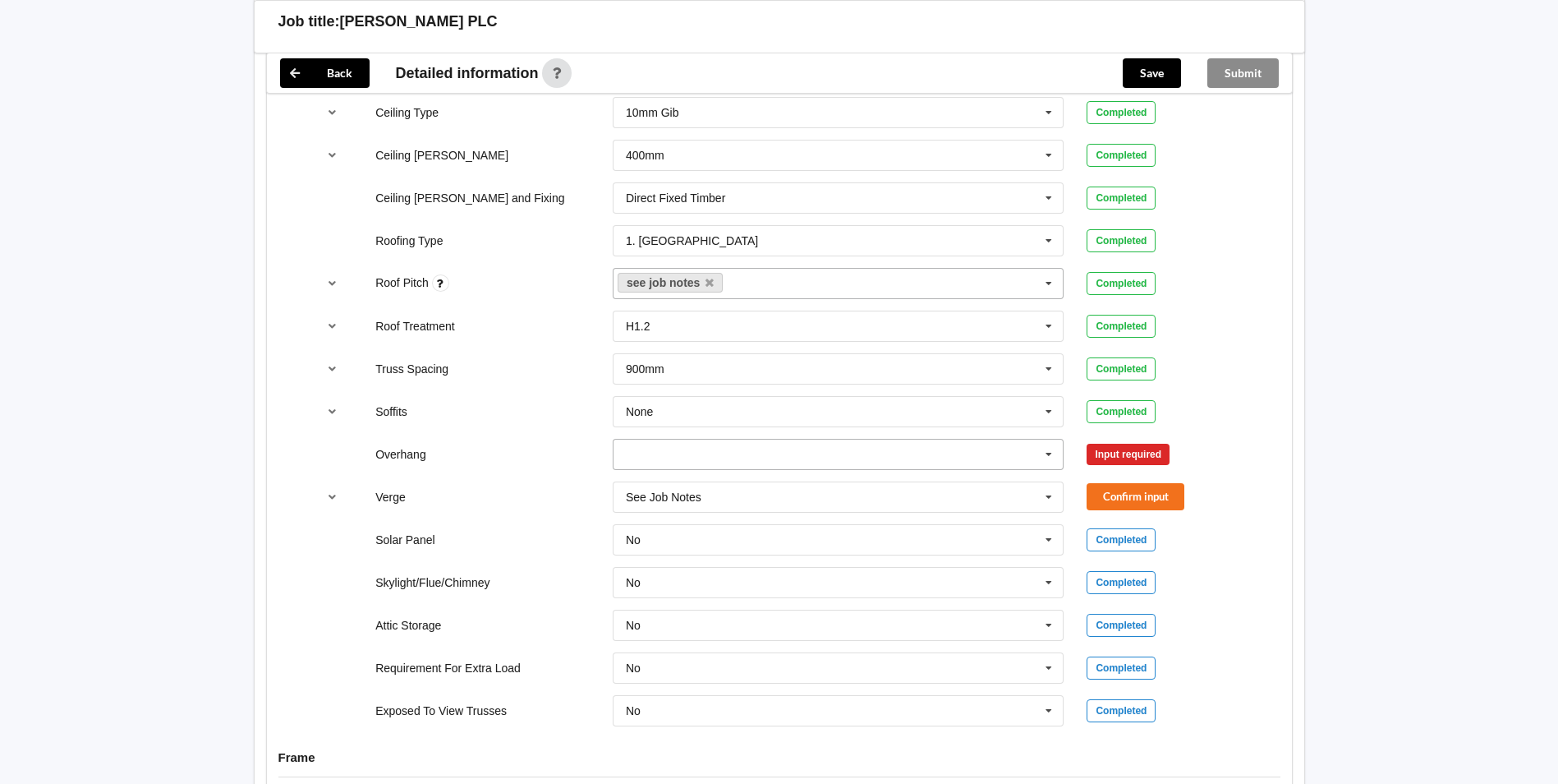
click at [1052, 440] on icon at bounding box center [1049, 455] width 24 height 30
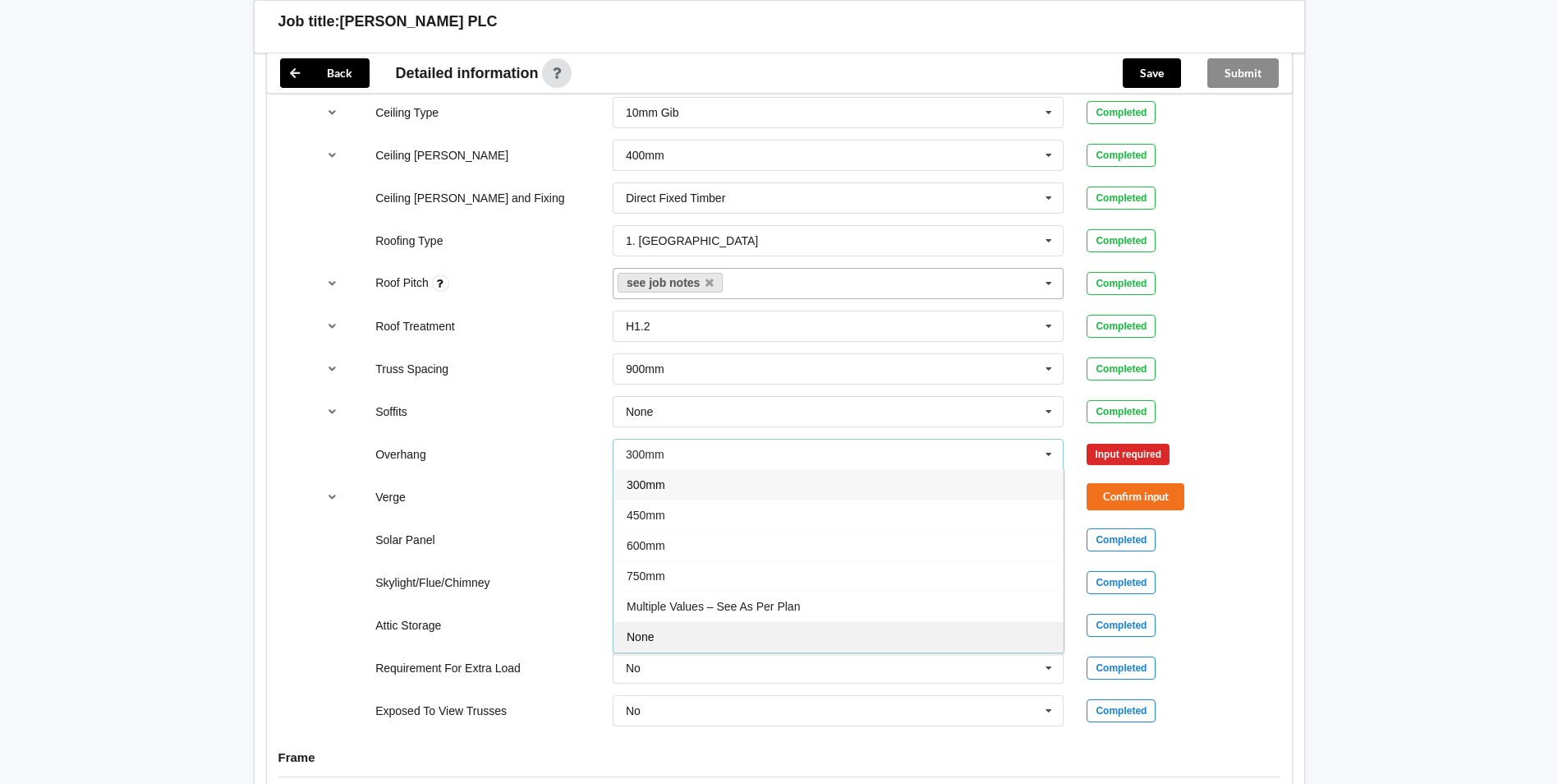
click at [658, 621] on div "None" at bounding box center [838, 636] width 450 height 30
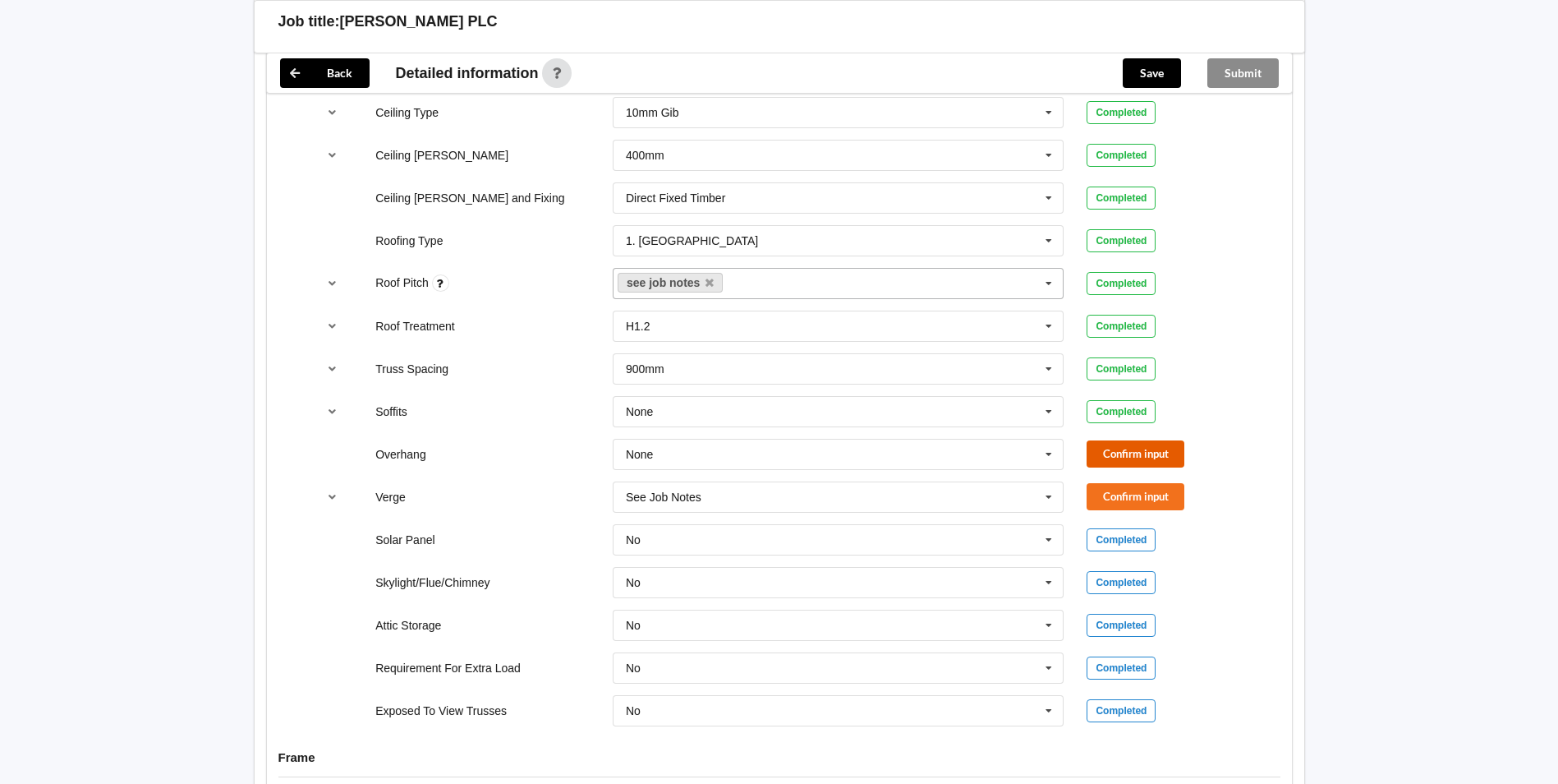
click at [1117, 441] on button "Confirm input" at bounding box center [1136, 454] width 98 height 27
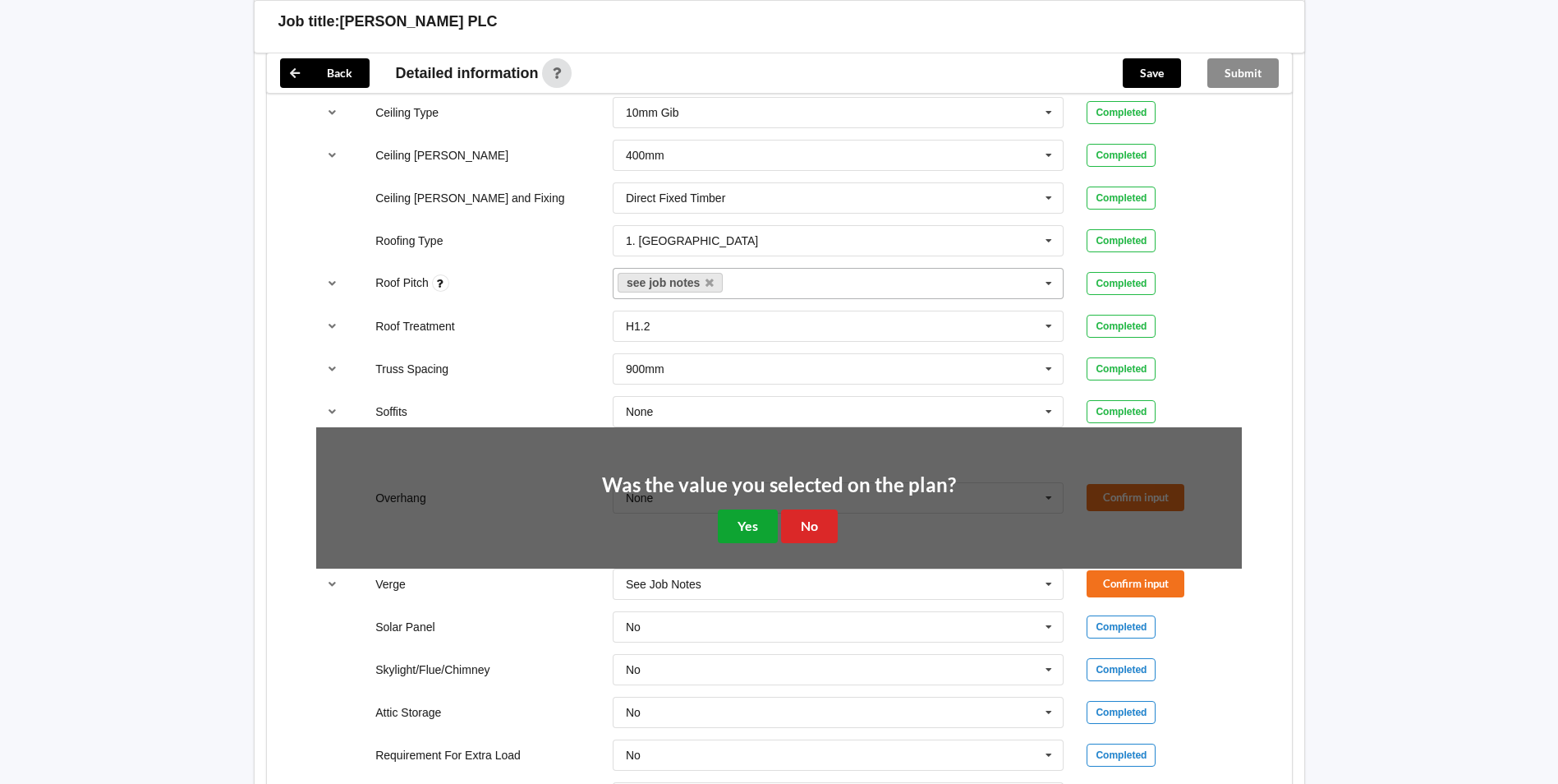
click at [730, 509] on button "Yes" at bounding box center [748, 526] width 60 height 34
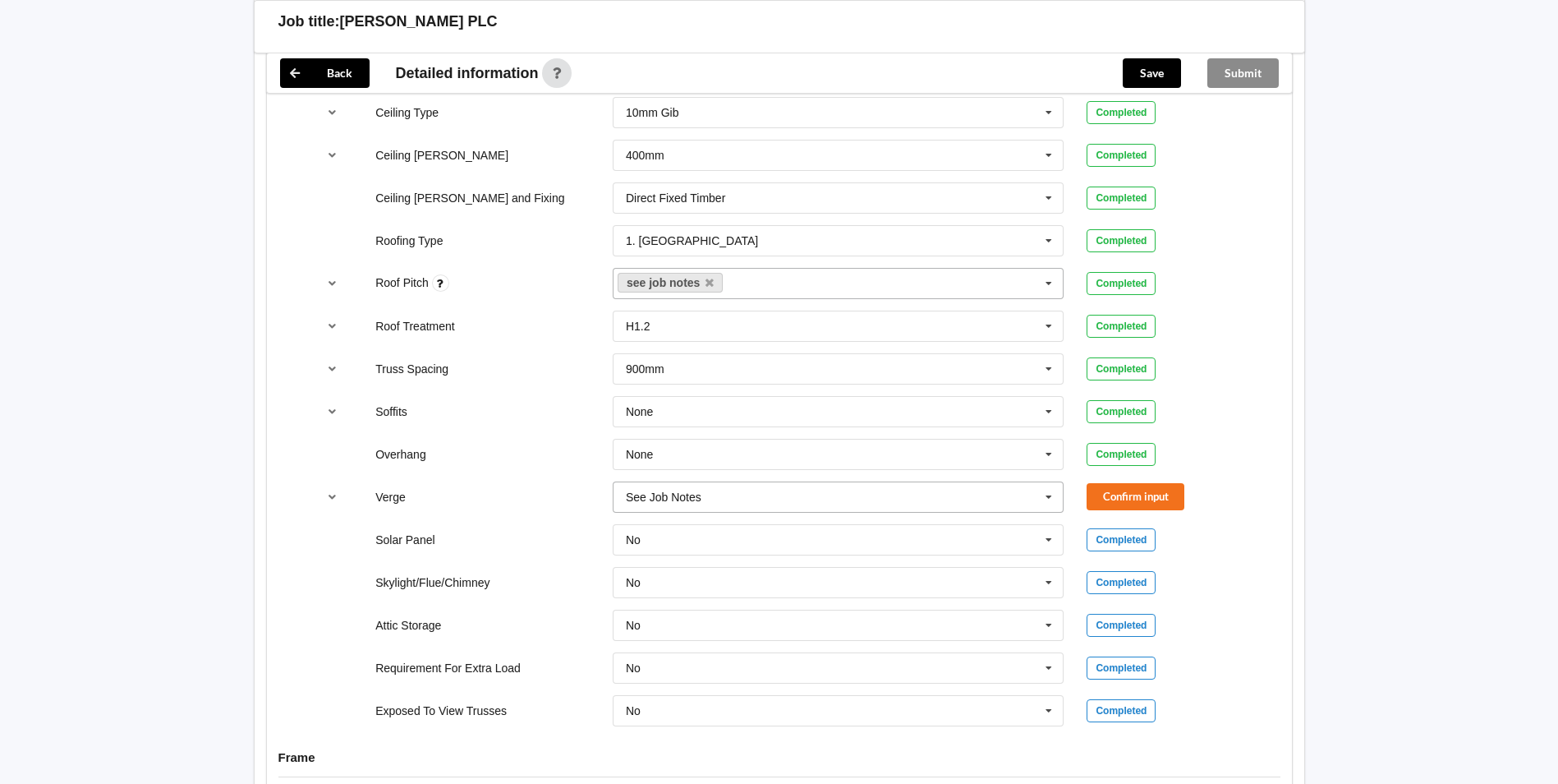
click at [1045, 482] on icon at bounding box center [1049, 498] width 24 height 30
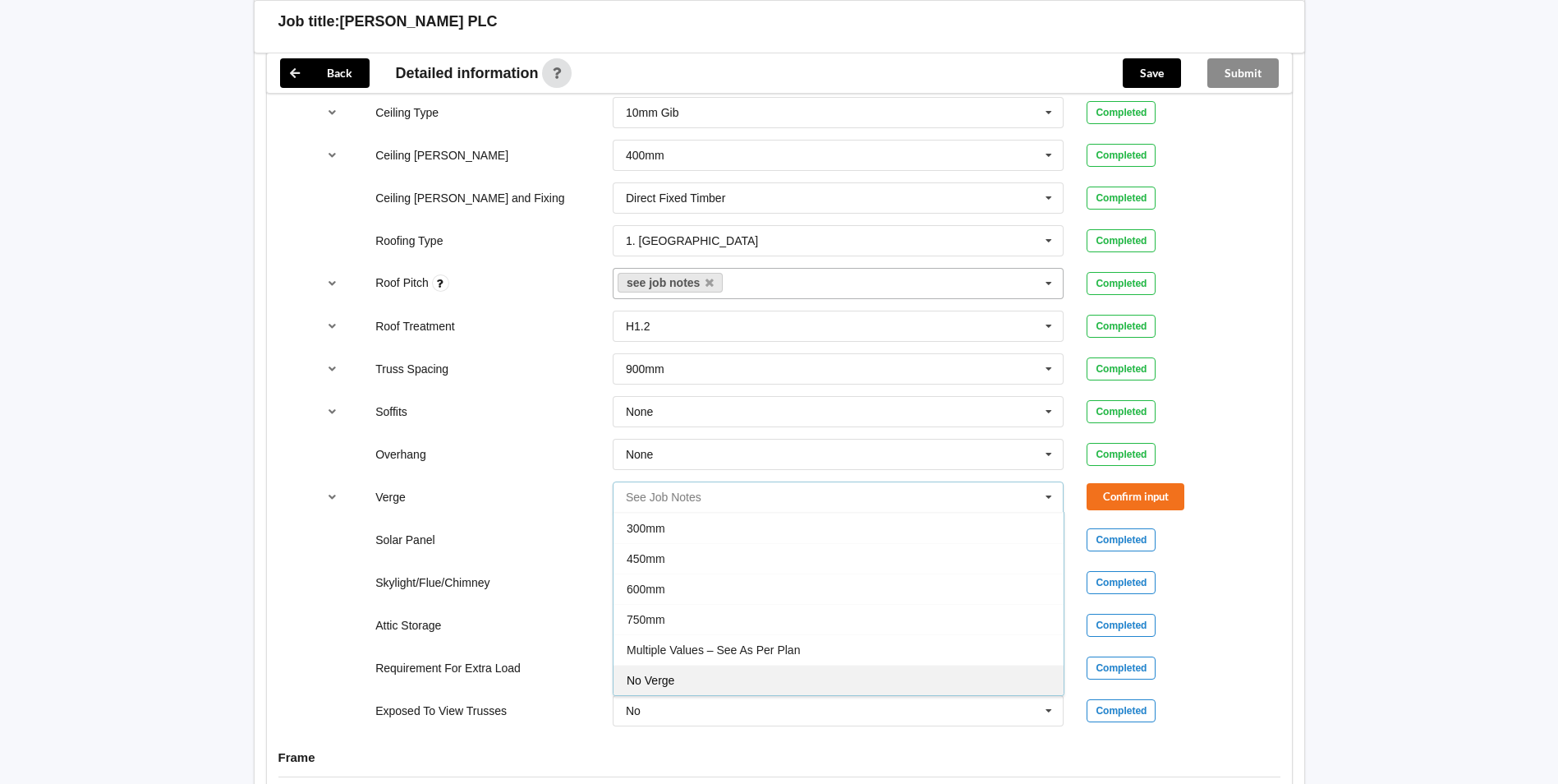
scroll to position [1150, 0]
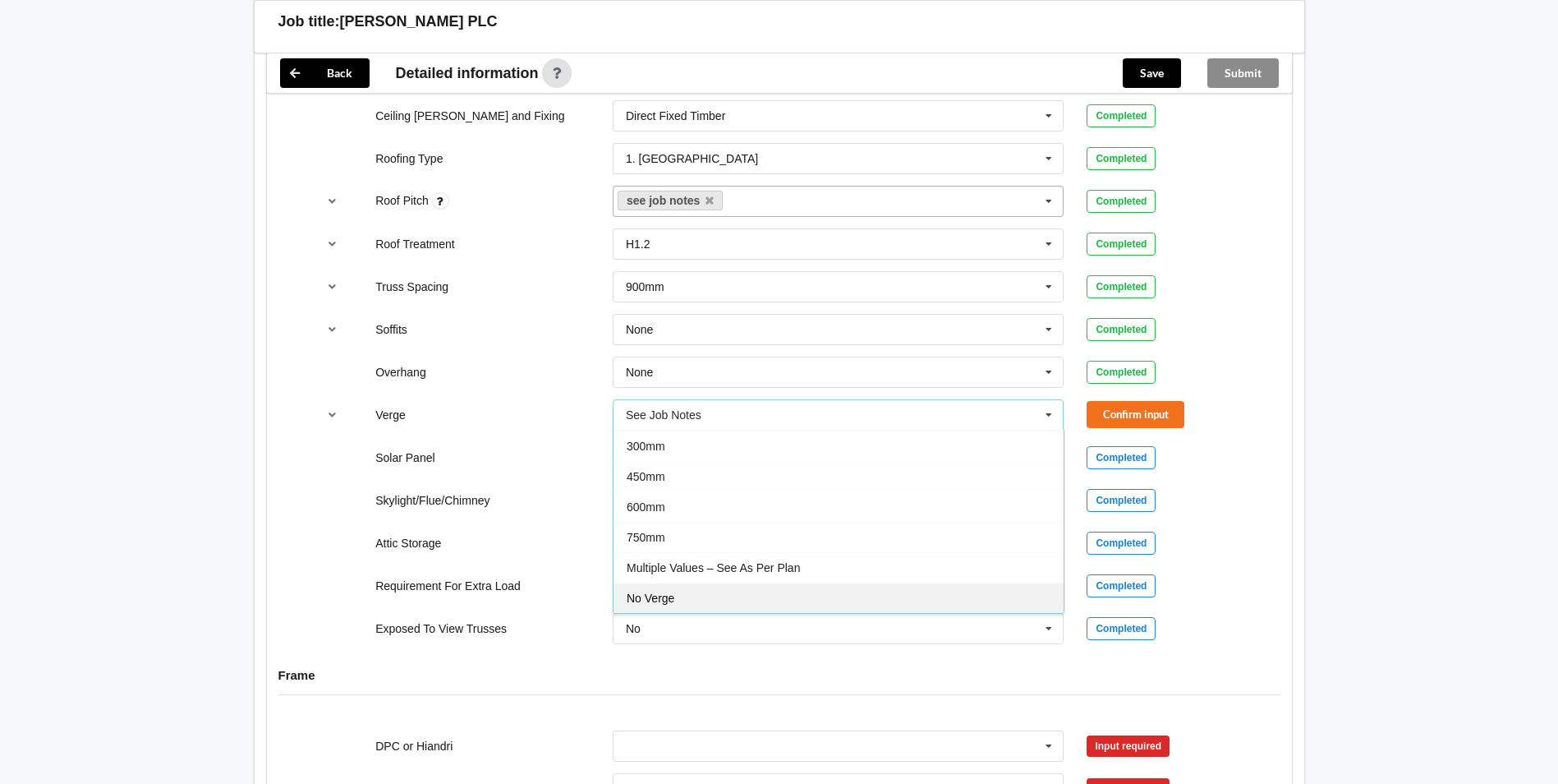
click at [679, 590] on div "No Verge" at bounding box center [838, 597] width 450 height 30
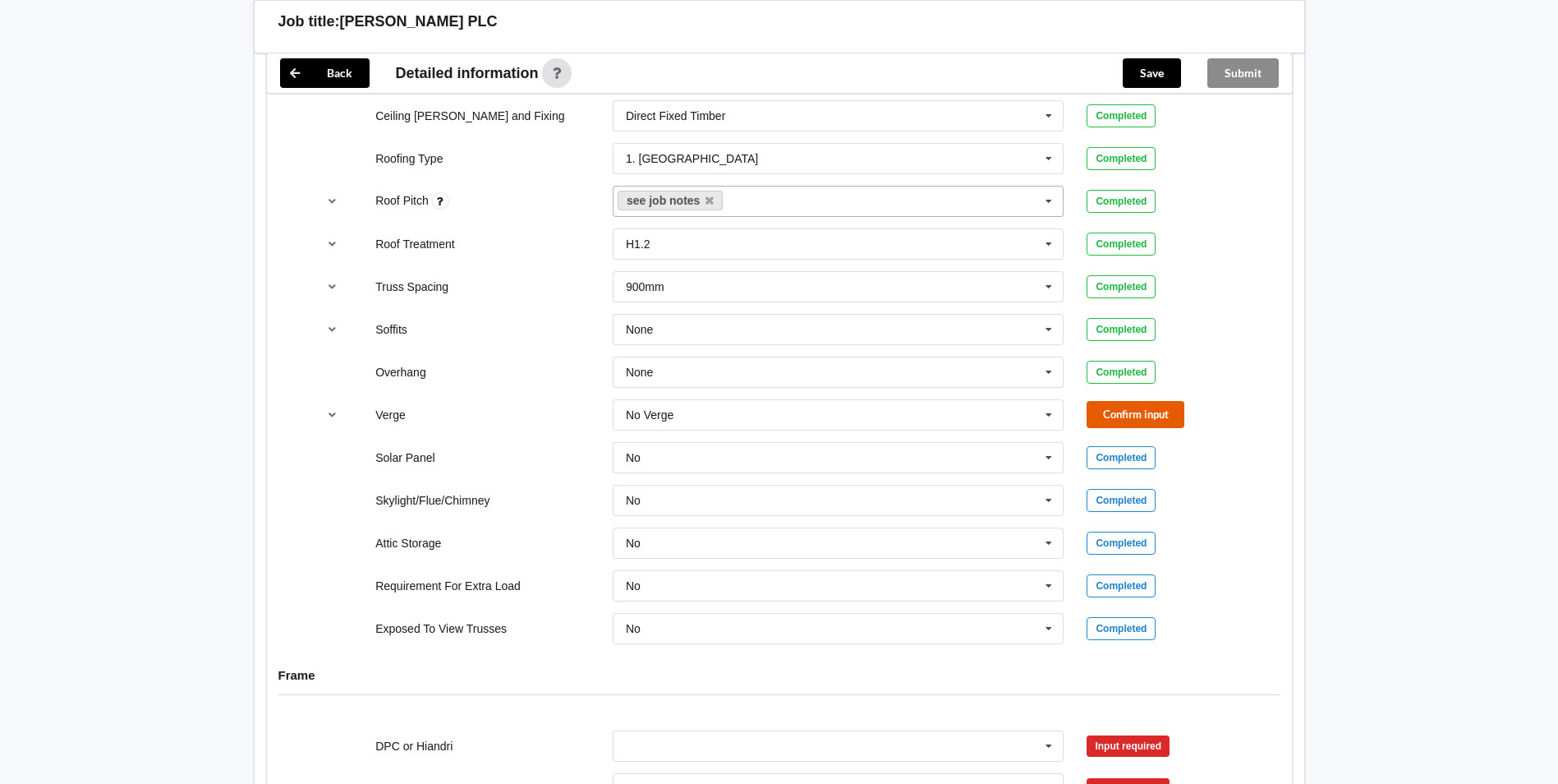
click at [1136, 405] on button "Confirm input" at bounding box center [1136, 415] width 98 height 27
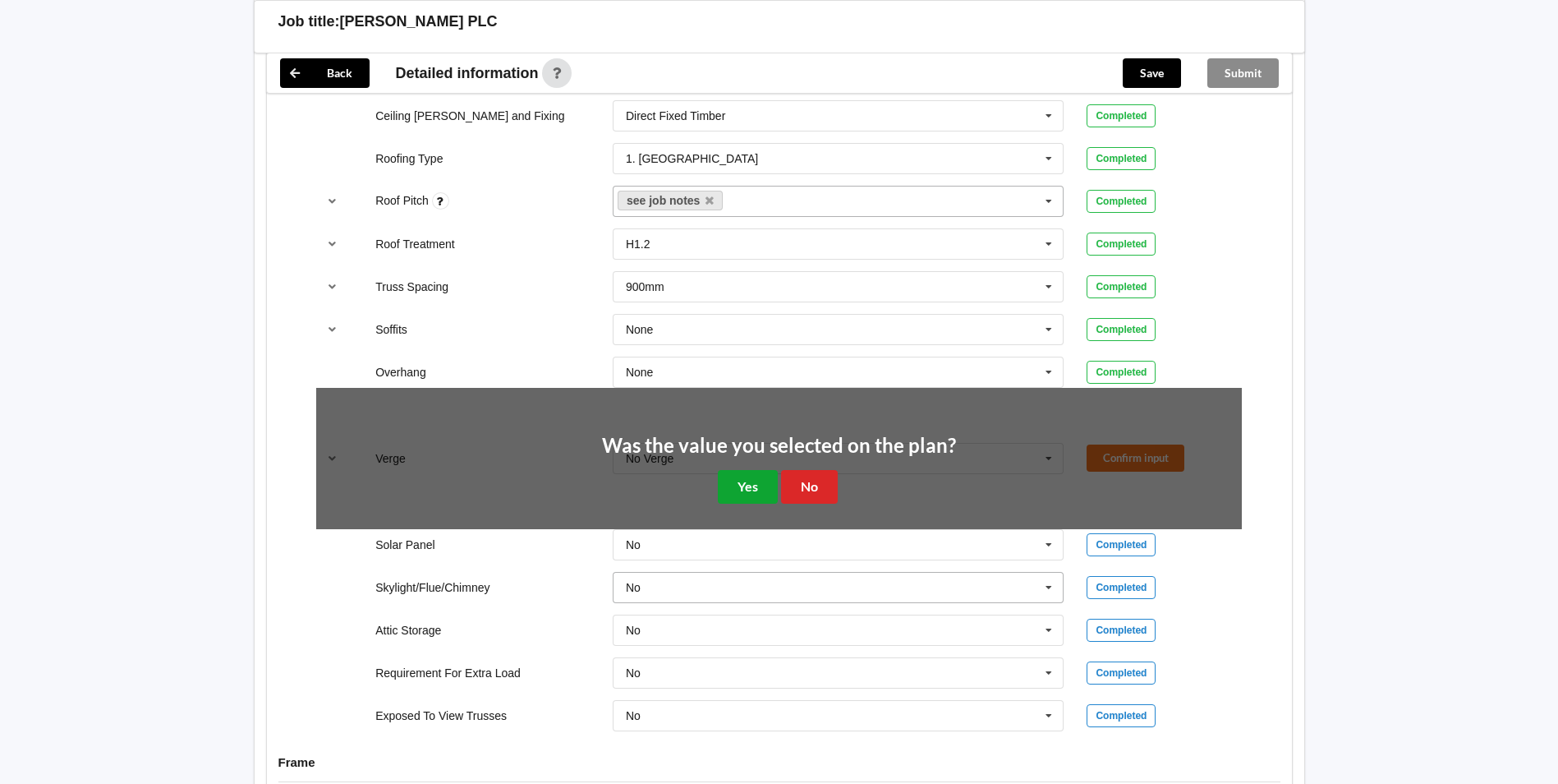
click at [724, 472] on button "Yes" at bounding box center [748, 487] width 60 height 34
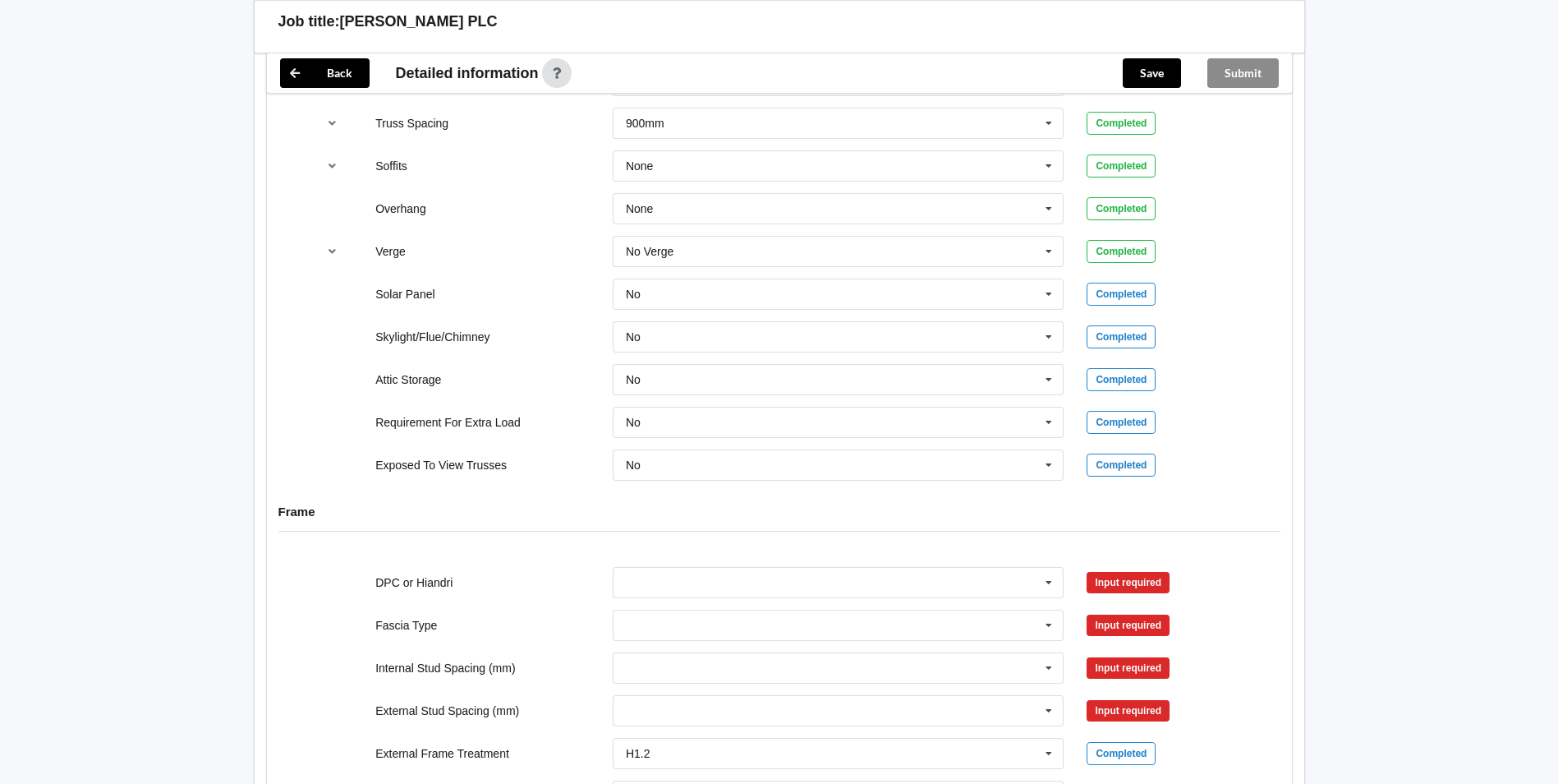
scroll to position [1314, 0]
click at [1046, 567] on icon at bounding box center [1049, 582] width 24 height 30
click at [746, 598] on div "DPC Fitted" at bounding box center [838, 611] width 450 height 30
click at [1128, 570] on button "Confirm input" at bounding box center [1136, 581] width 98 height 27
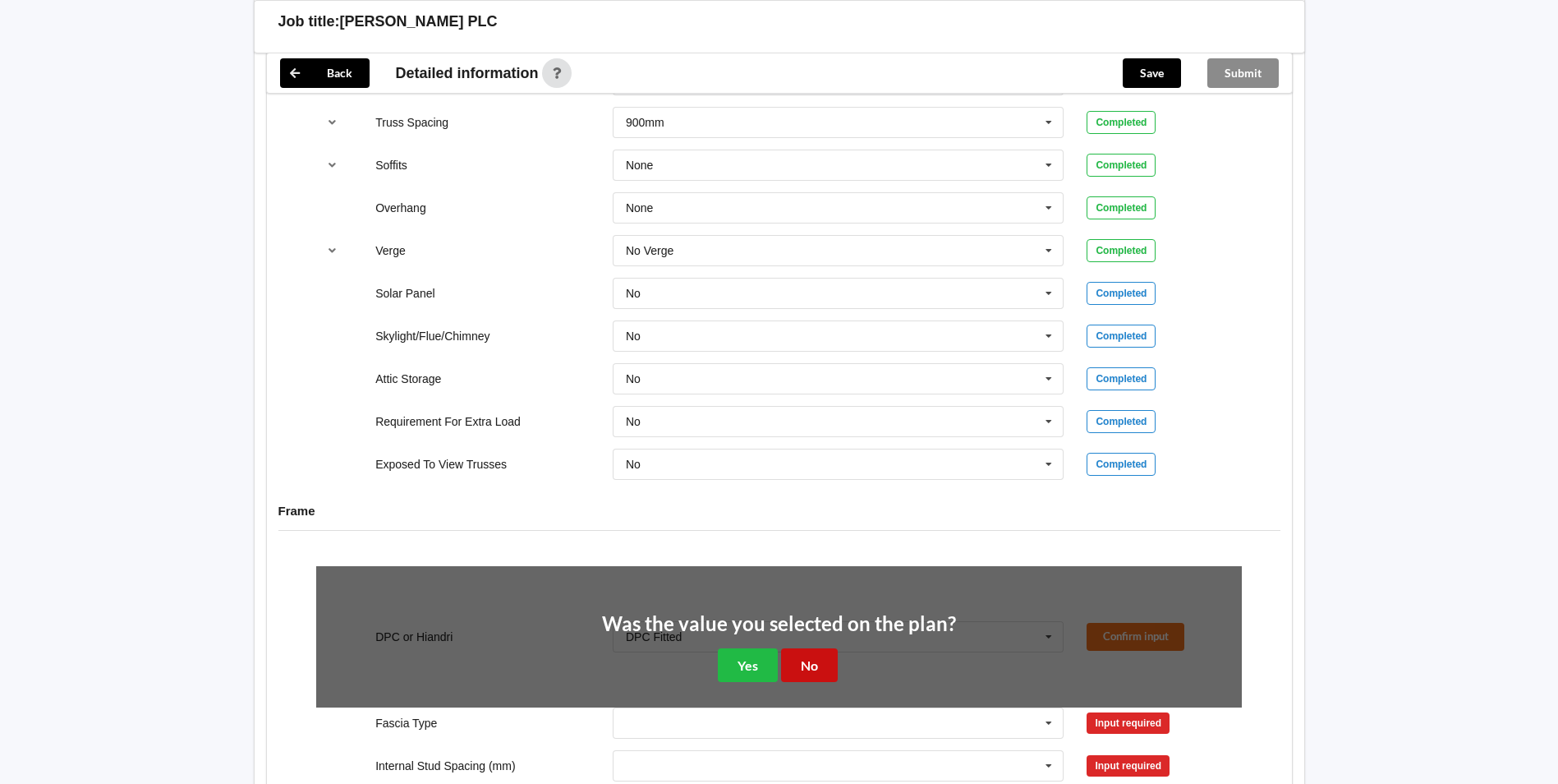
click at [797, 648] on button "No" at bounding box center [810, 665] width 57 height 34
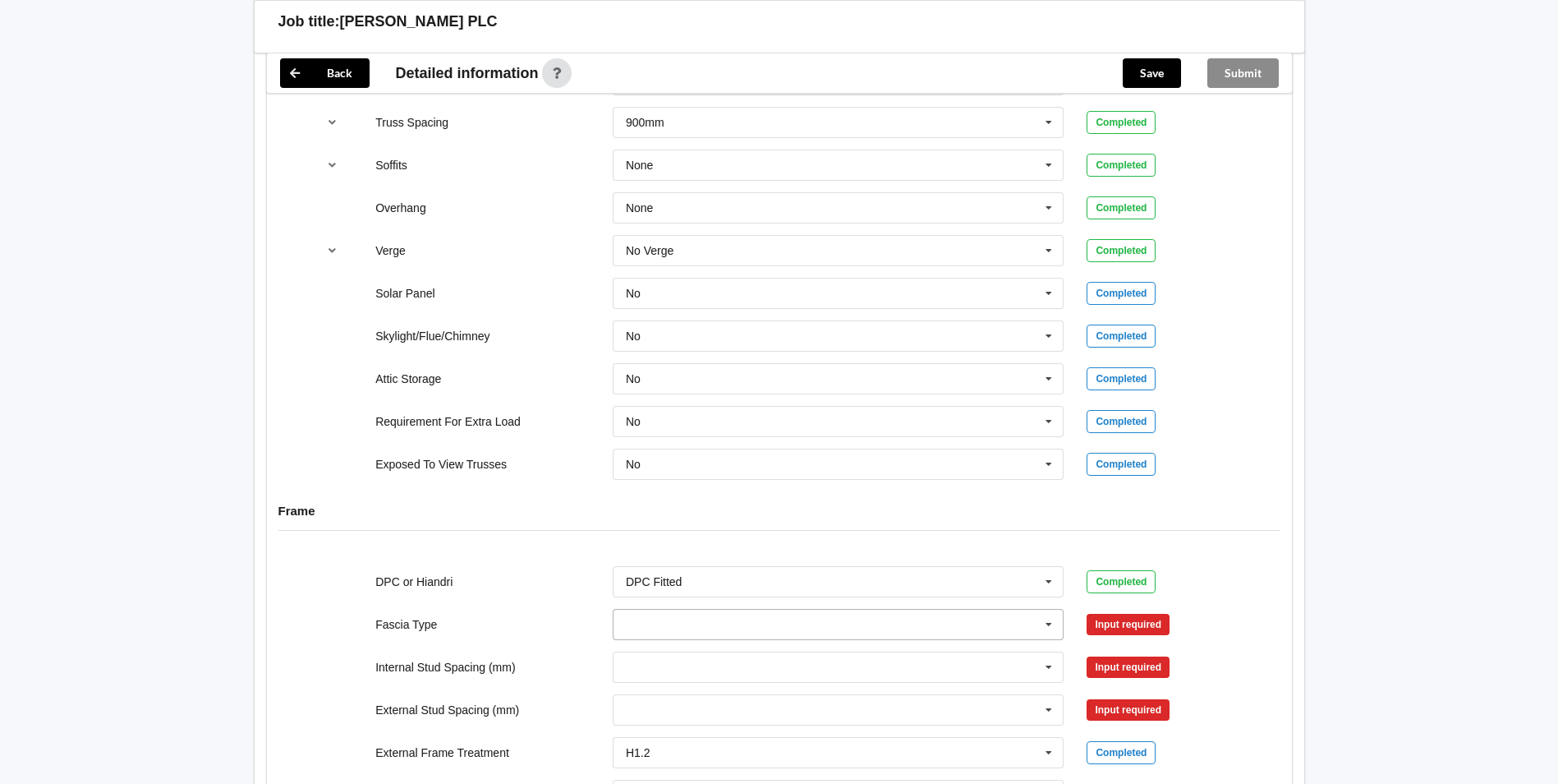
click at [1050, 610] on icon at bounding box center [1049, 625] width 24 height 30
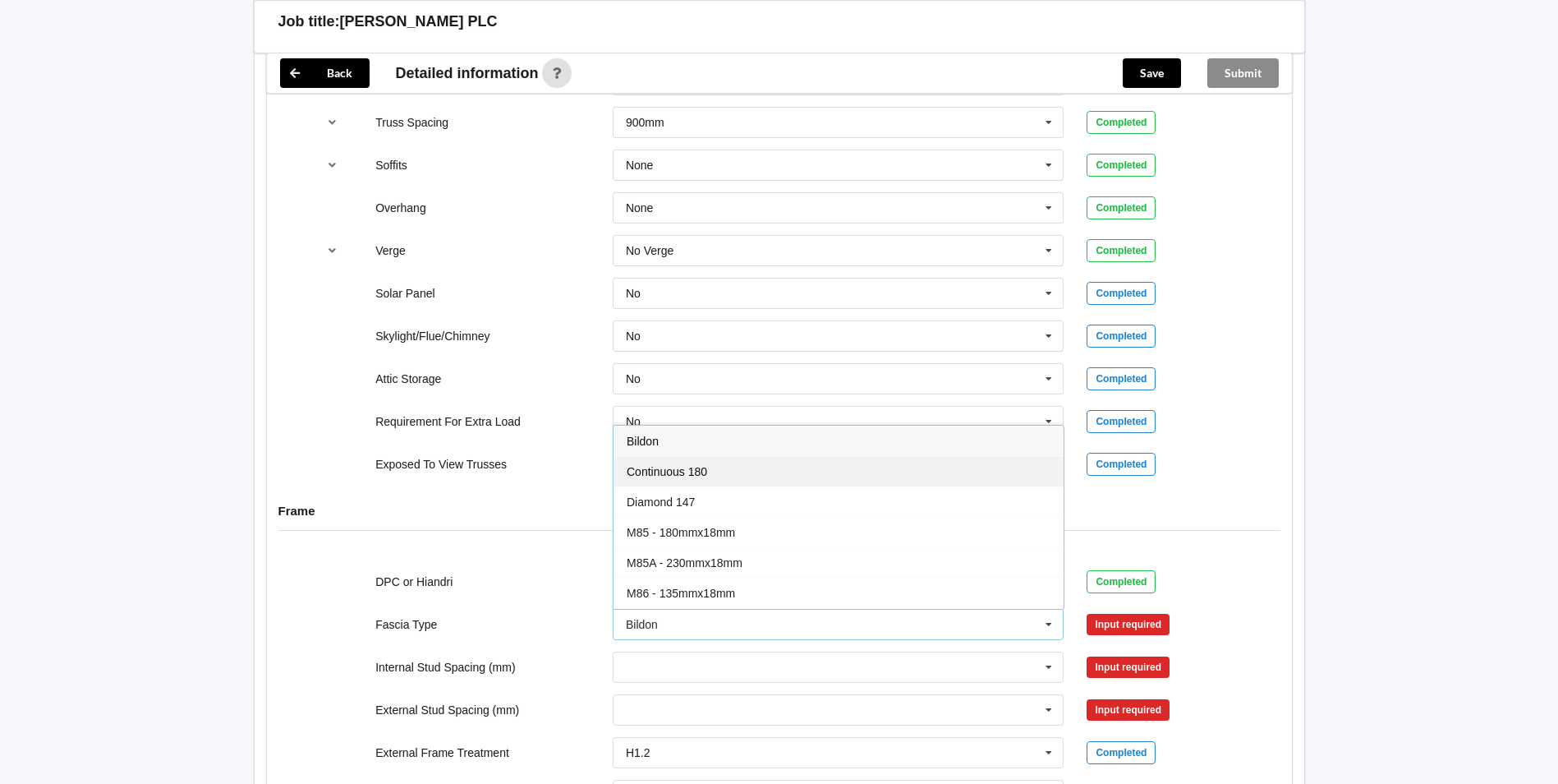
click at [693, 462] on div "Continuous 180" at bounding box center [838, 471] width 450 height 30
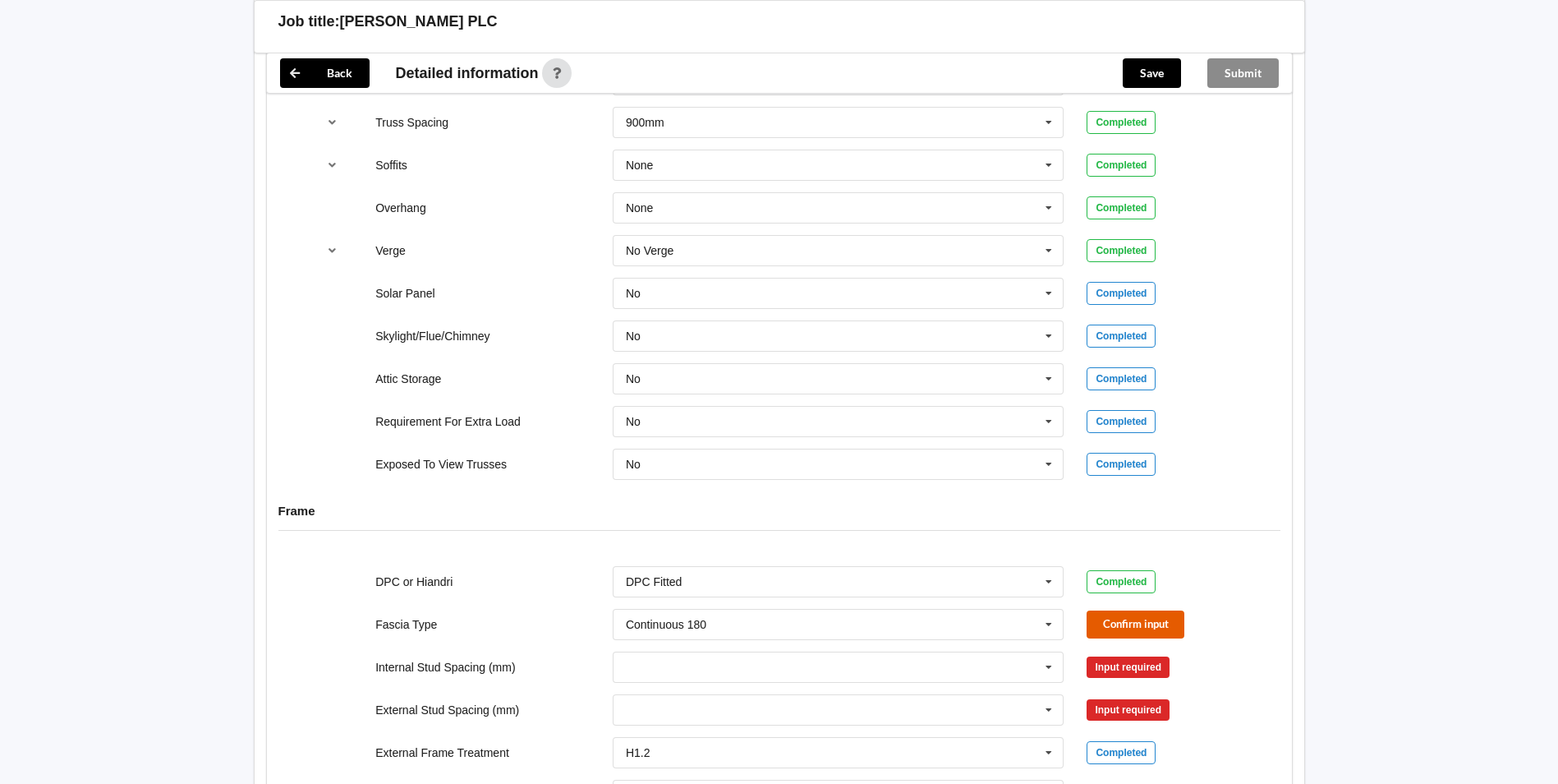
click at [1129, 616] on button "Confirm input" at bounding box center [1136, 624] width 98 height 27
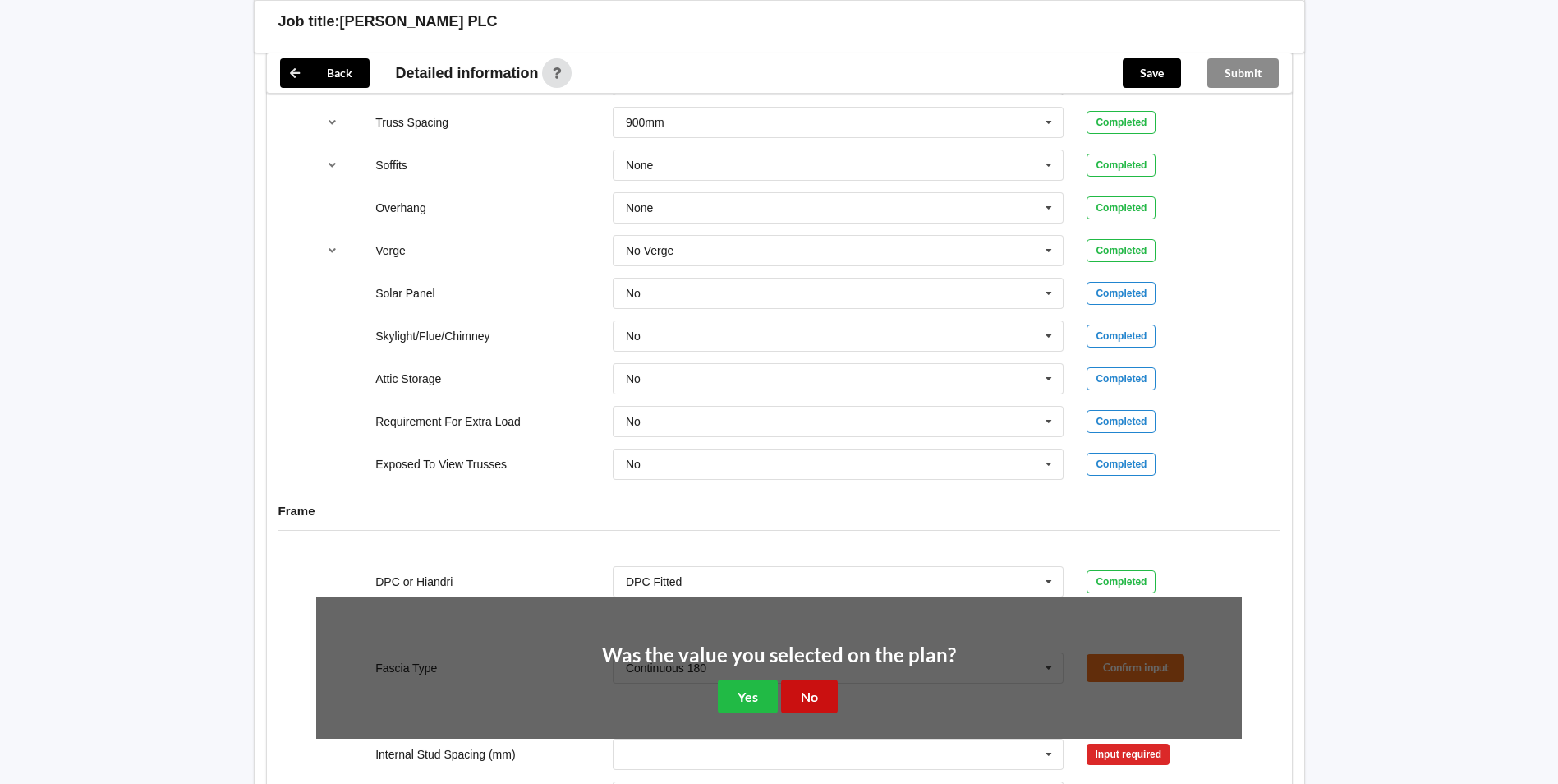
click at [798, 679] on button "No" at bounding box center [810, 696] width 57 height 34
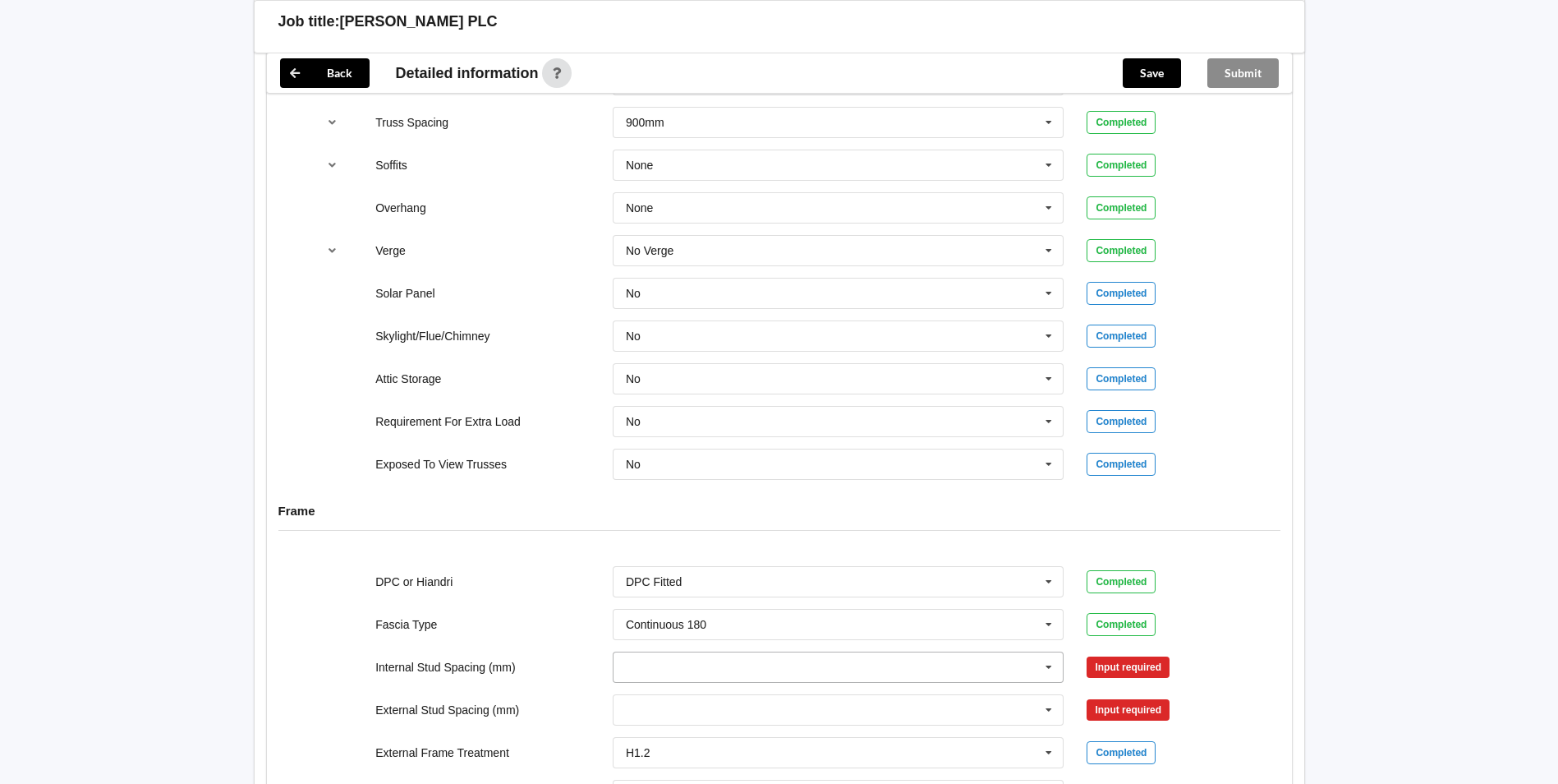
click at [1050, 652] on icon at bounding box center [1049, 668] width 24 height 30
click at [874, 620] on div "Multiple Values – See As Per Plan" at bounding box center [838, 635] width 450 height 30
click at [1120, 653] on button "Confirm input" at bounding box center [1136, 667] width 98 height 27
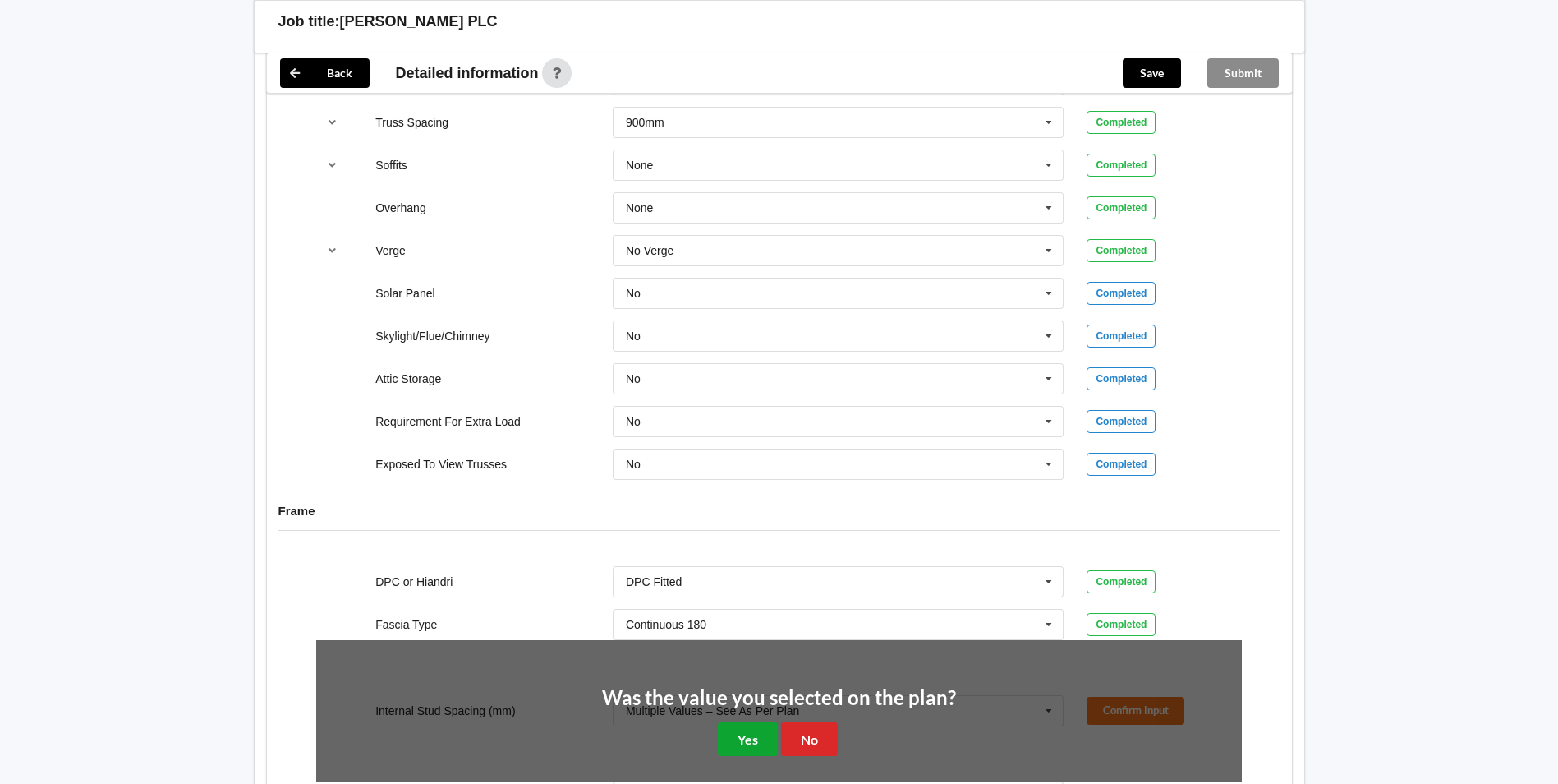
click at [763, 722] on button "Yes" at bounding box center [748, 739] width 60 height 34
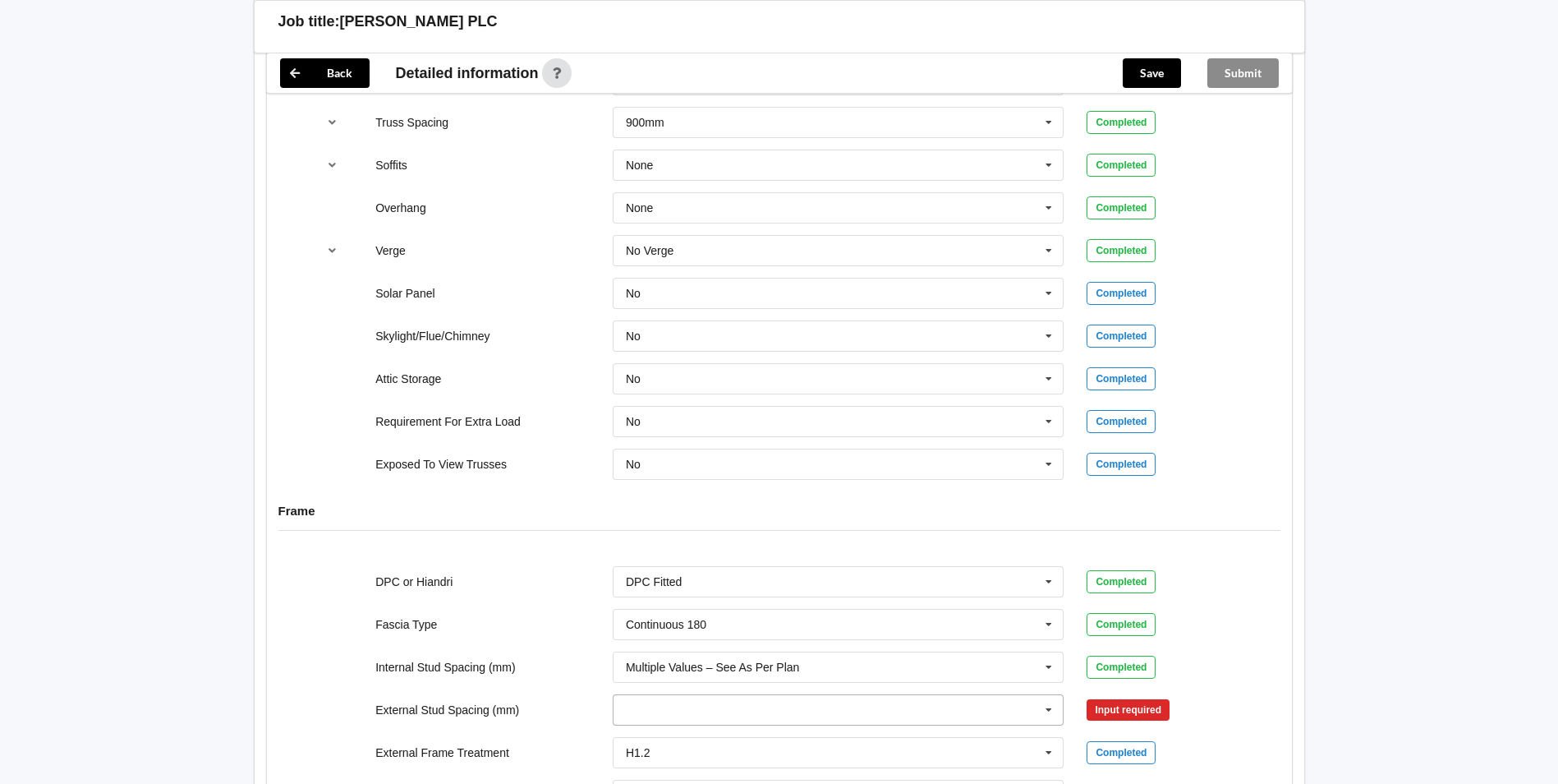
click at [1051, 695] on icon at bounding box center [1049, 710] width 24 height 30
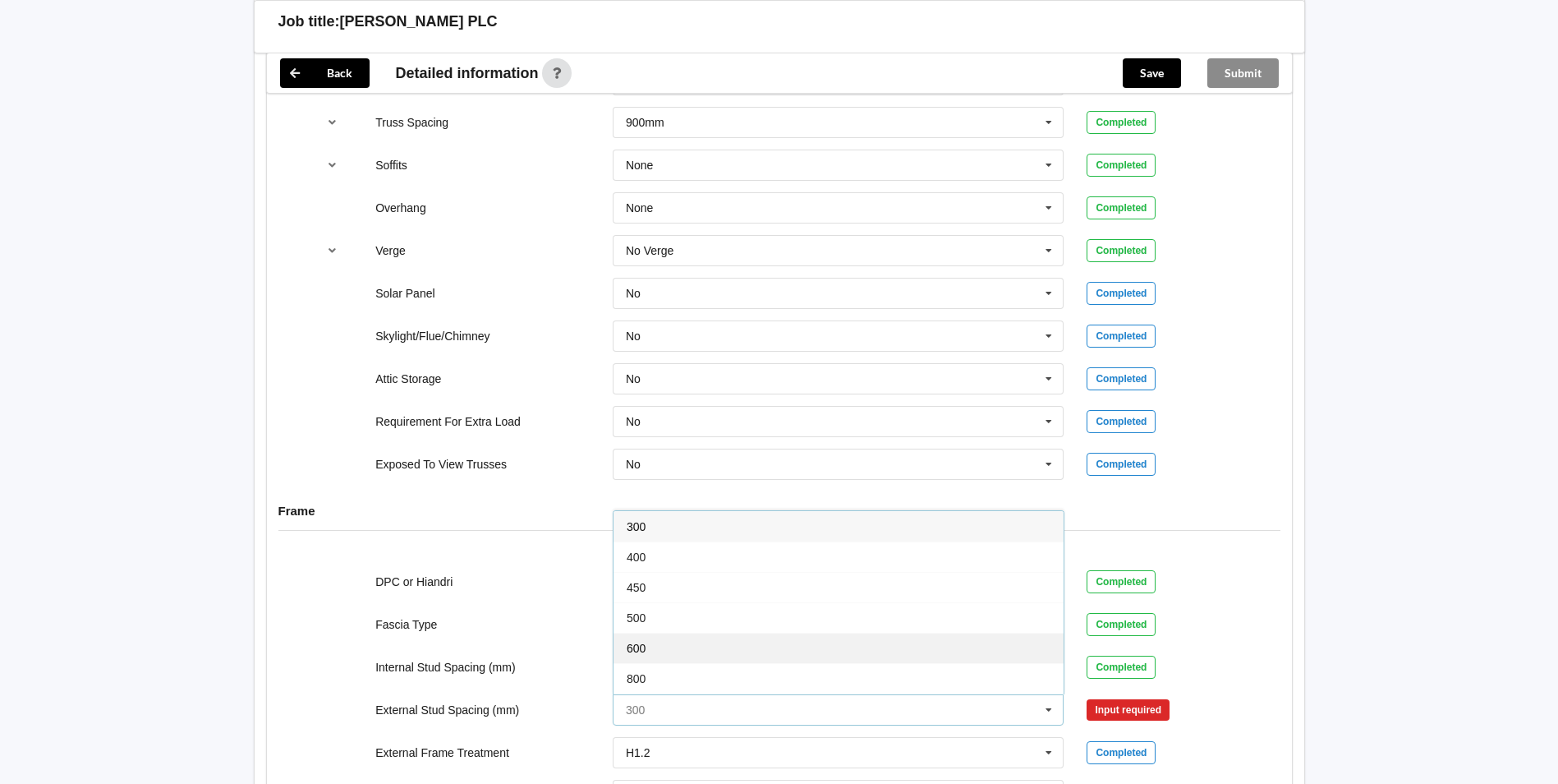
scroll to position [90, 0]
click at [765, 603] on div "Multiple Values – See As Per Plan" at bounding box center [838, 618] width 450 height 30
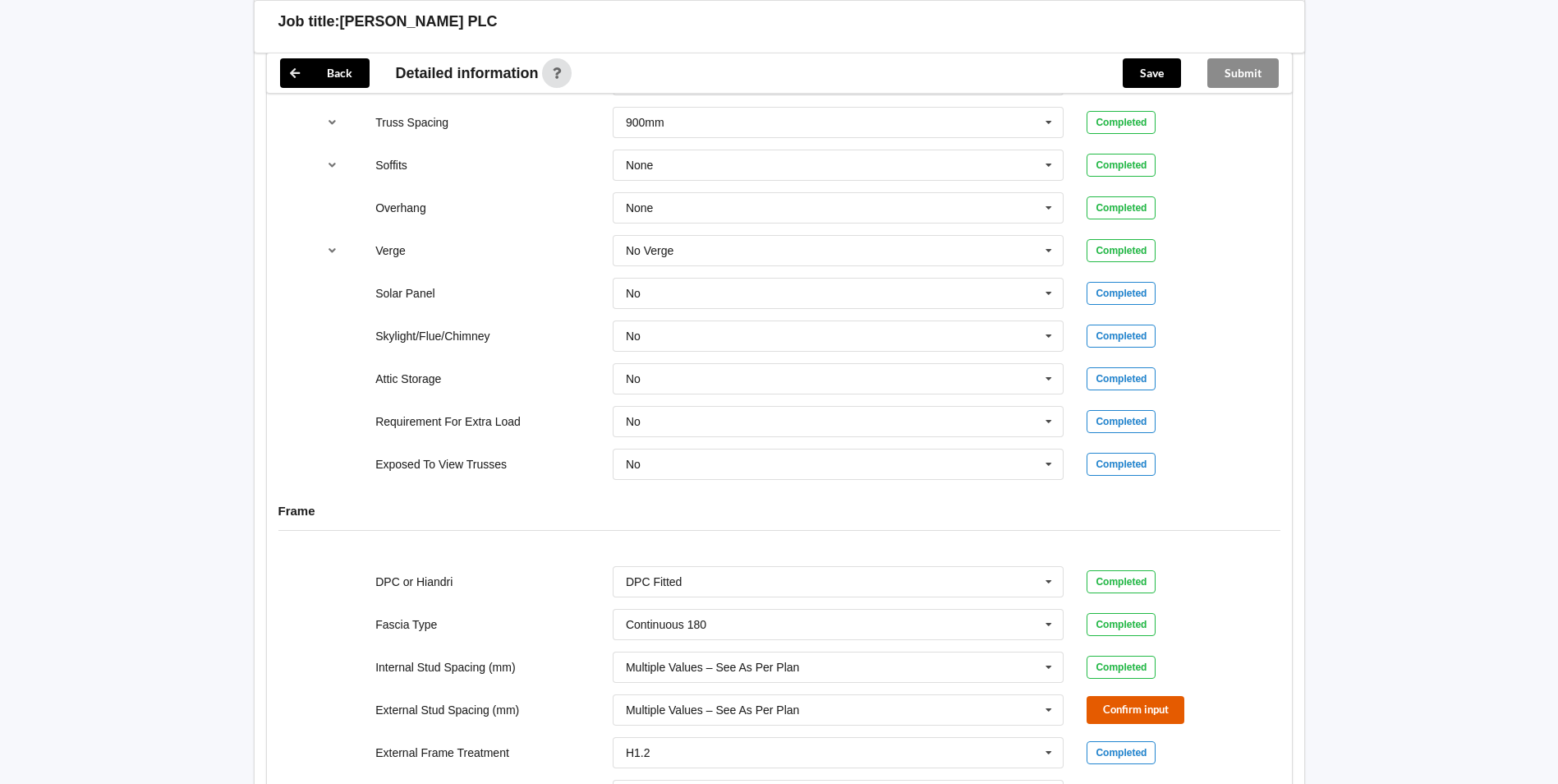
click at [1138, 696] on button "Confirm input" at bounding box center [1136, 709] width 98 height 27
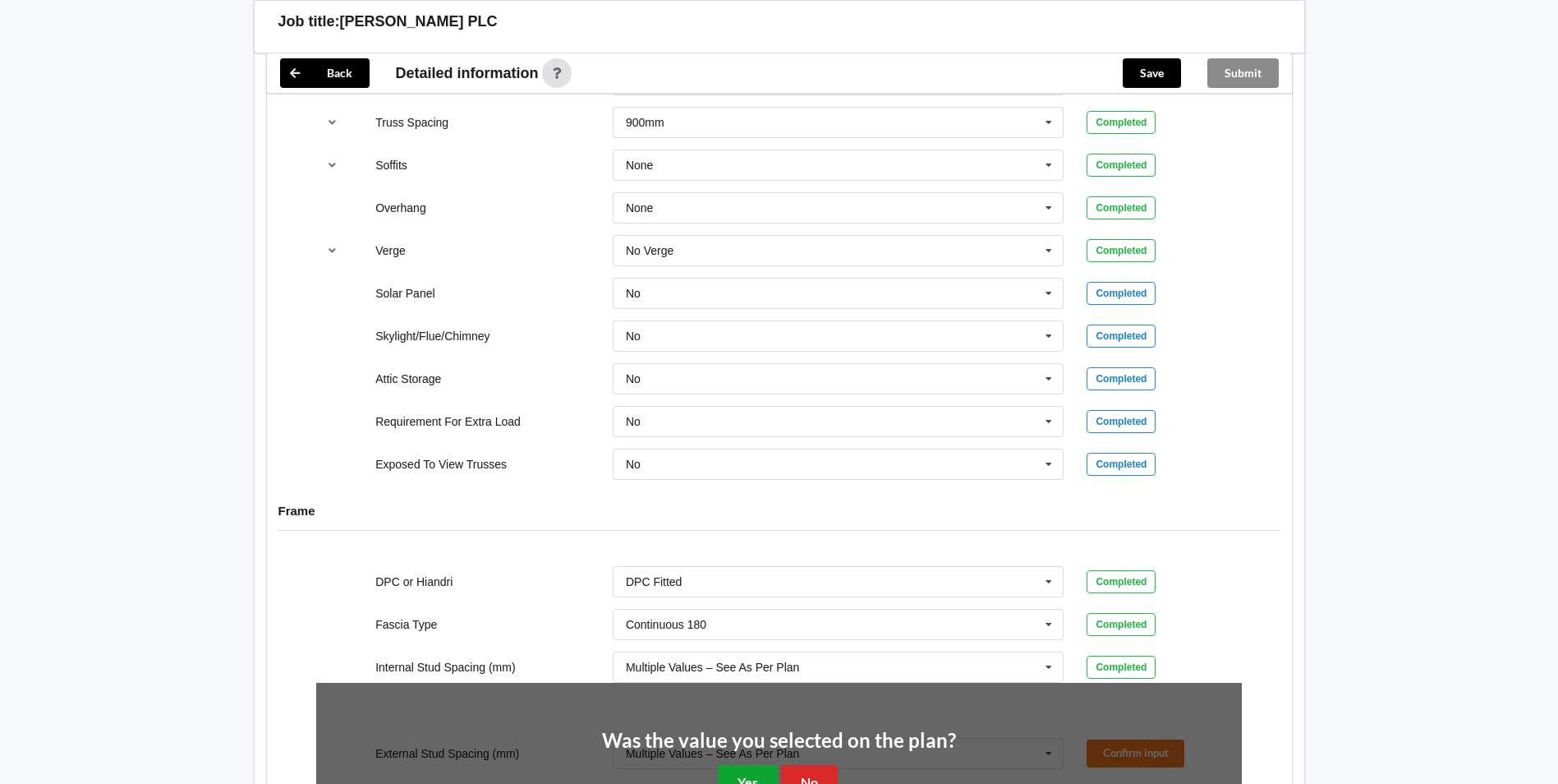
click at [761, 765] on button "Yes" at bounding box center [748, 781] width 60 height 34
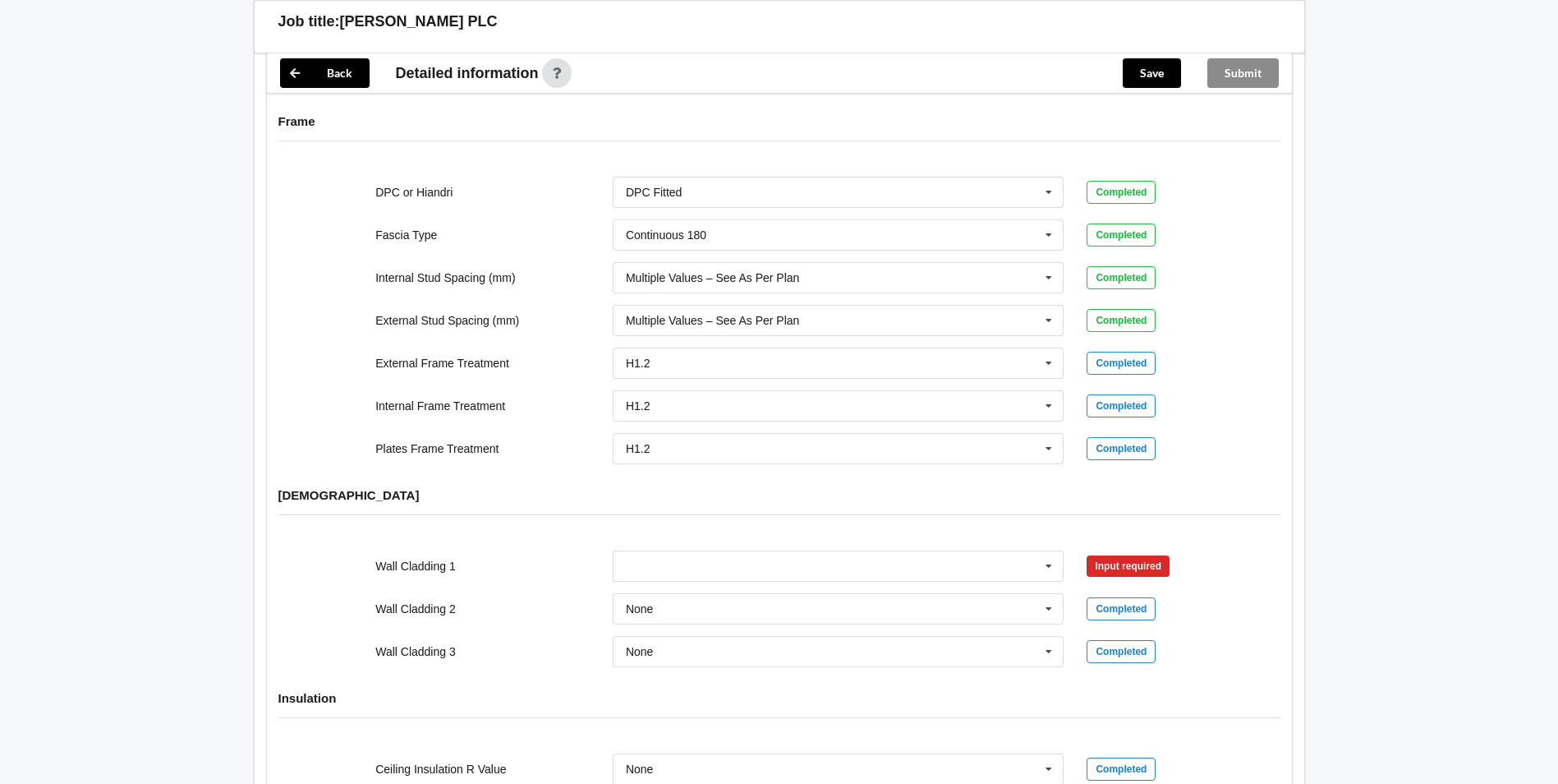
scroll to position [1725, 0]
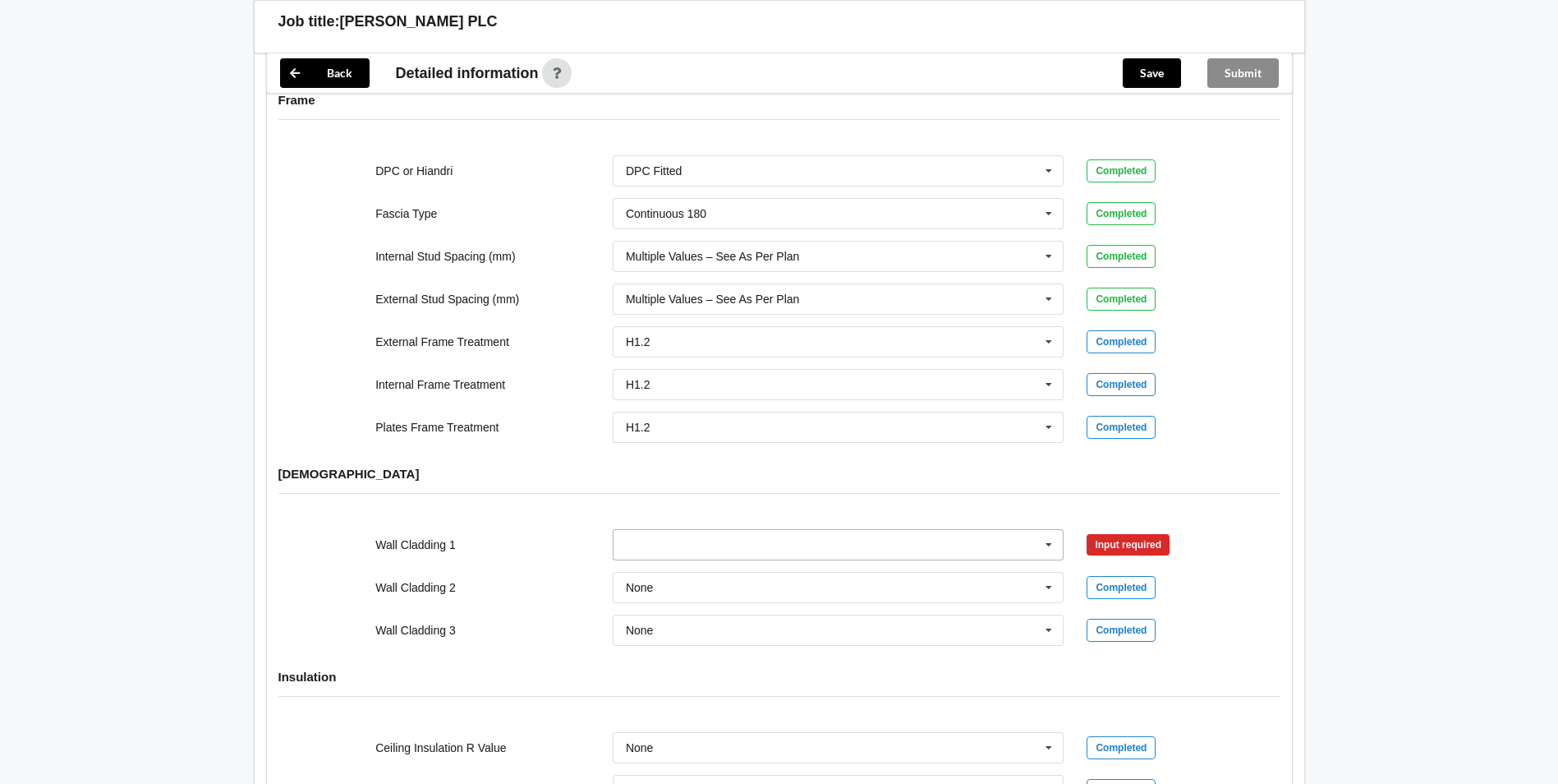
click at [1053, 530] on icon at bounding box center [1049, 545] width 24 height 30
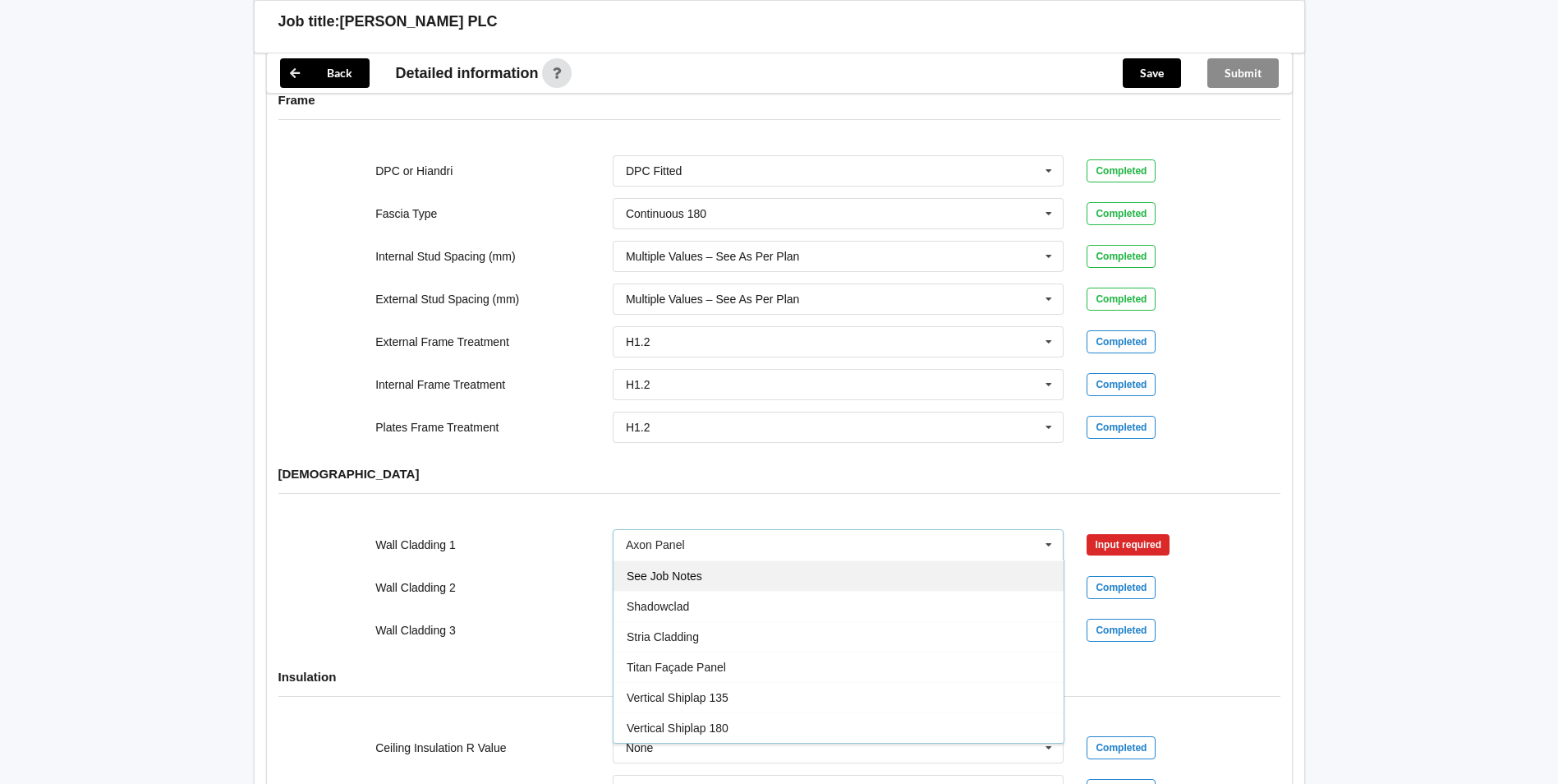
click at [689, 570] on span "See Job Notes" at bounding box center [664, 576] width 75 height 13
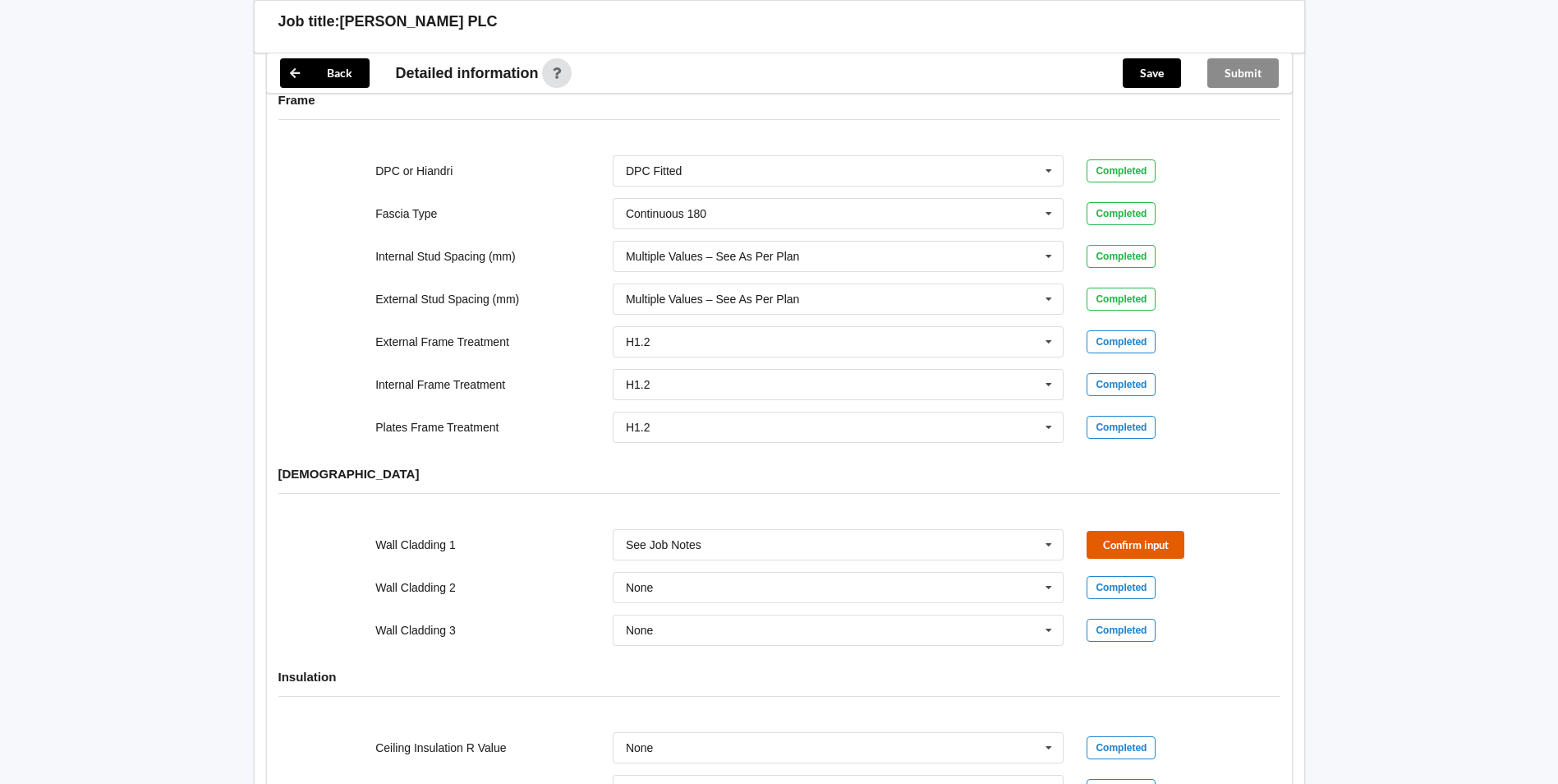
click at [1145, 531] on button "Confirm input" at bounding box center [1136, 544] width 98 height 27
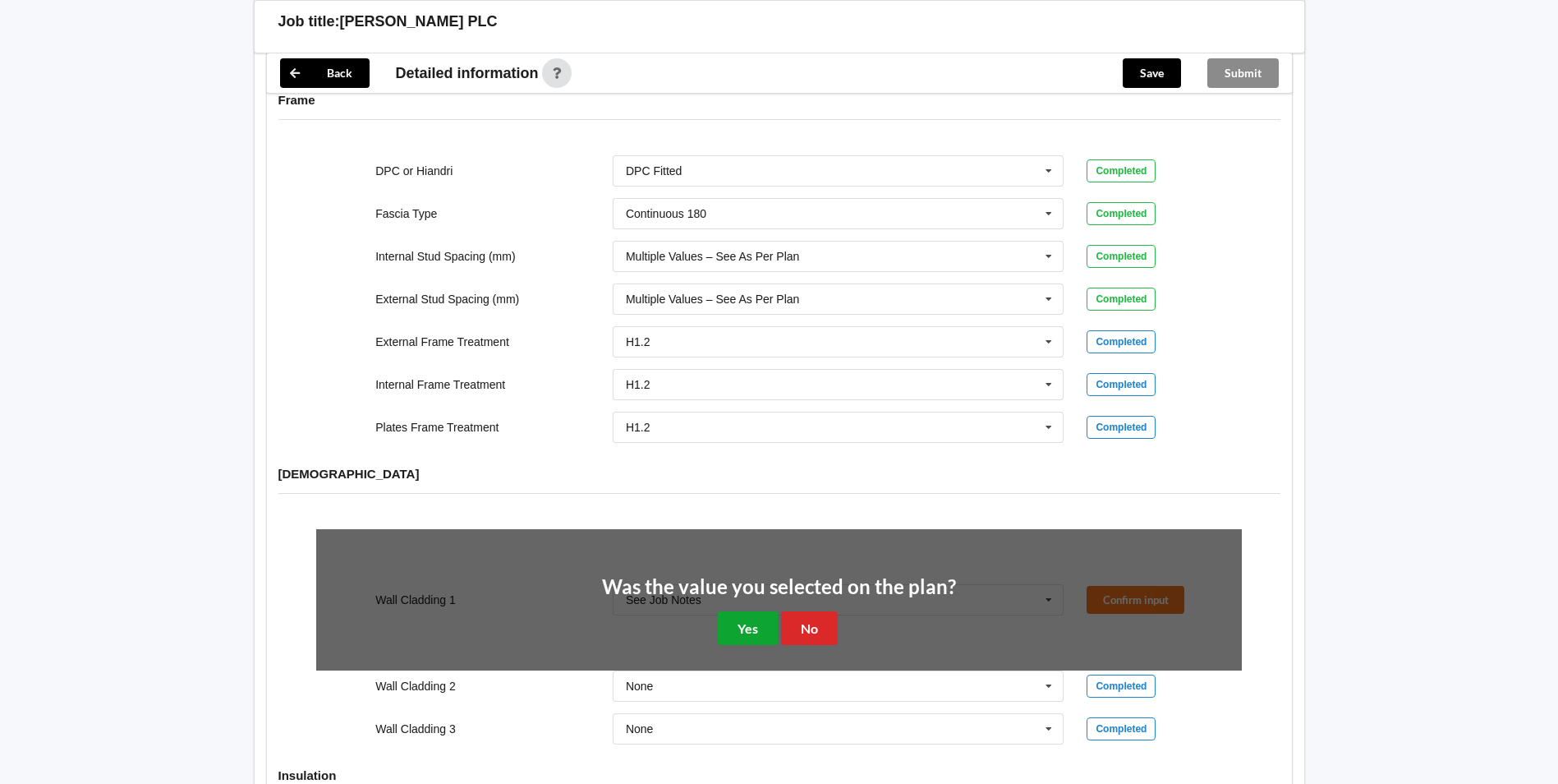
click at [768, 613] on button "Yes" at bounding box center [748, 628] width 60 height 34
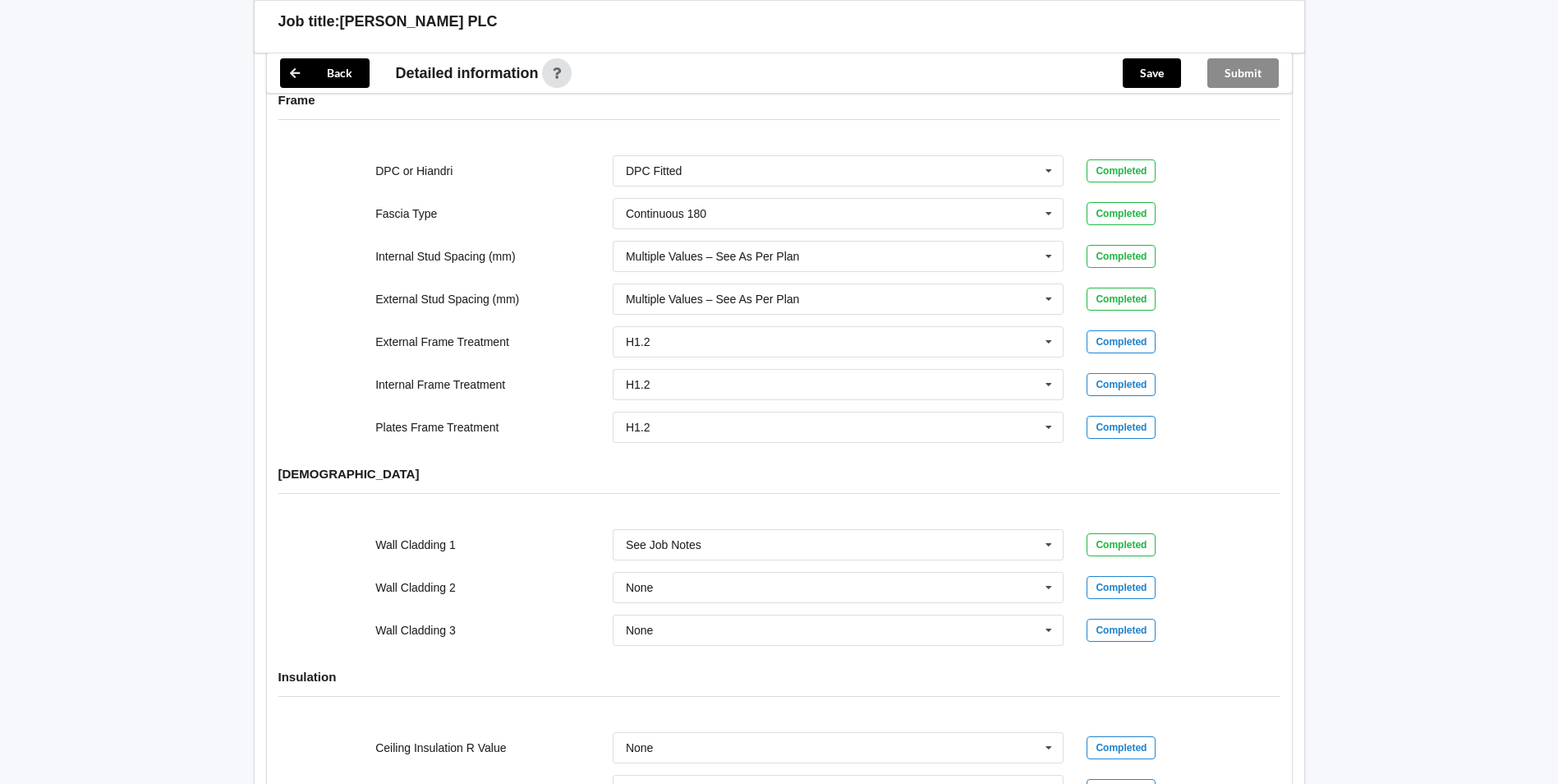
scroll to position [1808, 0]
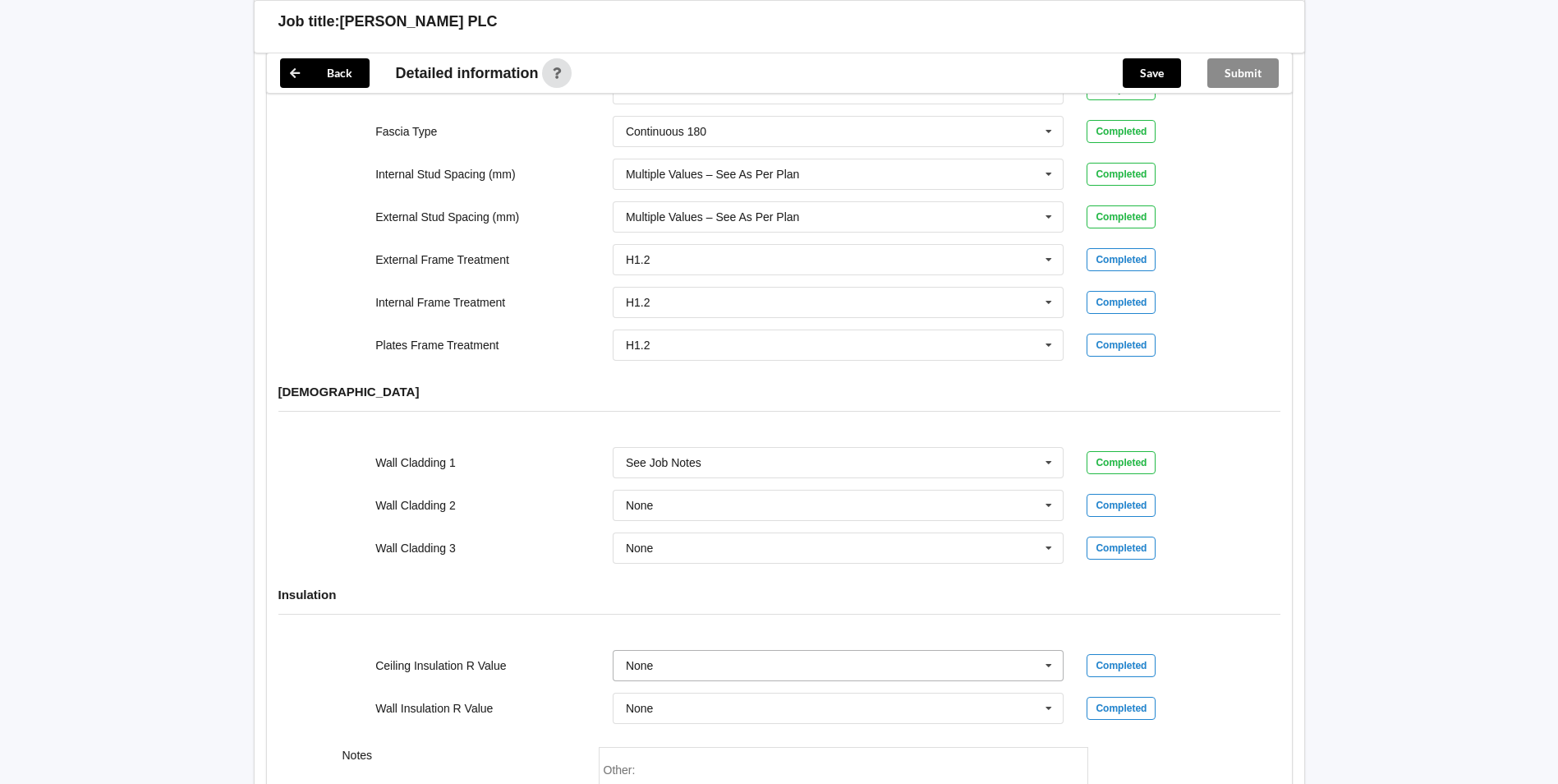
click at [1048, 651] on icon at bounding box center [1049, 666] width 24 height 30
click at [722, 620] on div "R7.0" at bounding box center [838, 635] width 450 height 30
click at [1124, 652] on button "Confirm input" at bounding box center [1136, 666] width 98 height 27
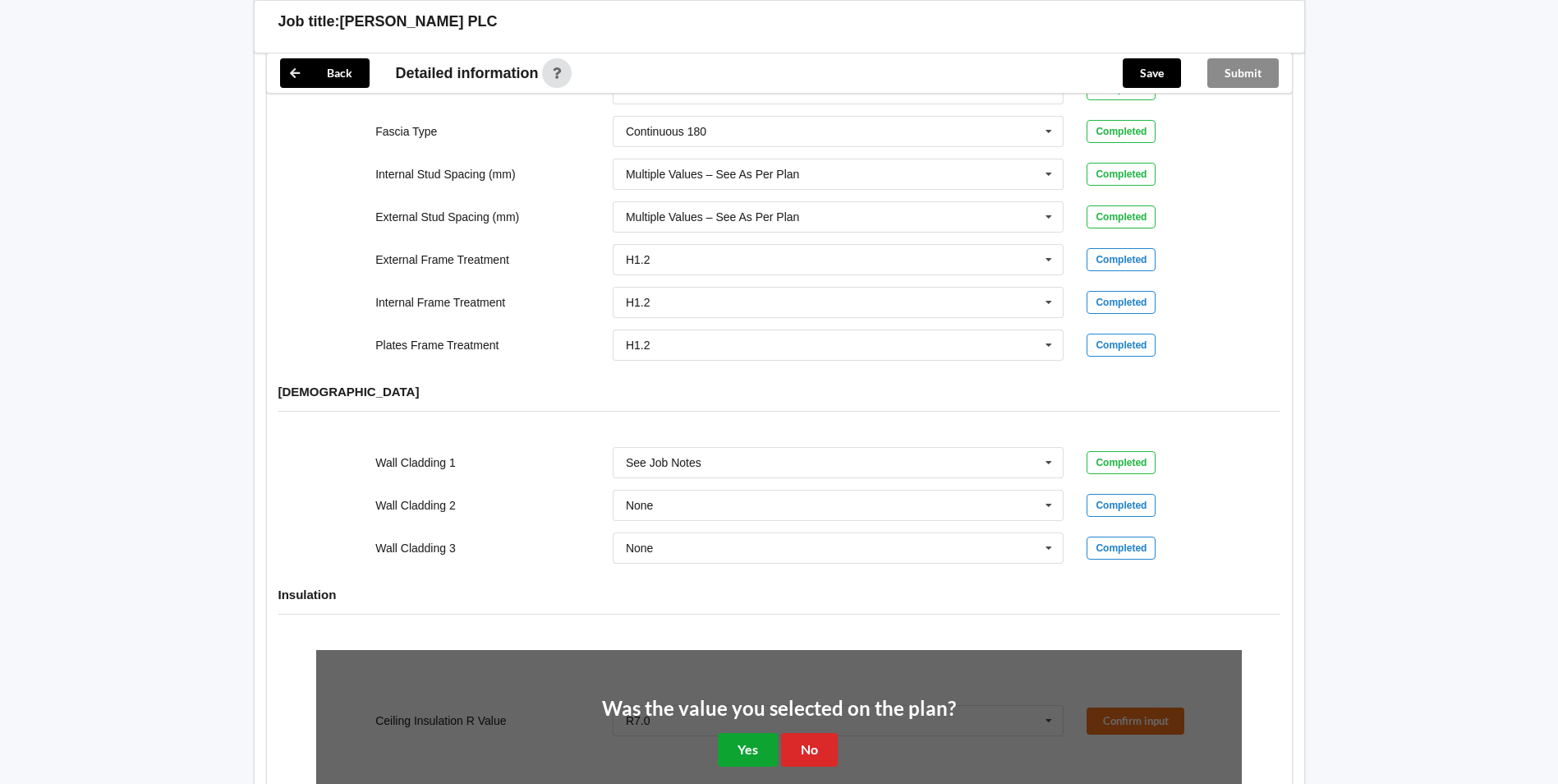
click at [755, 733] on button "Yes" at bounding box center [748, 750] width 60 height 34
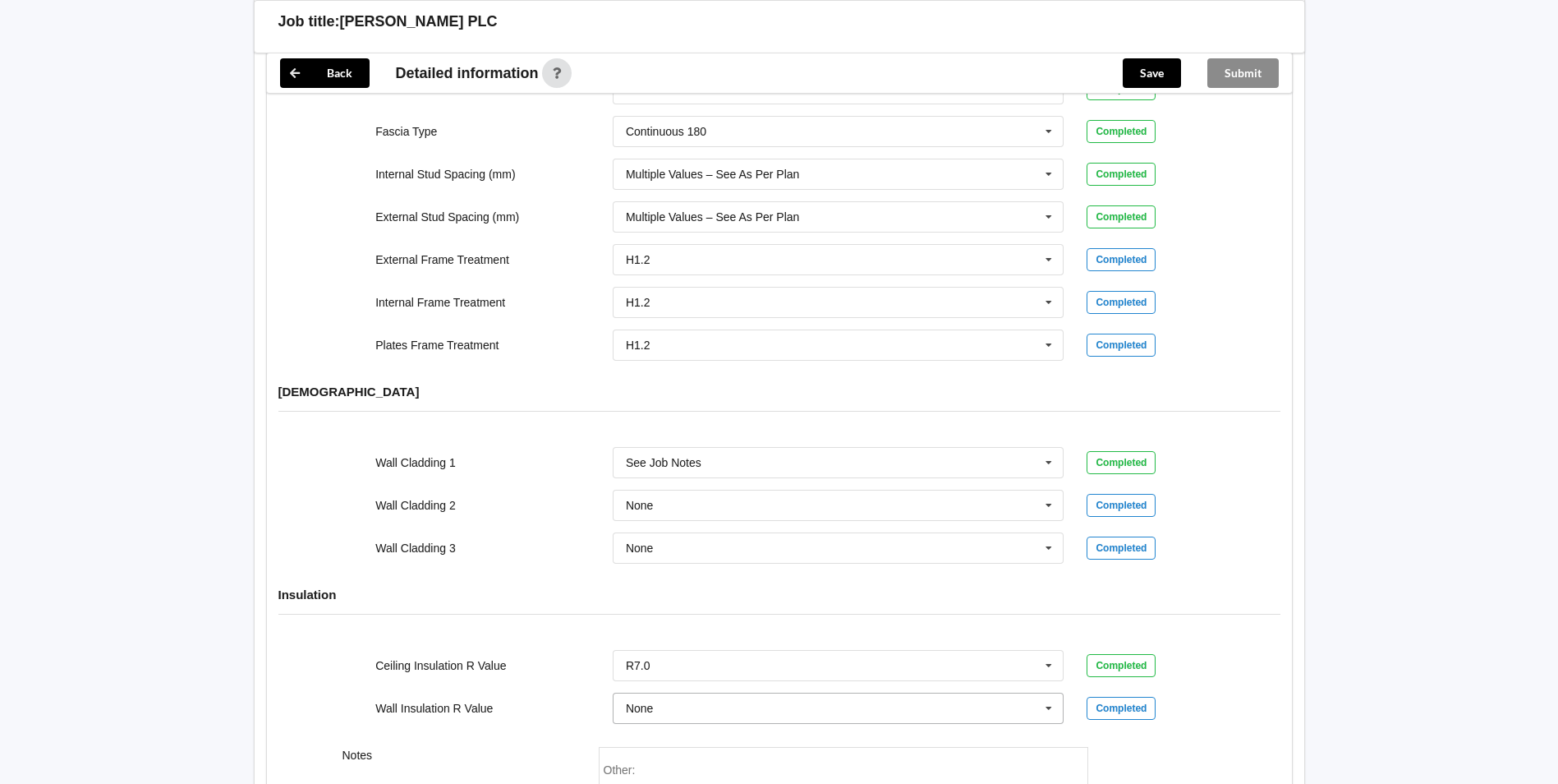
click at [1052, 694] on icon at bounding box center [1049, 709] width 24 height 30
click at [760, 629] on div "R2.4" at bounding box center [838, 643] width 450 height 30
click at [1136, 695] on button "Confirm input" at bounding box center [1136, 709] width 98 height 27
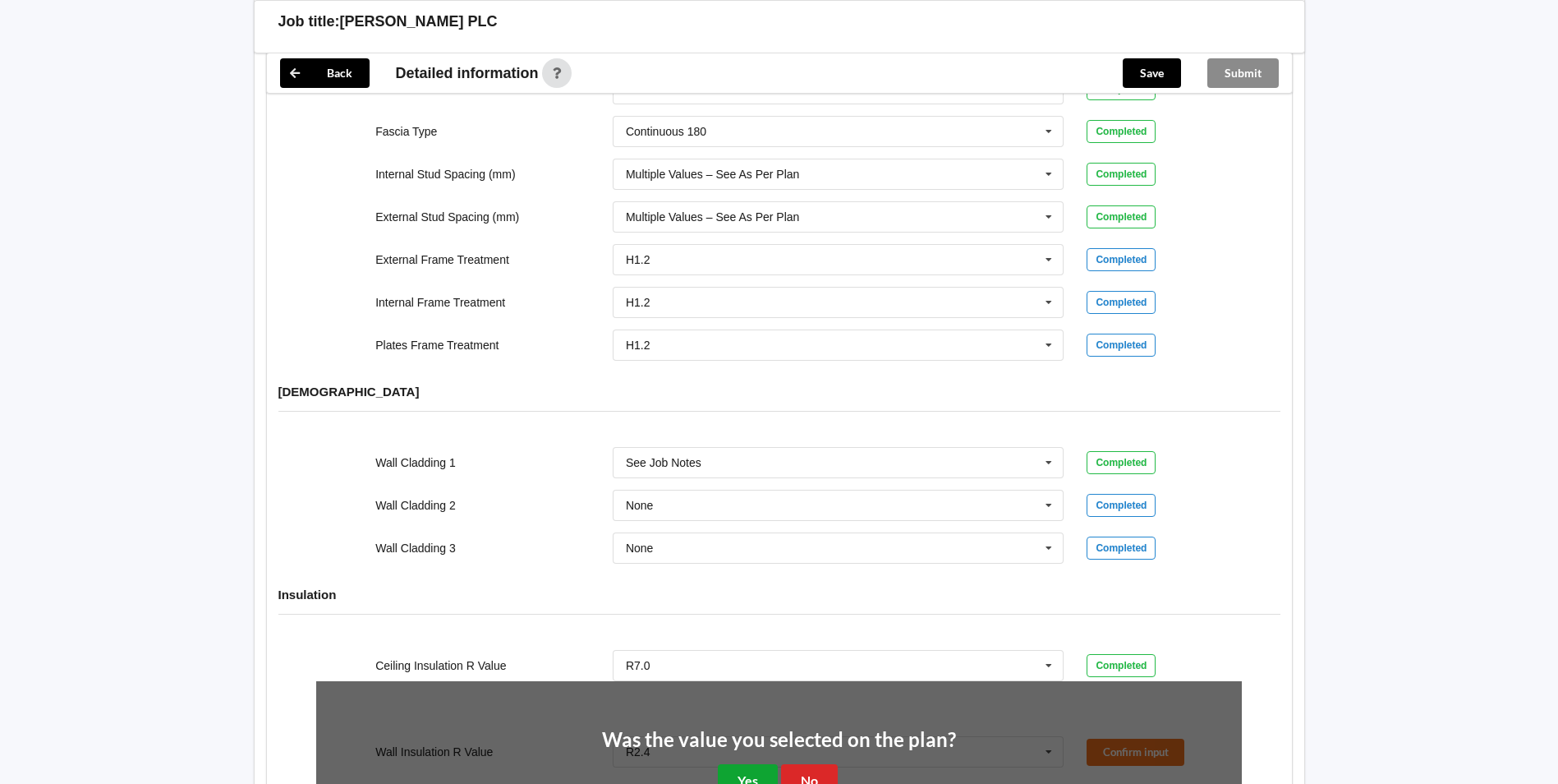
click at [761, 764] on button "Yes" at bounding box center [748, 781] width 60 height 34
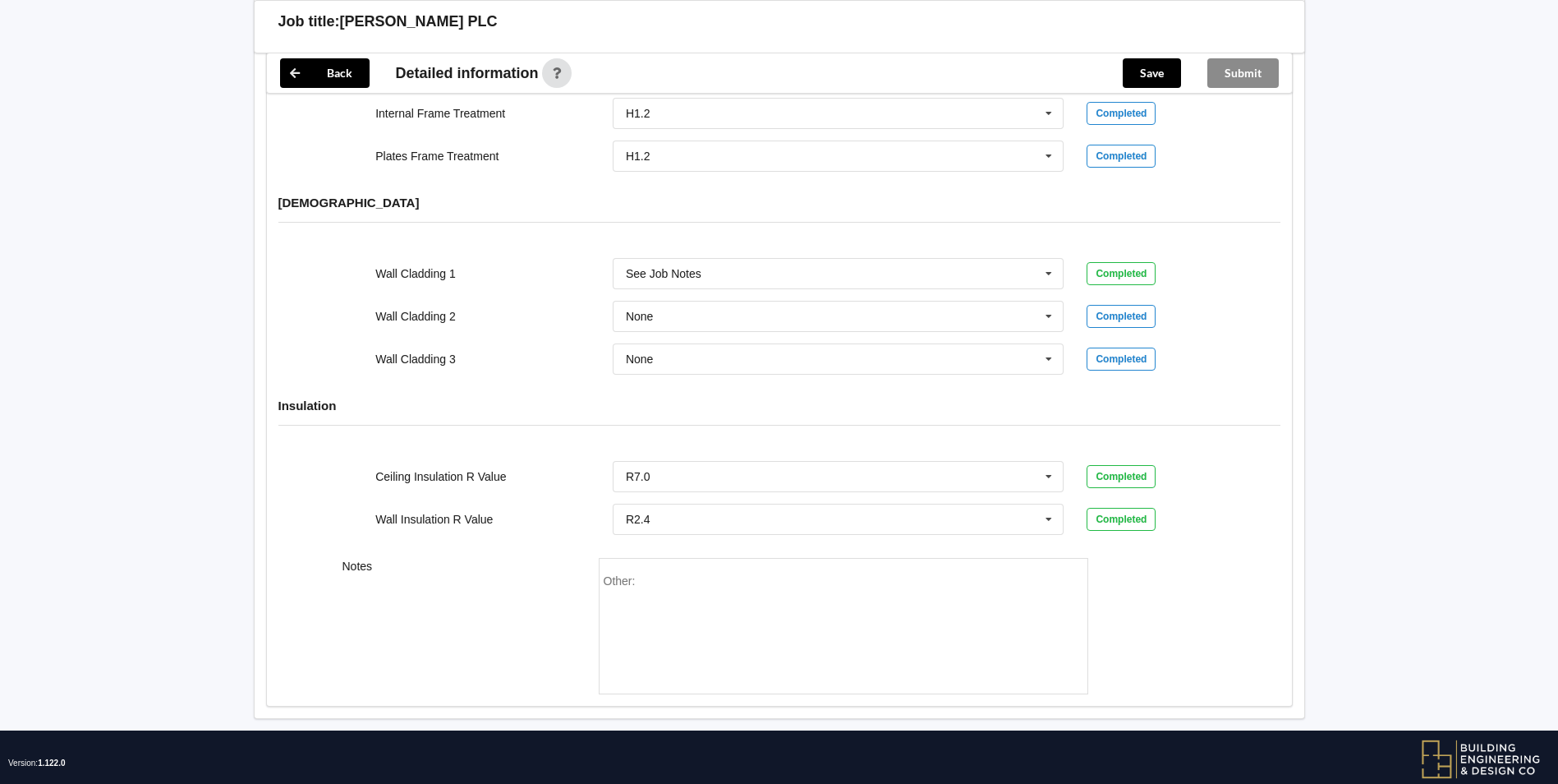
scroll to position [2009, 0]
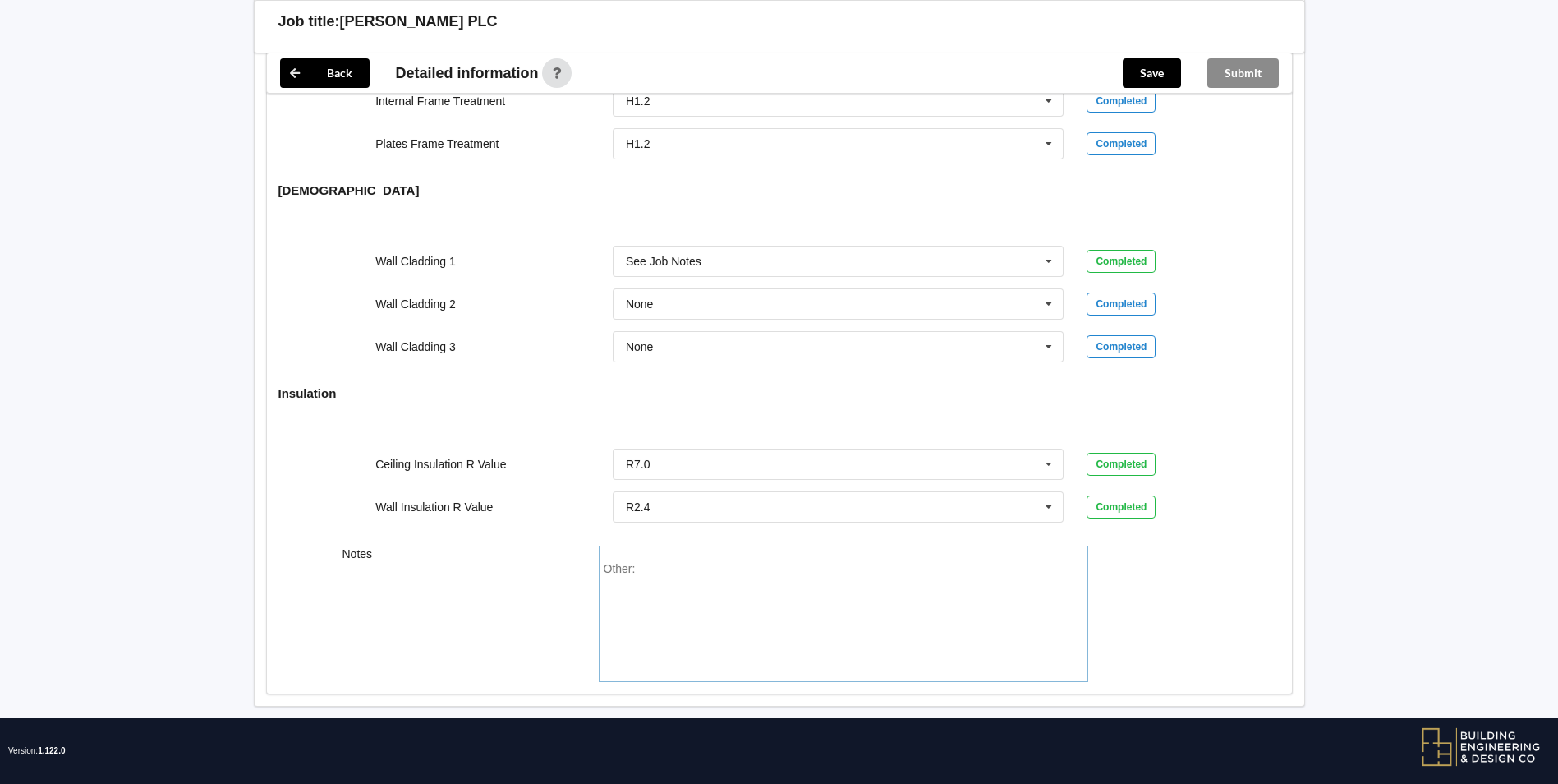
click at [670, 562] on div "Other:" at bounding box center [843, 619] width 480 height 115
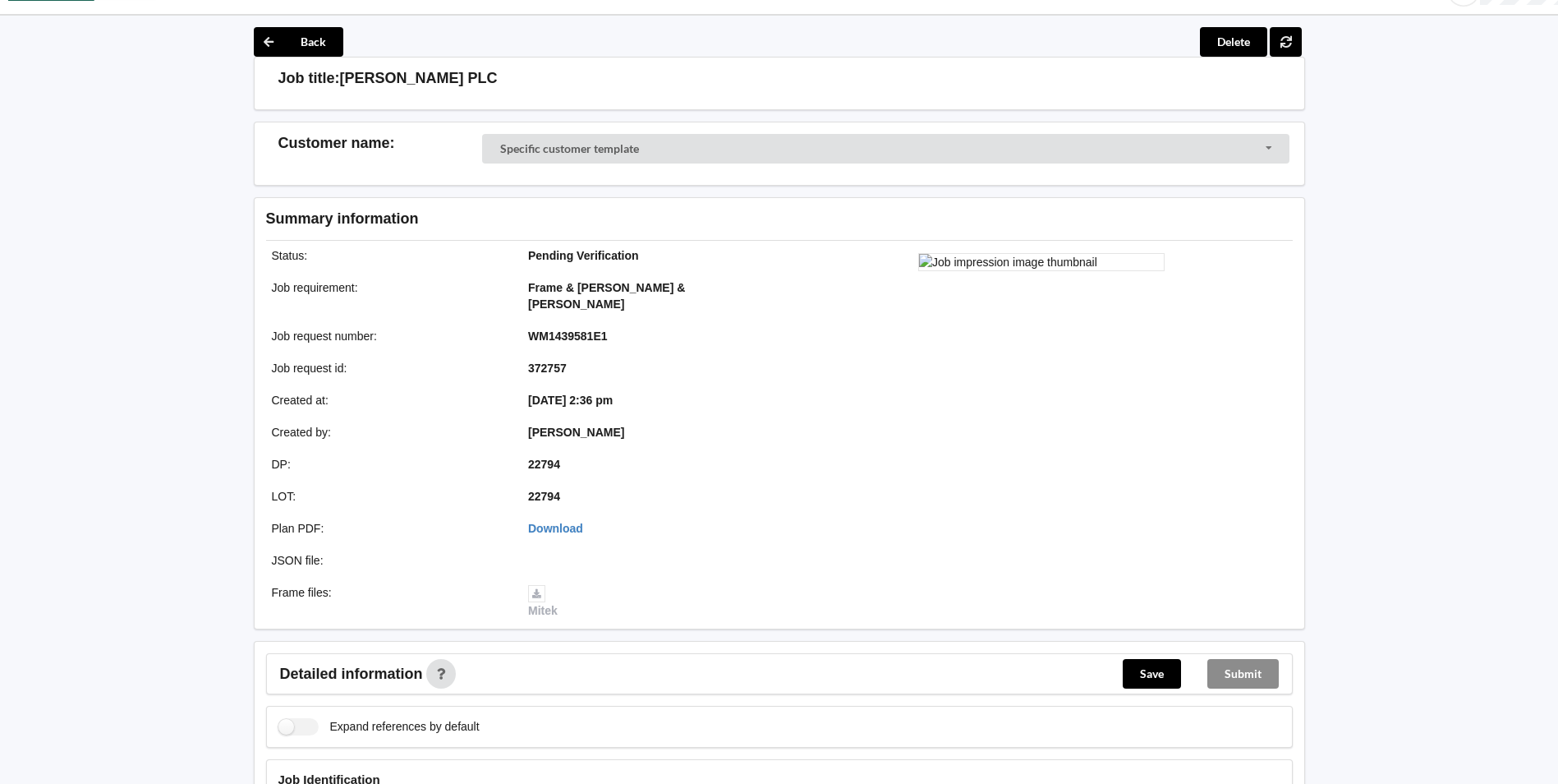
scroll to position [37, 0]
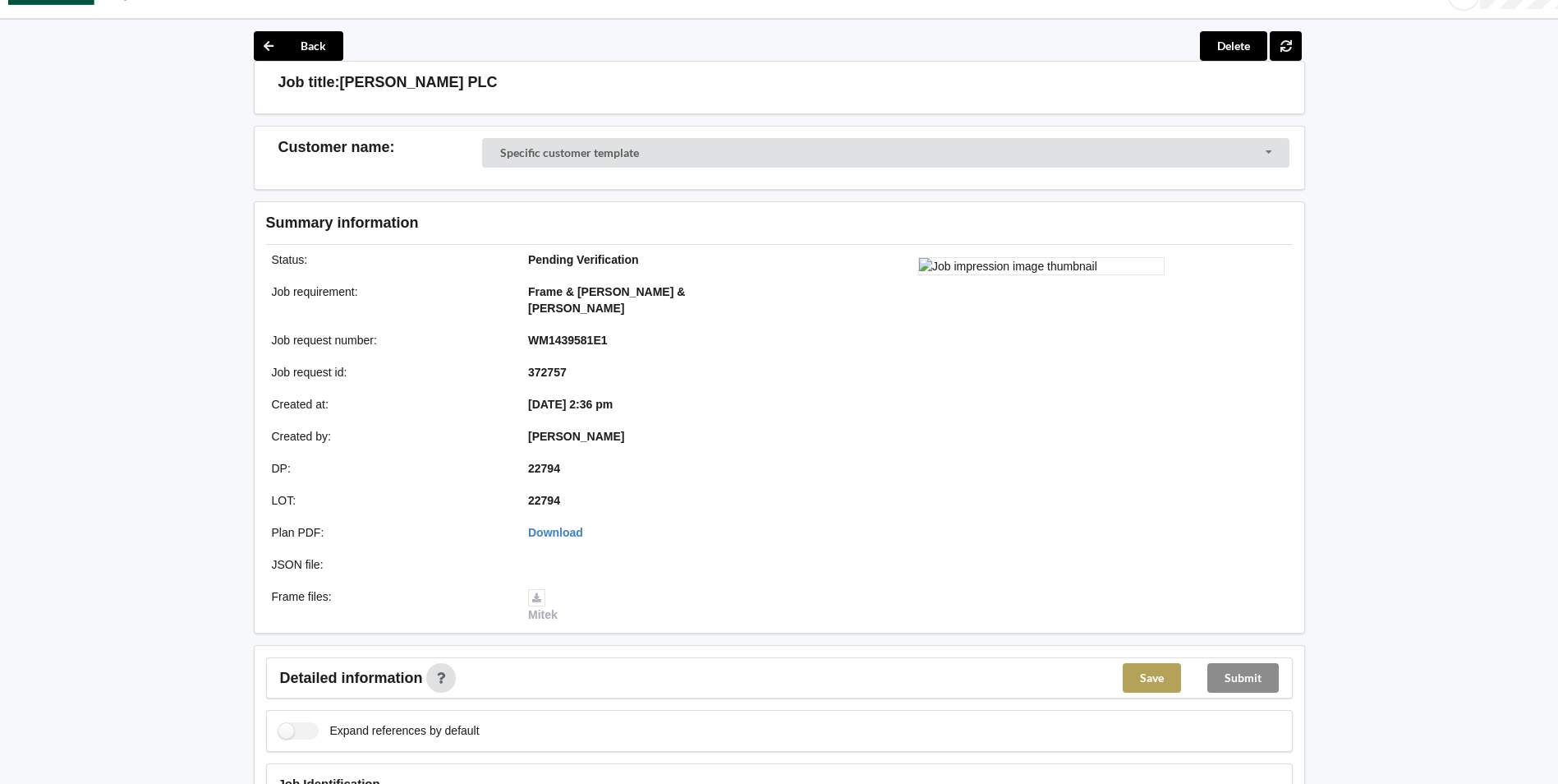
click at [1147, 672] on button "Save" at bounding box center [1153, 677] width 59 height 29
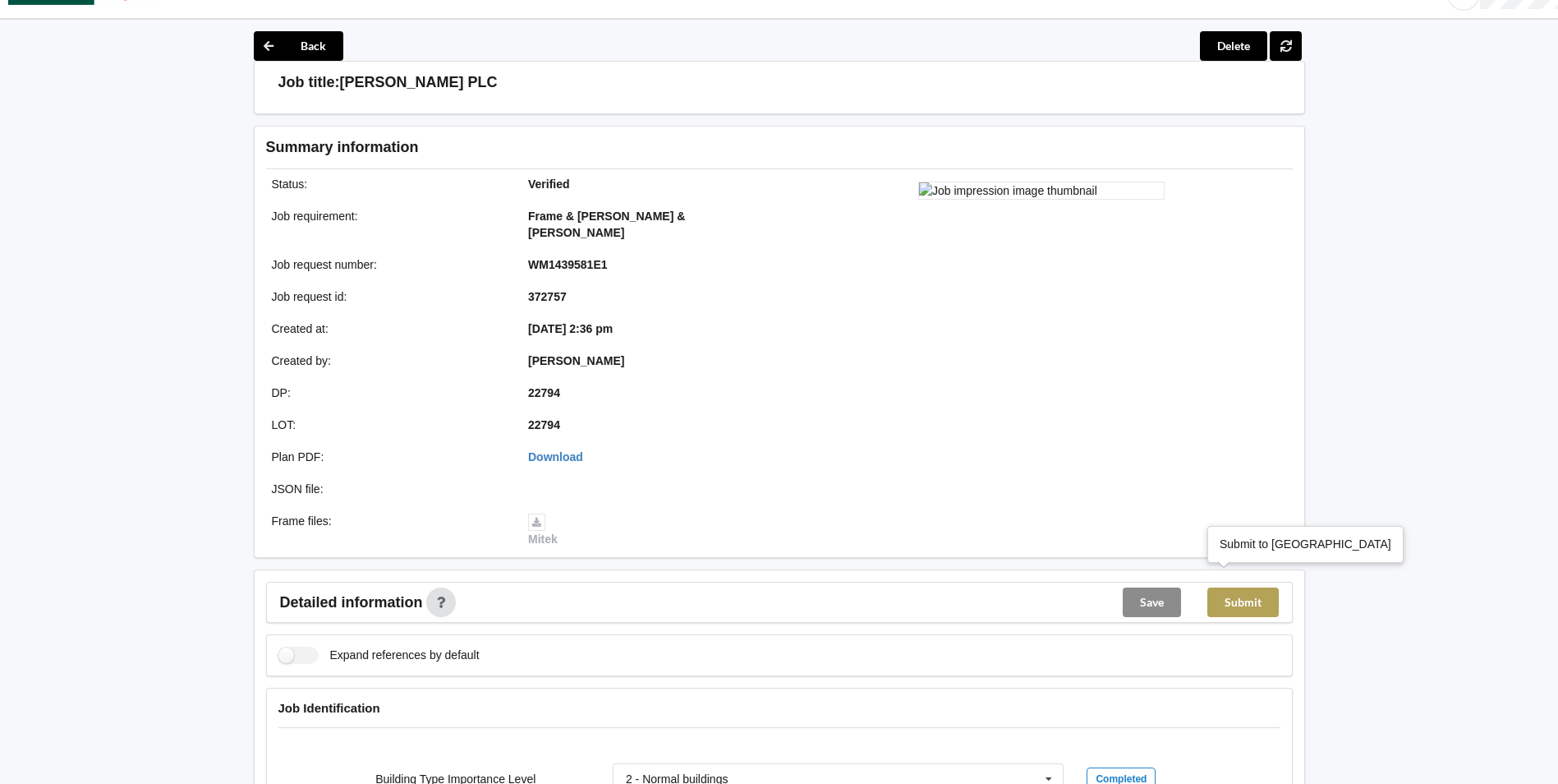
click at [1251, 587] on button "Submit" at bounding box center [1243, 601] width 71 height 29
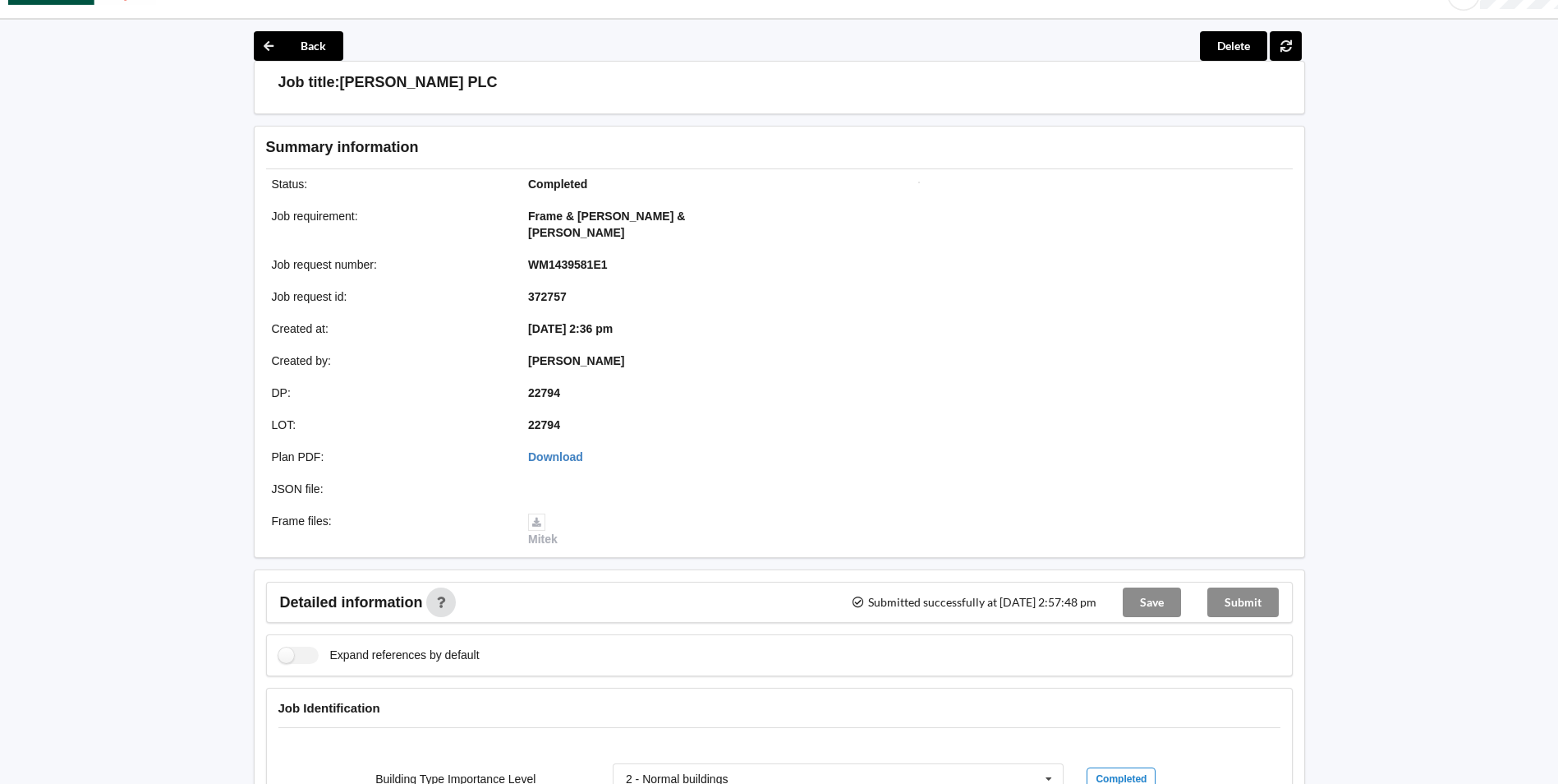
scroll to position [0, 0]
